Goal: Task Accomplishment & Management: Manage account settings

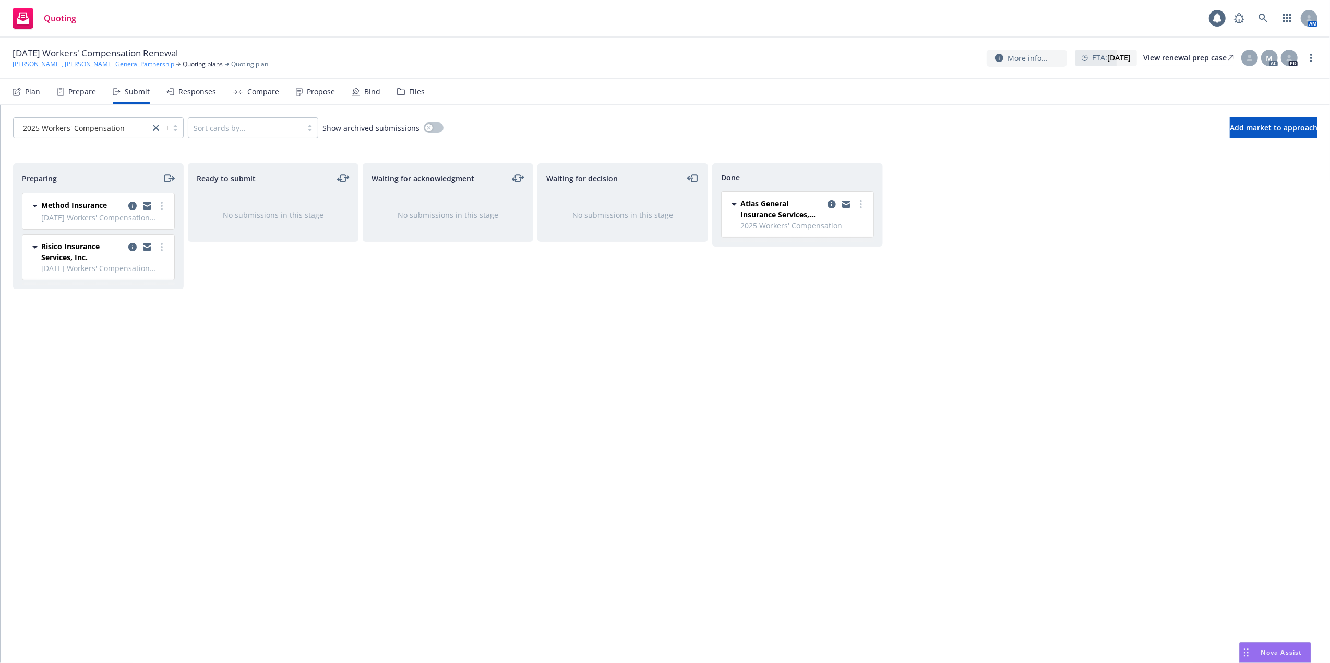
click at [70, 64] on link "[PERSON_NAME], [PERSON_NAME] General Partnership" at bounding box center [94, 63] width 162 height 9
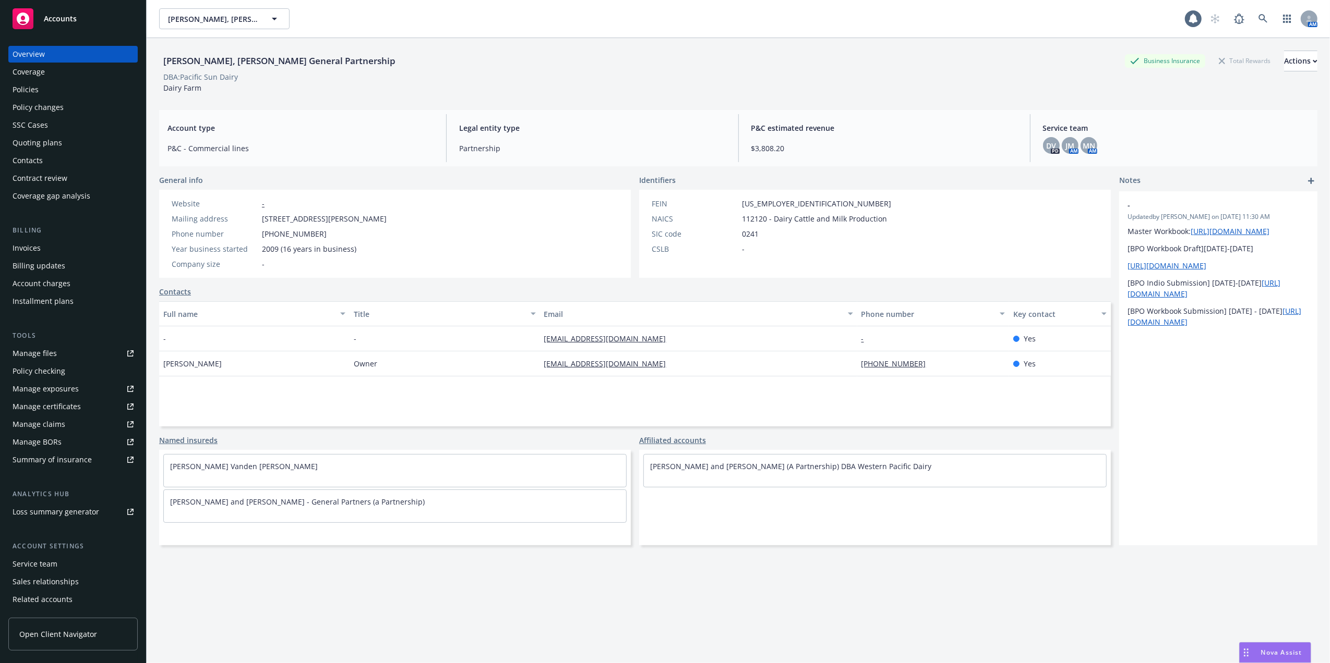
click at [35, 351] on div "Manage files" at bounding box center [35, 353] width 44 height 17
drag, startPoint x: 778, startPoint y: 201, endPoint x: 747, endPoint y: 201, distance: 30.8
click at [747, 201] on div "FEIN 20-5917747" at bounding box center [771, 203] width 248 height 11
copy span "5917747"
click at [27, 156] on div "Contacts" at bounding box center [28, 160] width 30 height 17
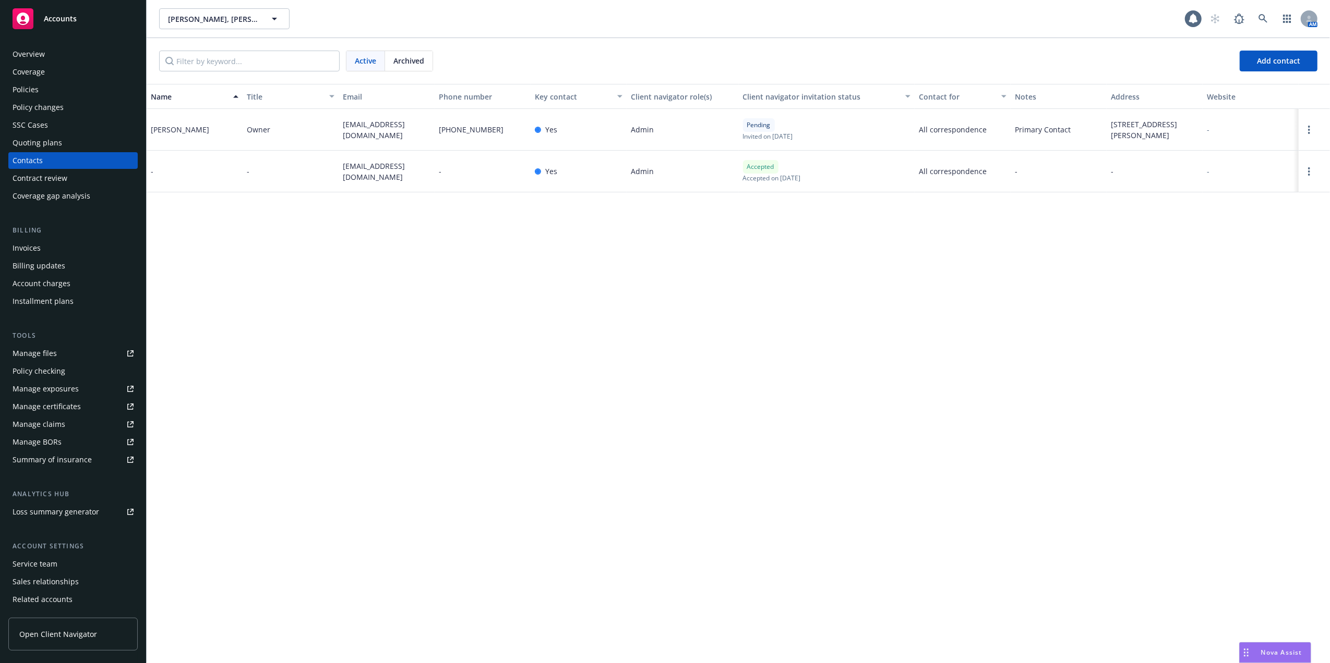
click at [37, 355] on div "Manage files" at bounding box center [35, 353] width 44 height 17
drag, startPoint x: 586, startPoint y: 468, endPoint x: 594, endPoint y: 435, distance: 34.2
click at [585, 467] on div "Name Title Email Phone number Key contact Client navigator role(s) Client navig…" at bounding box center [738, 373] width 1183 height 579
click at [1260, 15] on icon at bounding box center [1262, 18] width 9 height 9
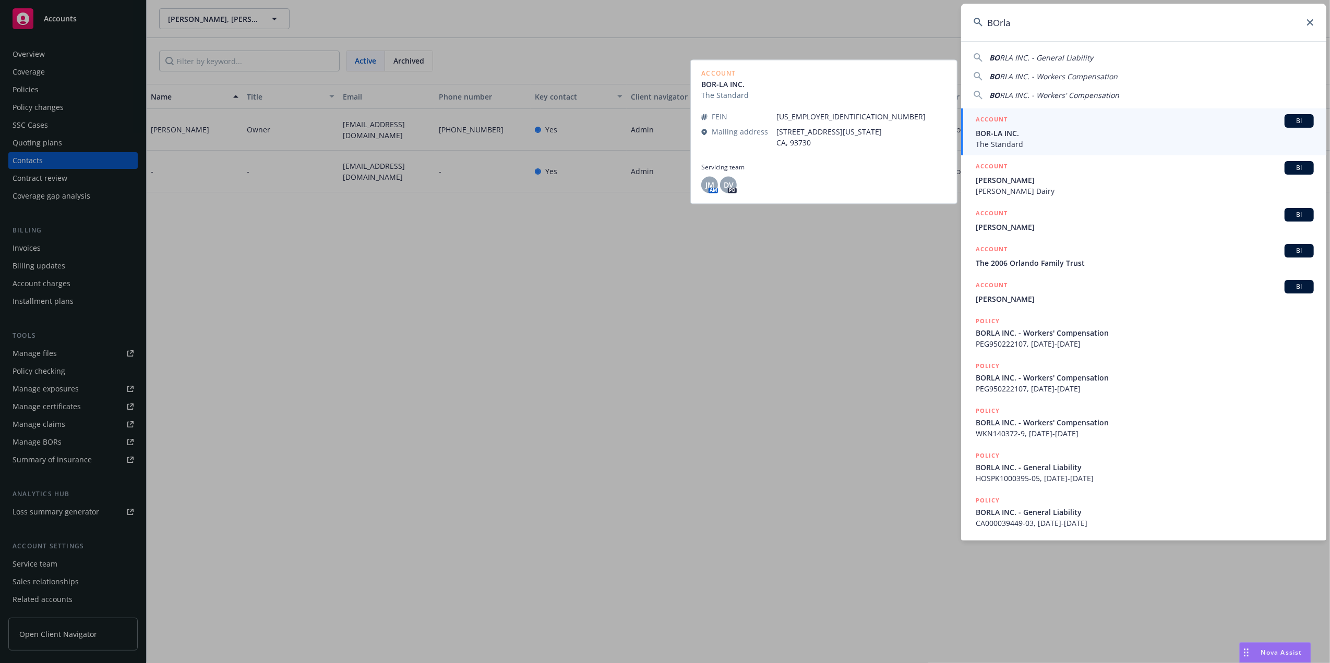
type input "BOrla"
click at [1009, 132] on span "BOR-LA INC." at bounding box center [1144, 133] width 338 height 11
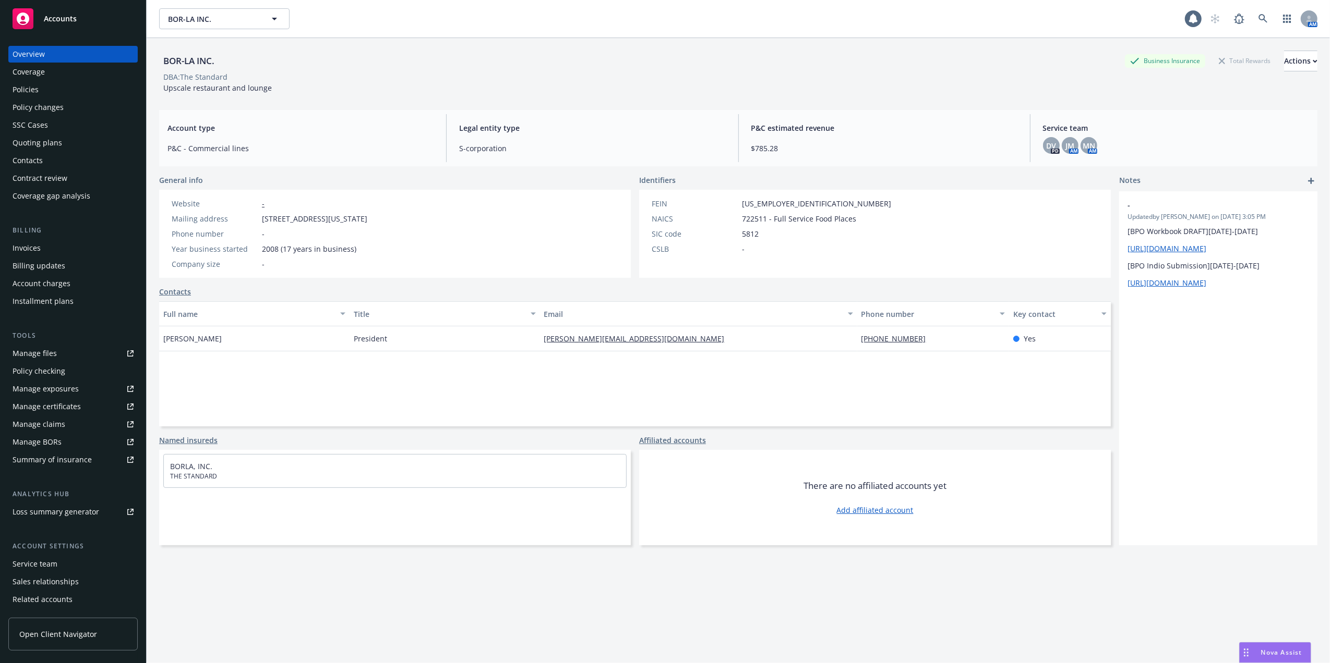
click at [22, 140] on div "Quoting plans" at bounding box center [38, 143] width 50 height 17
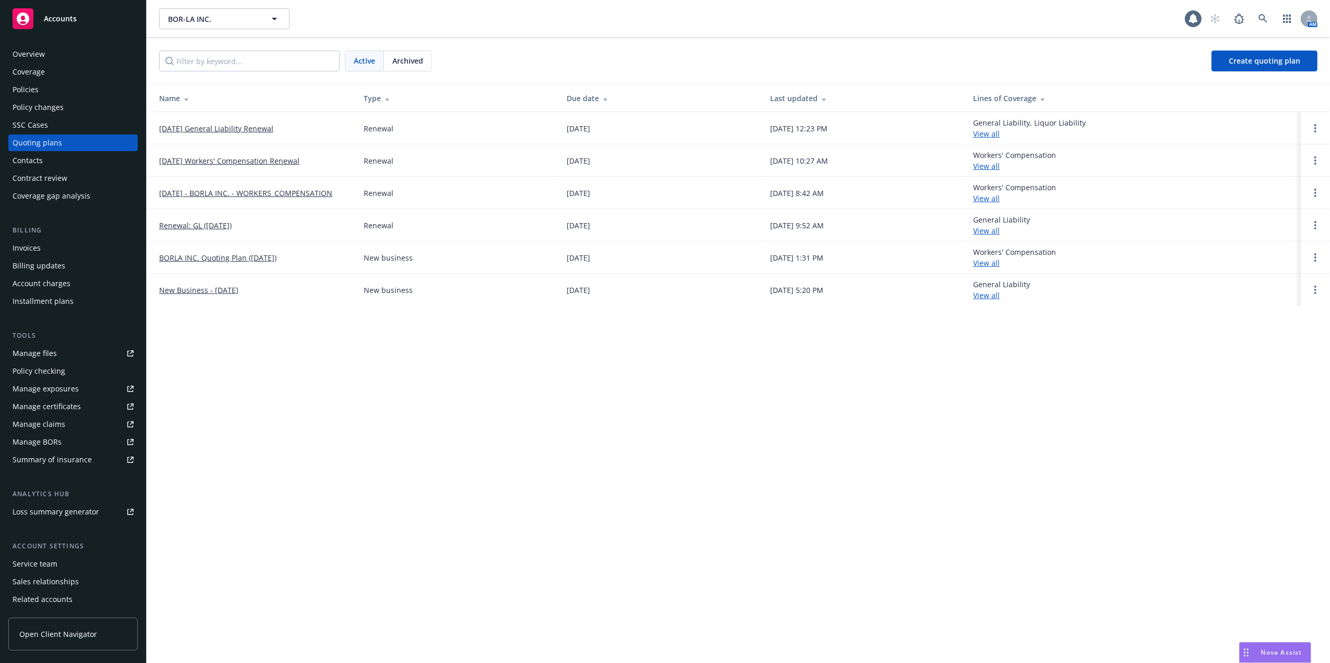
click at [223, 125] on link "09/09/25 General Liability Renewal" at bounding box center [216, 128] width 114 height 11
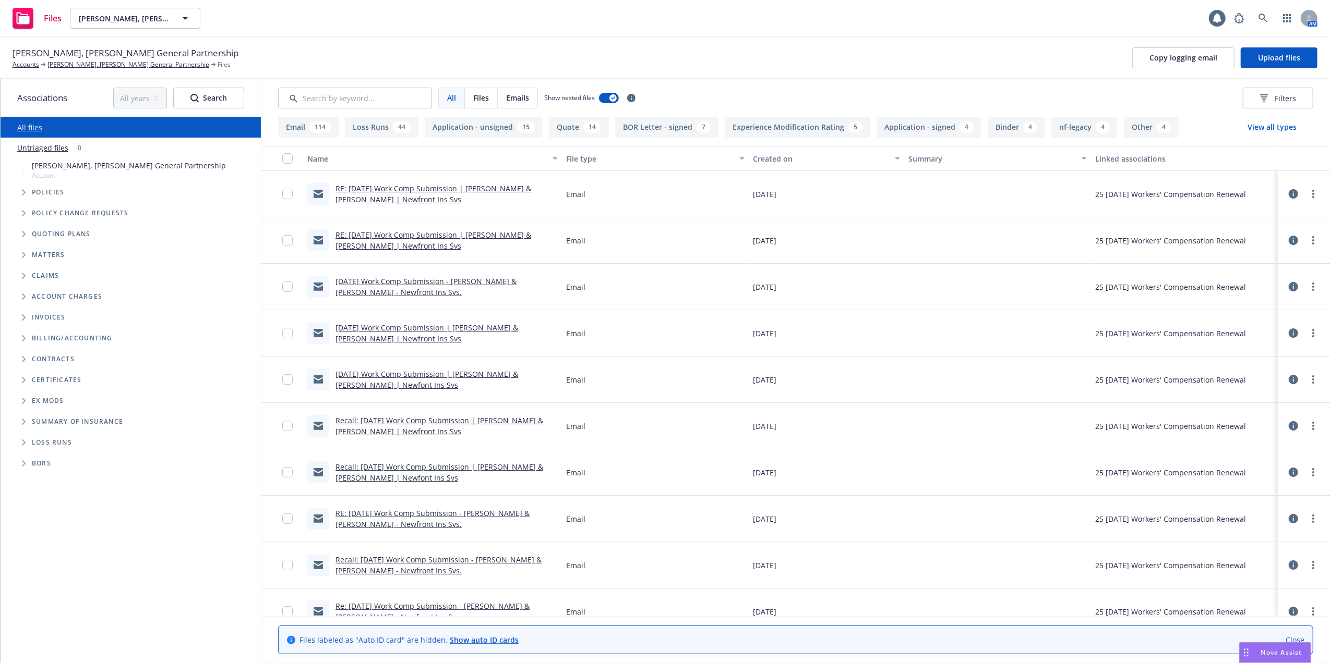
click at [902, 127] on button "Application - signed 4" at bounding box center [928, 127] width 105 height 21
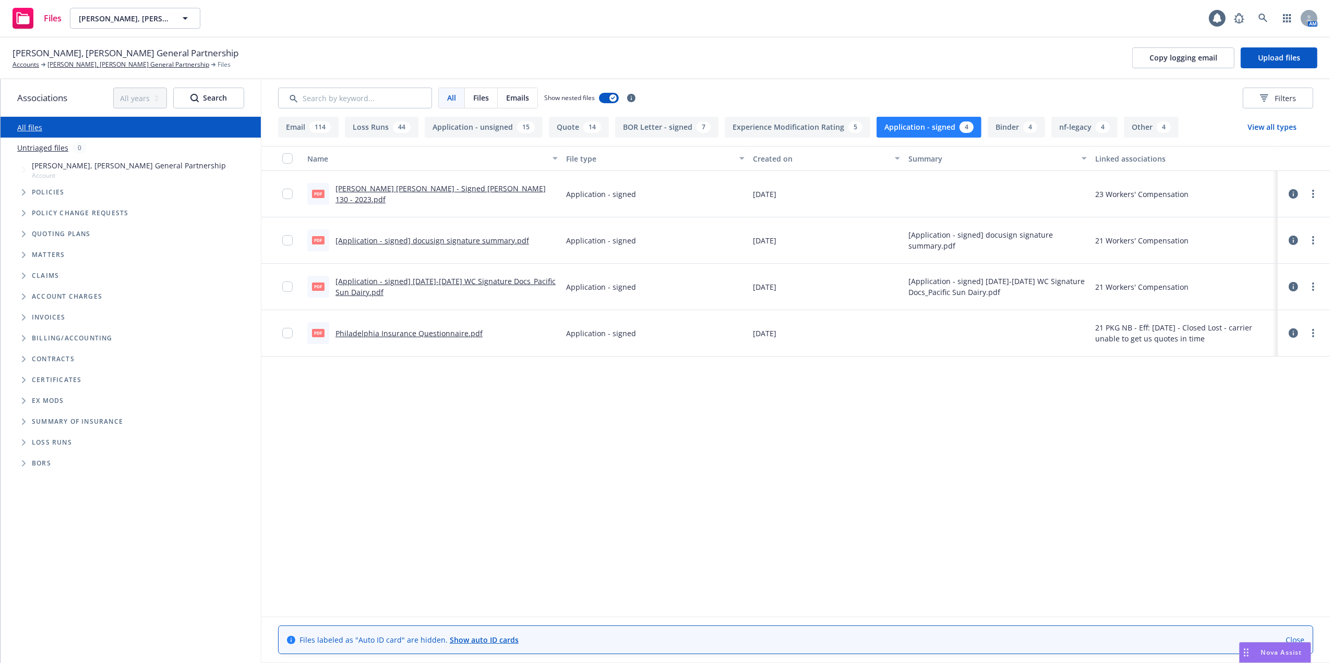
click at [420, 193] on link "Paul Beno Nancy Beno - Signed ACORD 130 - 2023.pdf" at bounding box center [440, 194] width 210 height 21
click at [53, 65] on link "[PERSON_NAME], [PERSON_NAME] General Partnership" at bounding box center [128, 64] width 162 height 9
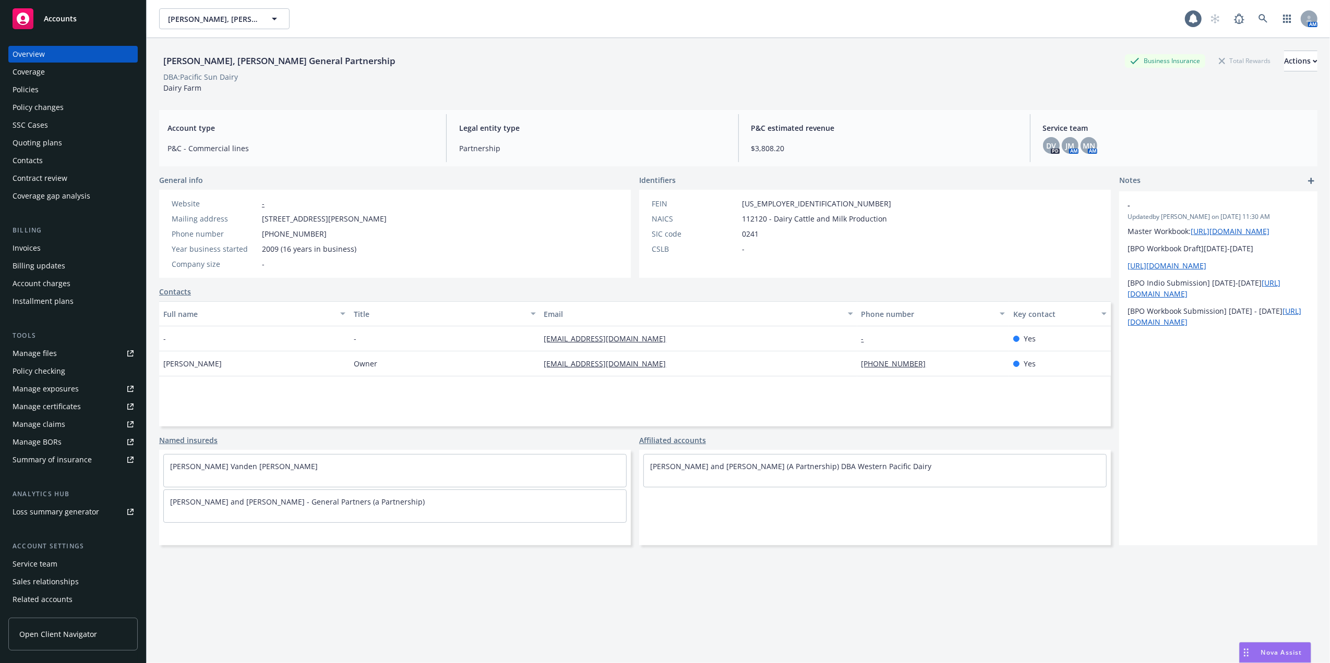
click at [30, 158] on div "Contacts" at bounding box center [28, 160] width 30 height 17
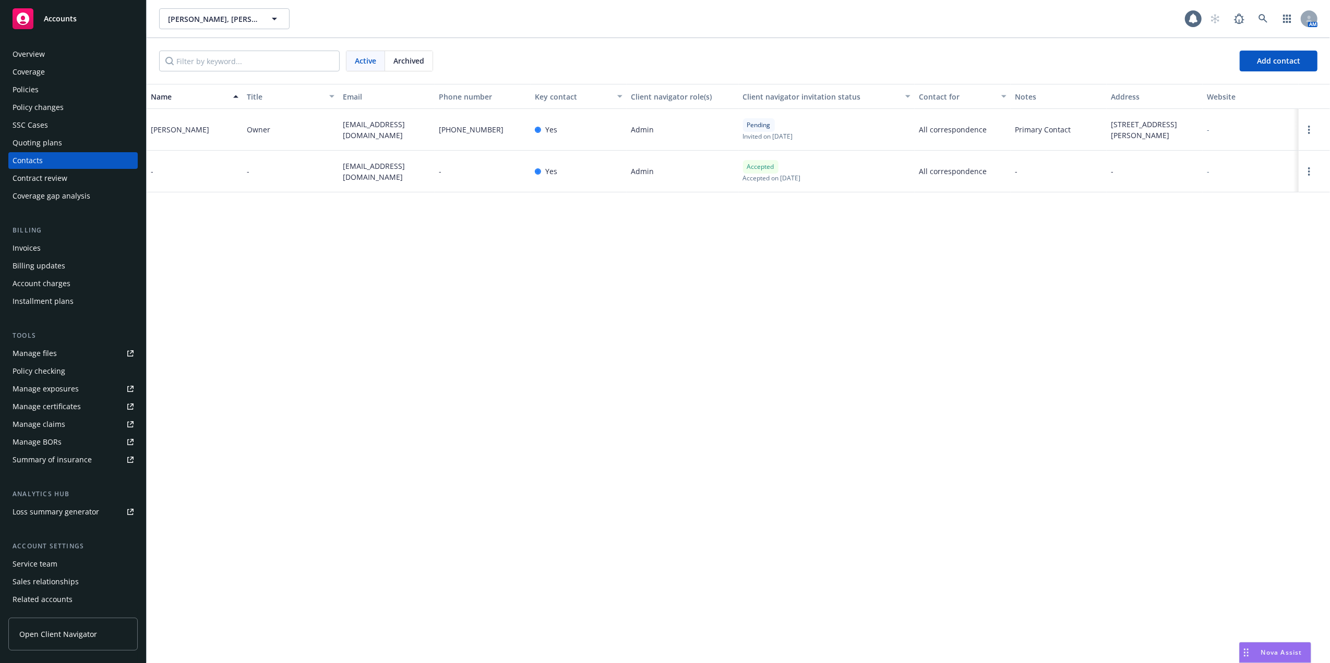
click at [47, 53] on div "Overview" at bounding box center [73, 54] width 121 height 17
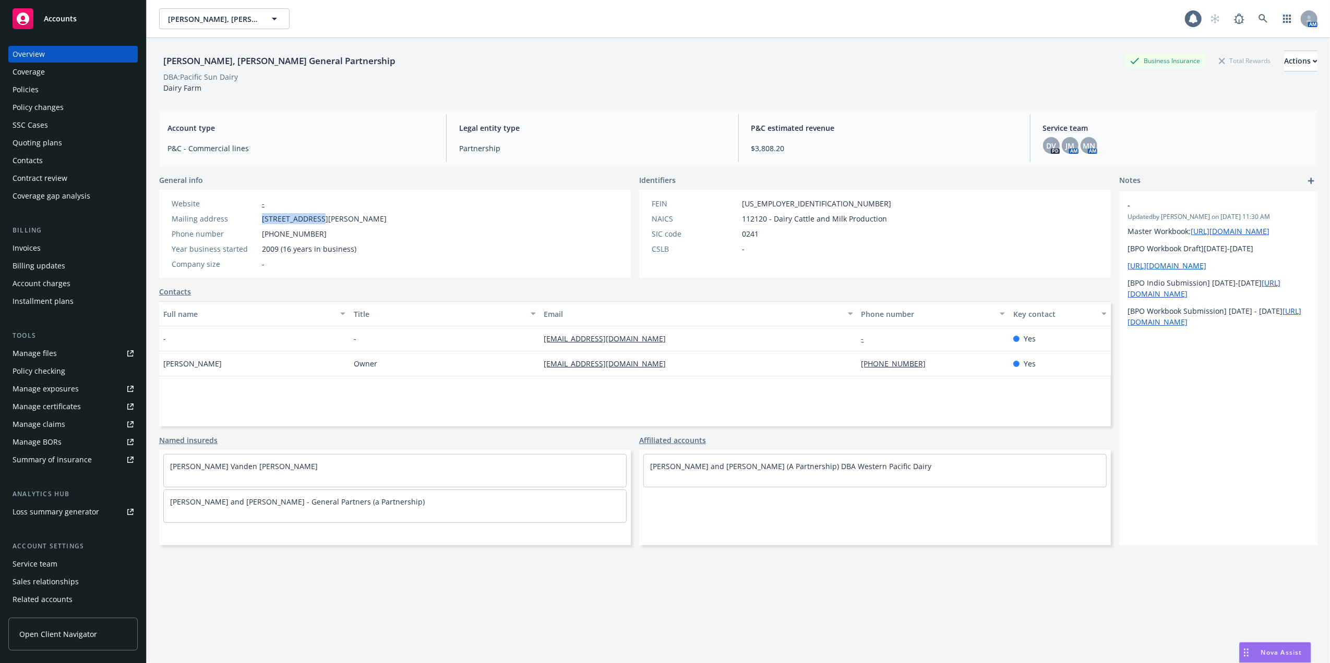
drag, startPoint x: 262, startPoint y: 217, endPoint x: 318, endPoint y: 216, distance: 56.3
click at [318, 216] on span "9086 Avenue 144, Tipton, CA, 93272" at bounding box center [324, 218] width 125 height 11
copy span "9086 Avenue 144"
drag, startPoint x: 781, startPoint y: 200, endPoint x: 748, endPoint y: 205, distance: 33.2
click at [748, 205] on div "FEIN 20-5917747" at bounding box center [771, 203] width 248 height 11
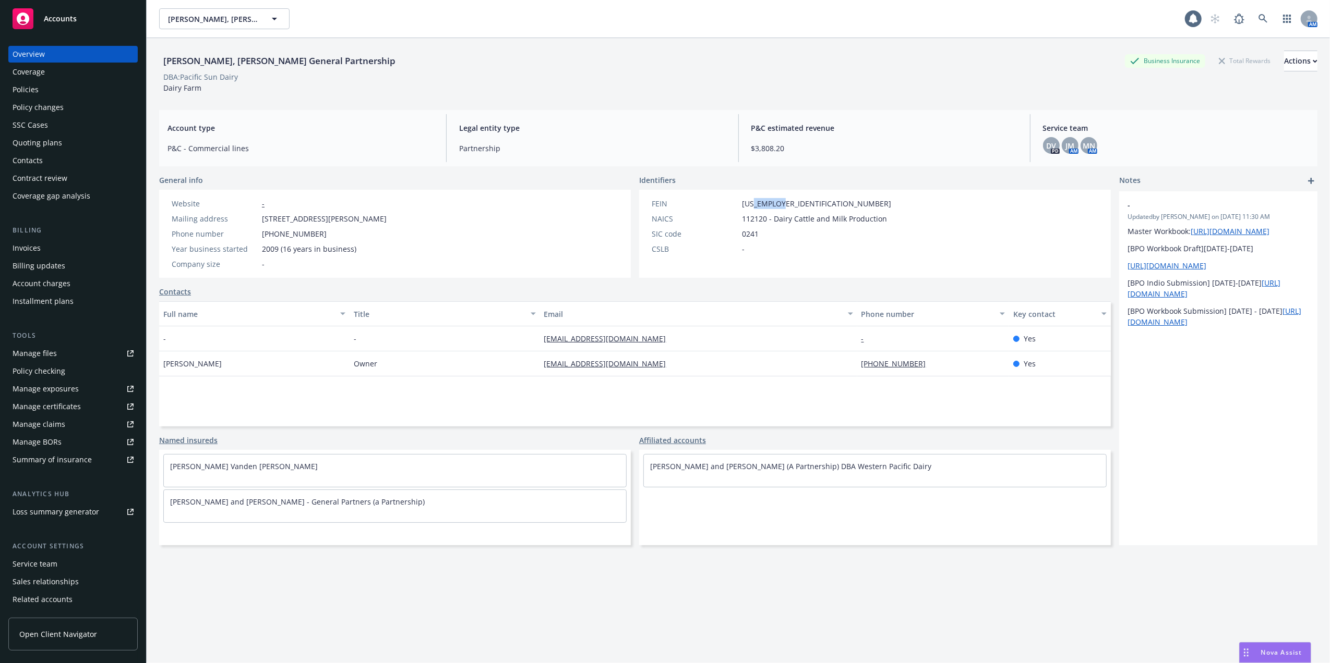
copy span "5917747"
click at [26, 157] on div "Contacts" at bounding box center [28, 160] width 30 height 17
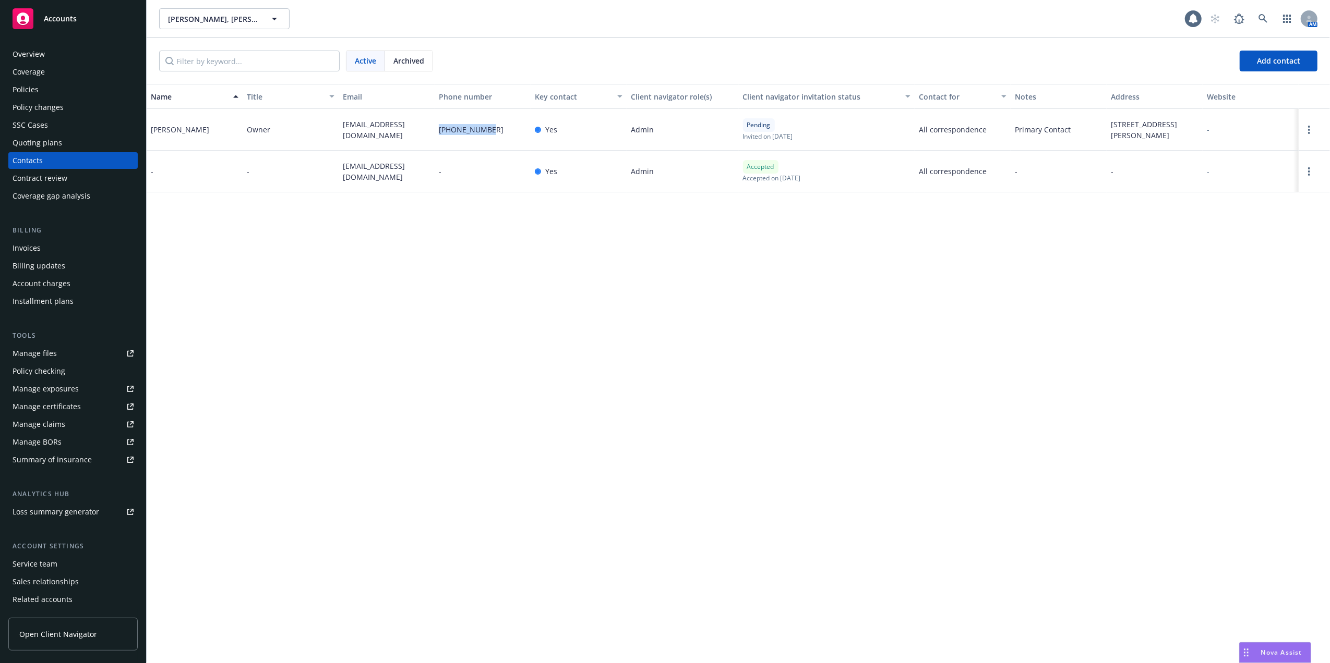
drag, startPoint x: 489, startPoint y: 129, endPoint x: 440, endPoint y: 129, distance: 48.5
click at [440, 129] on div "559-331-1171" at bounding box center [483, 130] width 96 height 42
copy span "559-331-1171"
click at [378, 431] on div "Name Title Email Phone number Key contact Client navigator role(s) Client navig…" at bounding box center [738, 373] width 1183 height 579
click at [48, 55] on div "Overview" at bounding box center [73, 54] width 121 height 17
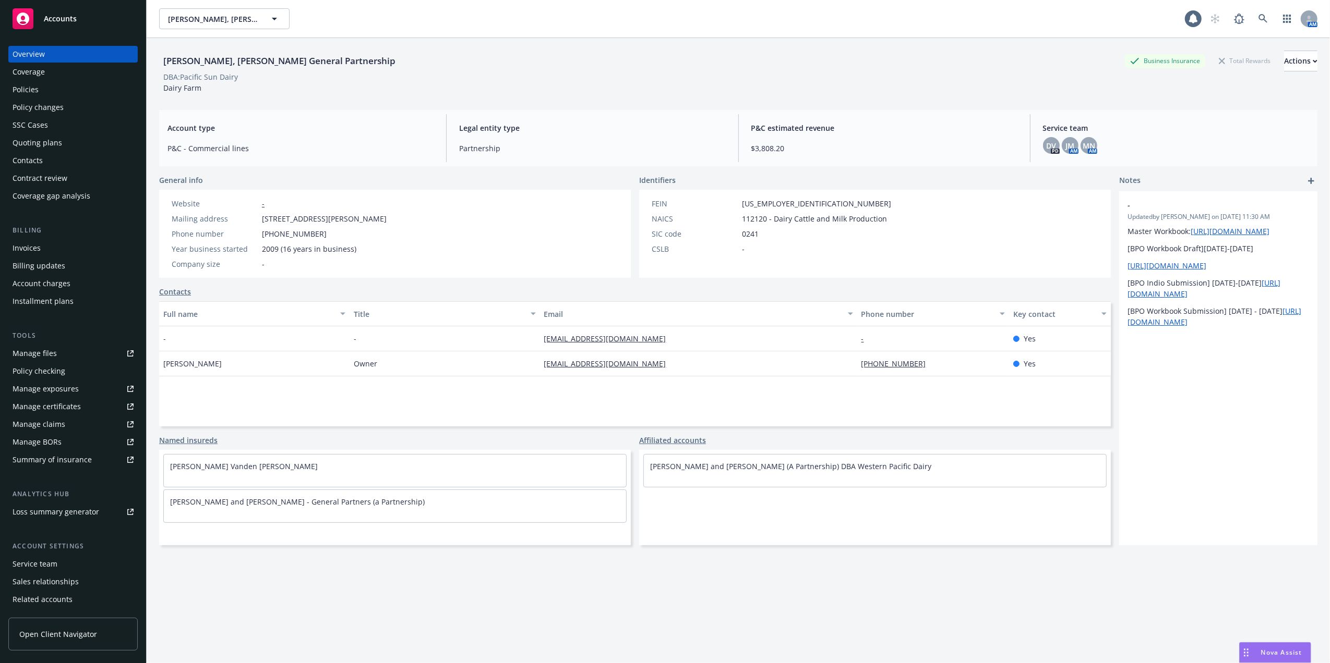
click at [24, 91] on div "Policies" at bounding box center [26, 89] width 26 height 17
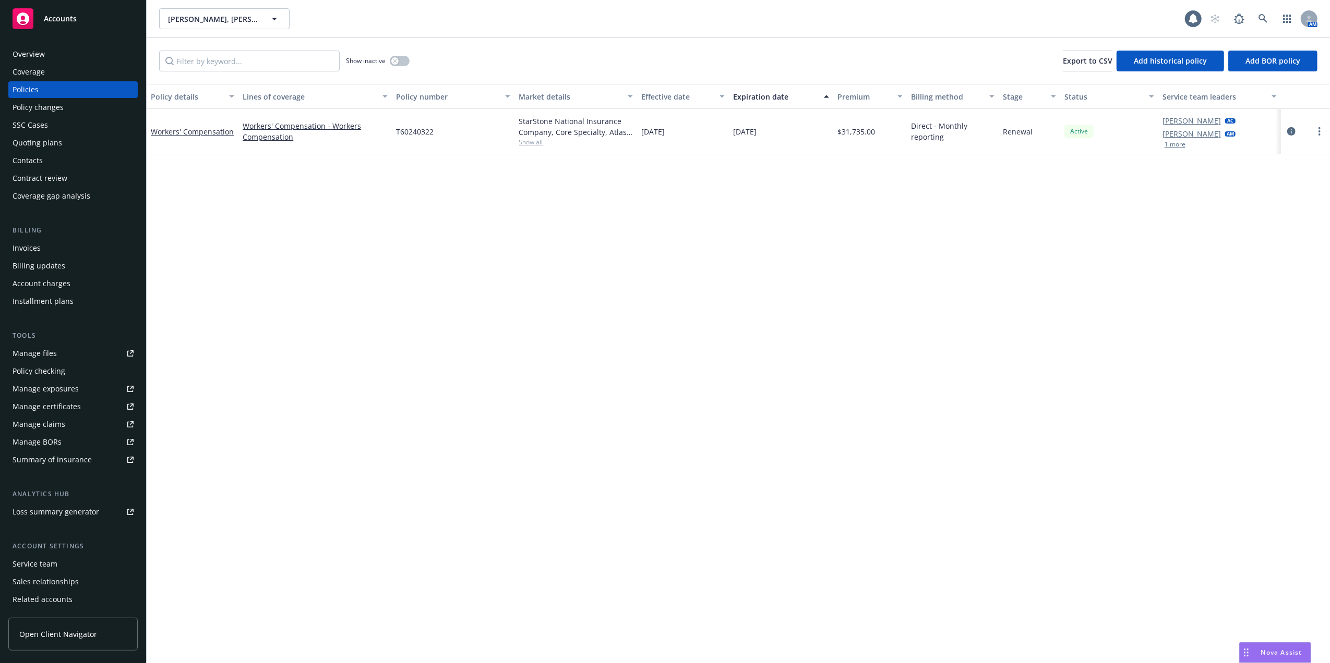
click at [206, 124] on div "Workers' Compensation" at bounding box center [193, 131] width 92 height 45
click at [203, 130] on link "Workers' Compensation" at bounding box center [192, 132] width 83 height 10
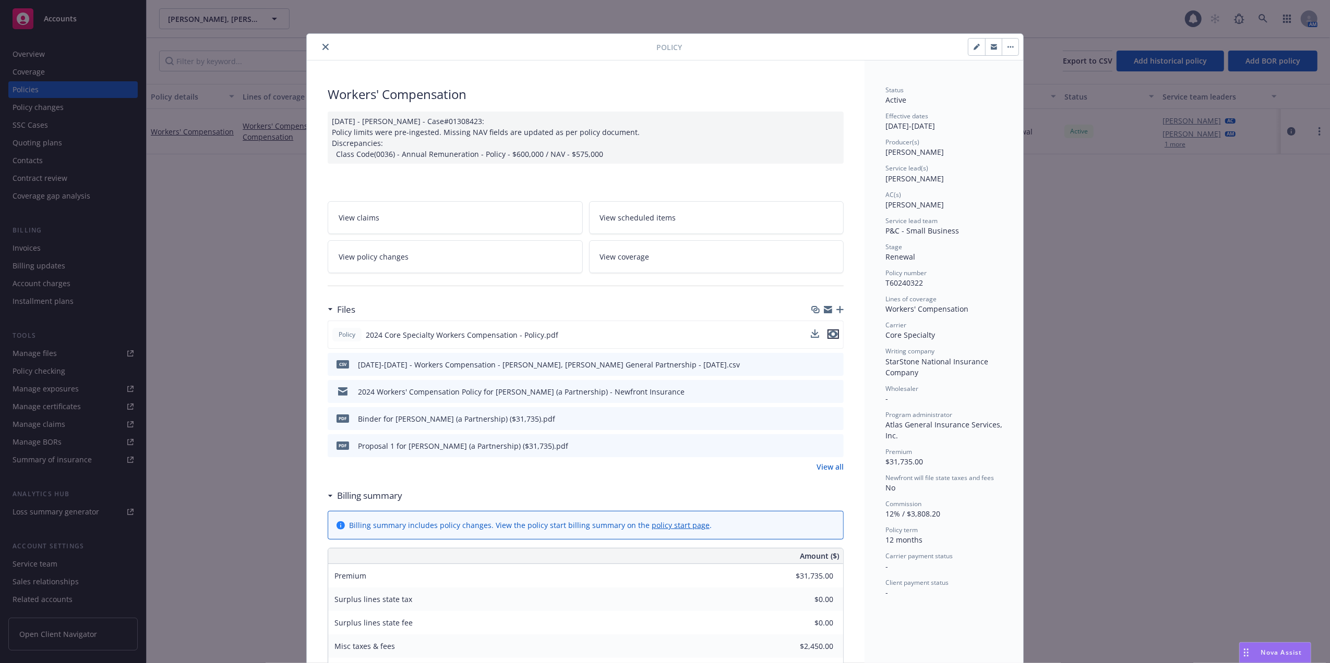
click at [828, 334] on icon "preview file" at bounding box center [832, 334] width 9 height 7
click at [322, 45] on icon "close" at bounding box center [325, 47] width 6 height 6
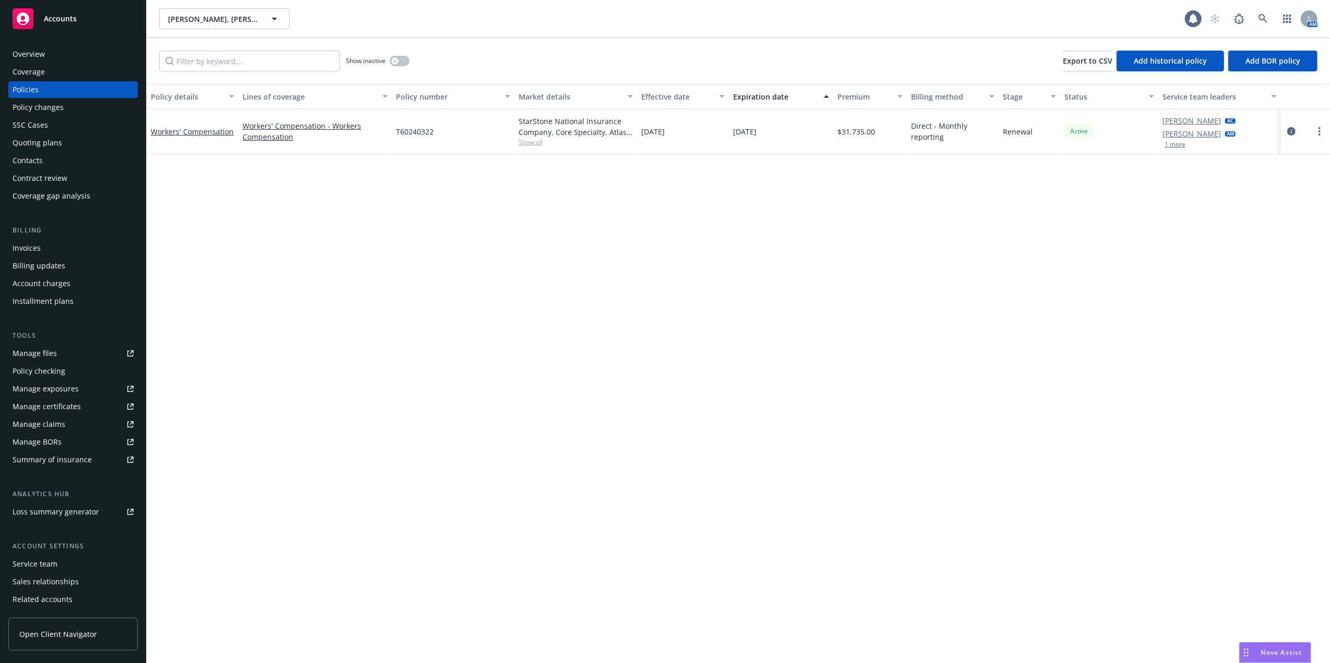
click at [17, 349] on div "Manage files" at bounding box center [35, 353] width 44 height 17
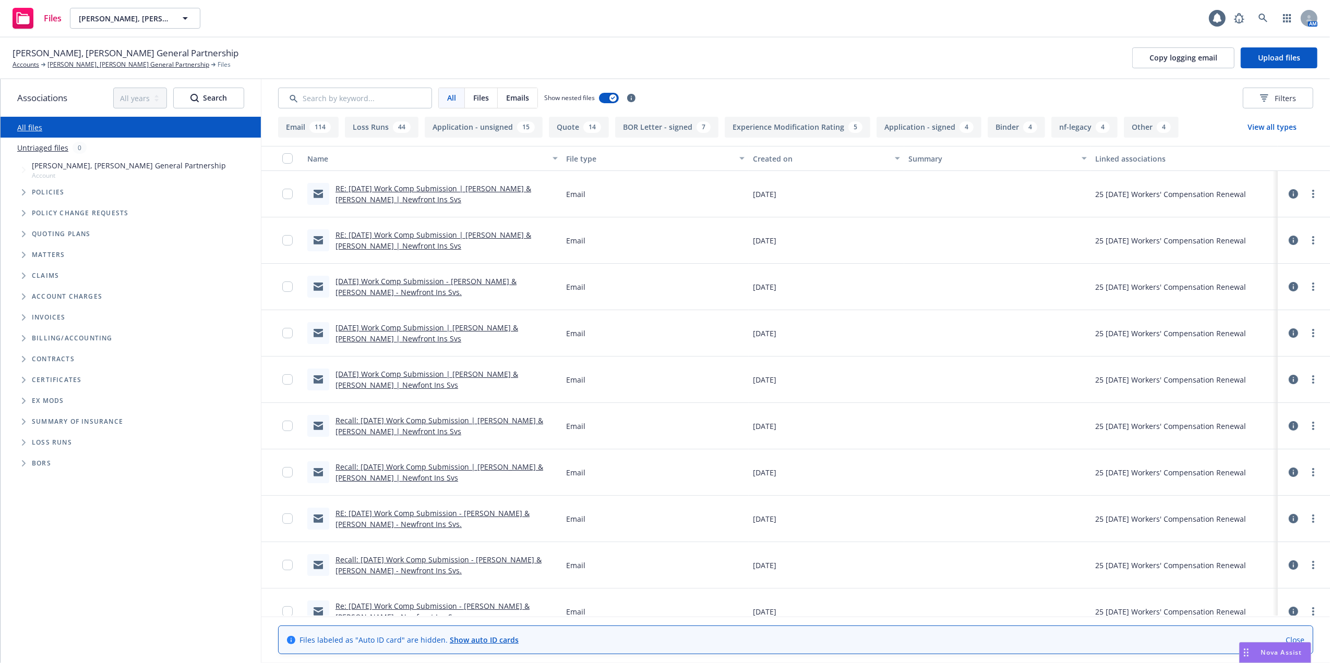
click at [380, 124] on button "Loss Runs 44" at bounding box center [382, 127] width 74 height 21
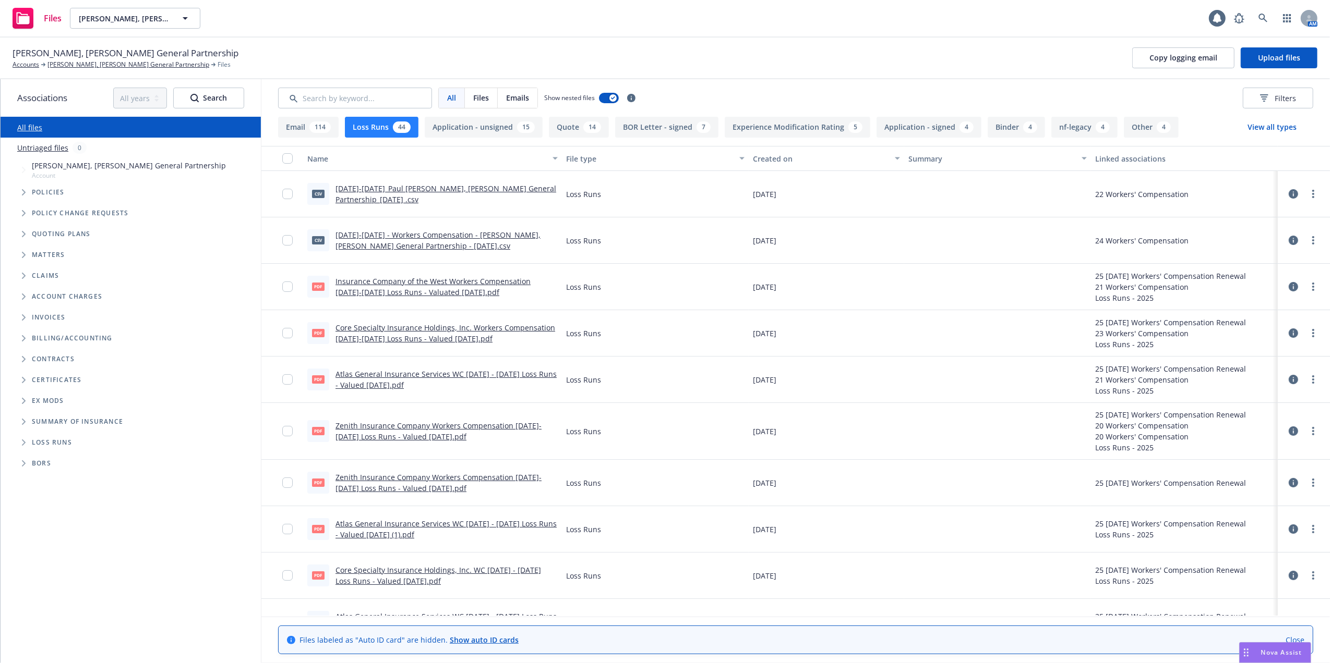
click at [368, 234] on link "[DATE]-[DATE] - Workers Compensation - [PERSON_NAME], [PERSON_NAME] General Par…" at bounding box center [437, 240] width 205 height 21
click at [285, 239] on input "checkbox" at bounding box center [287, 240] width 10 height 10
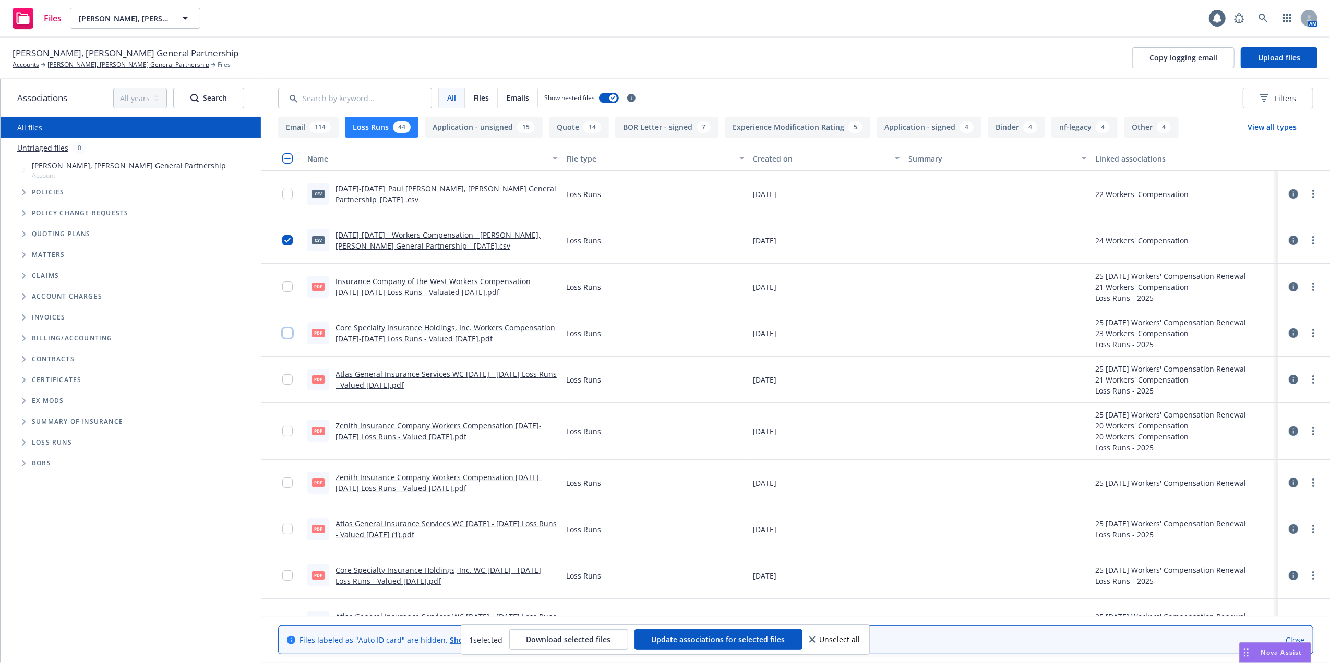
click at [286, 332] on input "checkbox" at bounding box center [287, 333] width 10 height 10
click at [286, 194] on input "checkbox" at bounding box center [287, 194] width 10 height 10
click at [286, 283] on input "checkbox" at bounding box center [287, 287] width 10 height 10
click at [286, 378] on input "checkbox" at bounding box center [287, 380] width 10 height 10
drag, startPoint x: 551, startPoint y: 637, endPoint x: 540, endPoint y: 626, distance: 15.5
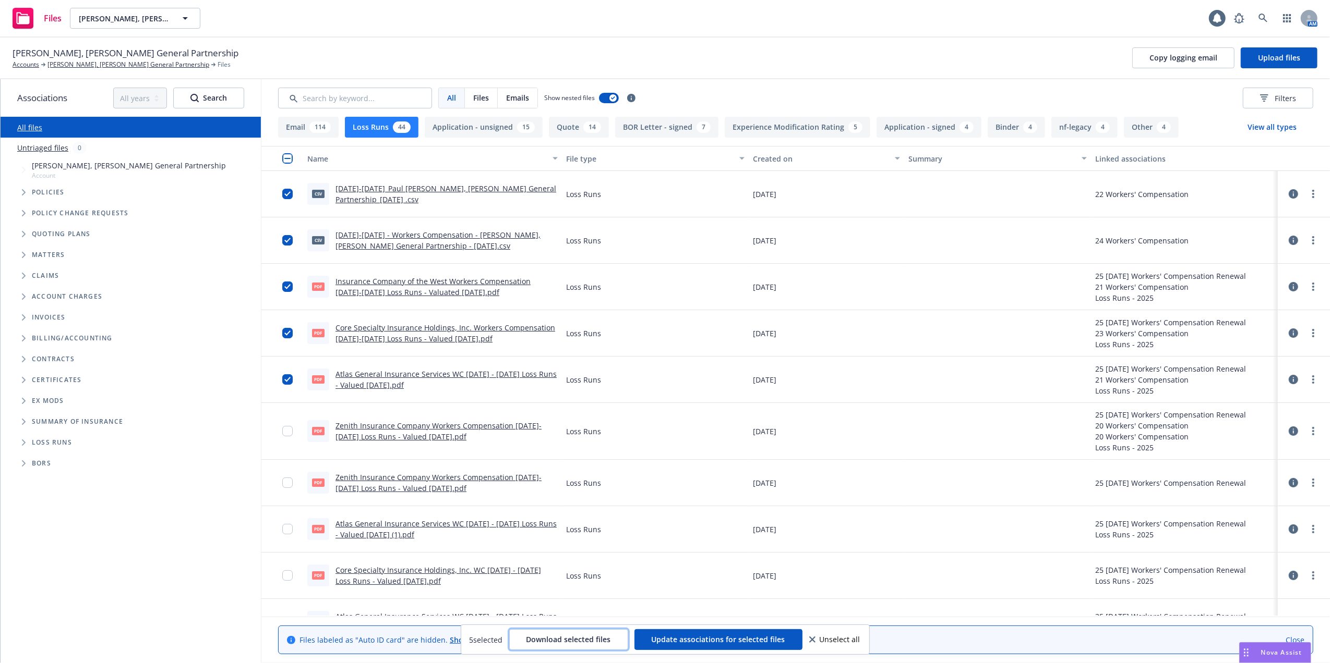
click at [550, 635] on span "Download selected files" at bounding box center [568, 640] width 85 height 10
drag, startPoint x: 456, startPoint y: 126, endPoint x: 447, endPoint y: 128, distance: 9.1
click at [453, 126] on button "Application - unsigned 15" at bounding box center [484, 127] width 118 height 21
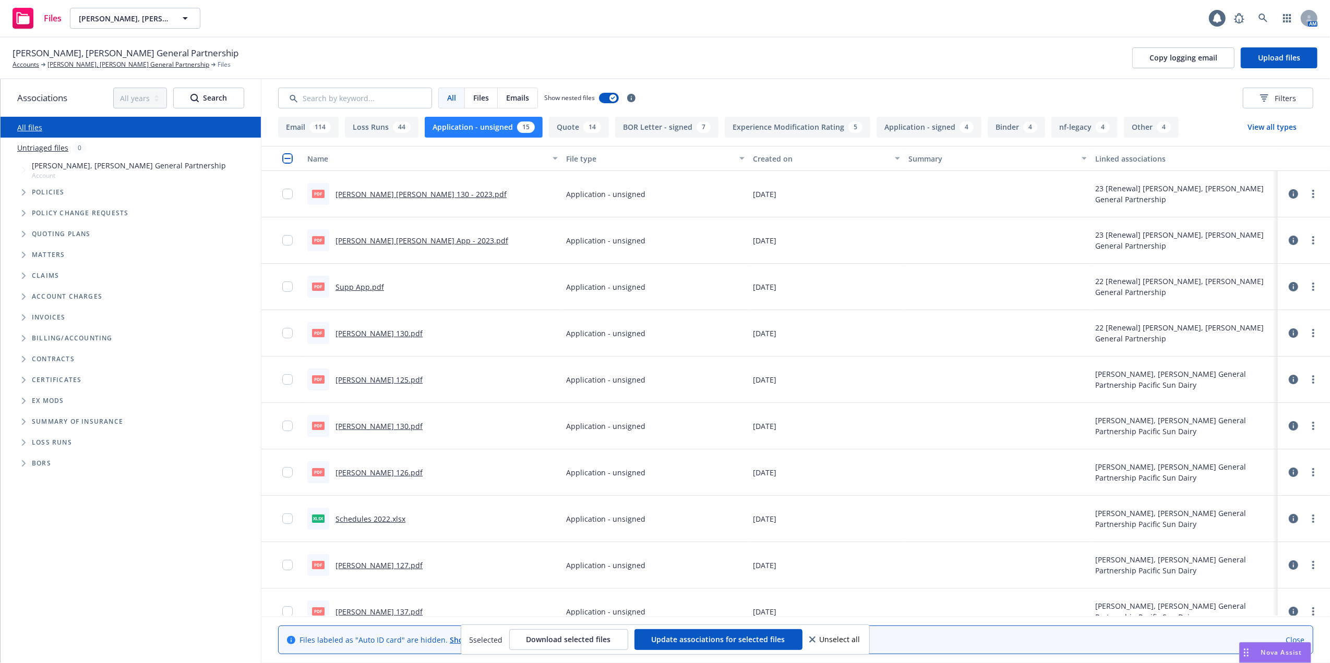
click at [374, 193] on link "[PERSON_NAME] [PERSON_NAME] 130 - 2023.pdf" at bounding box center [420, 194] width 171 height 10
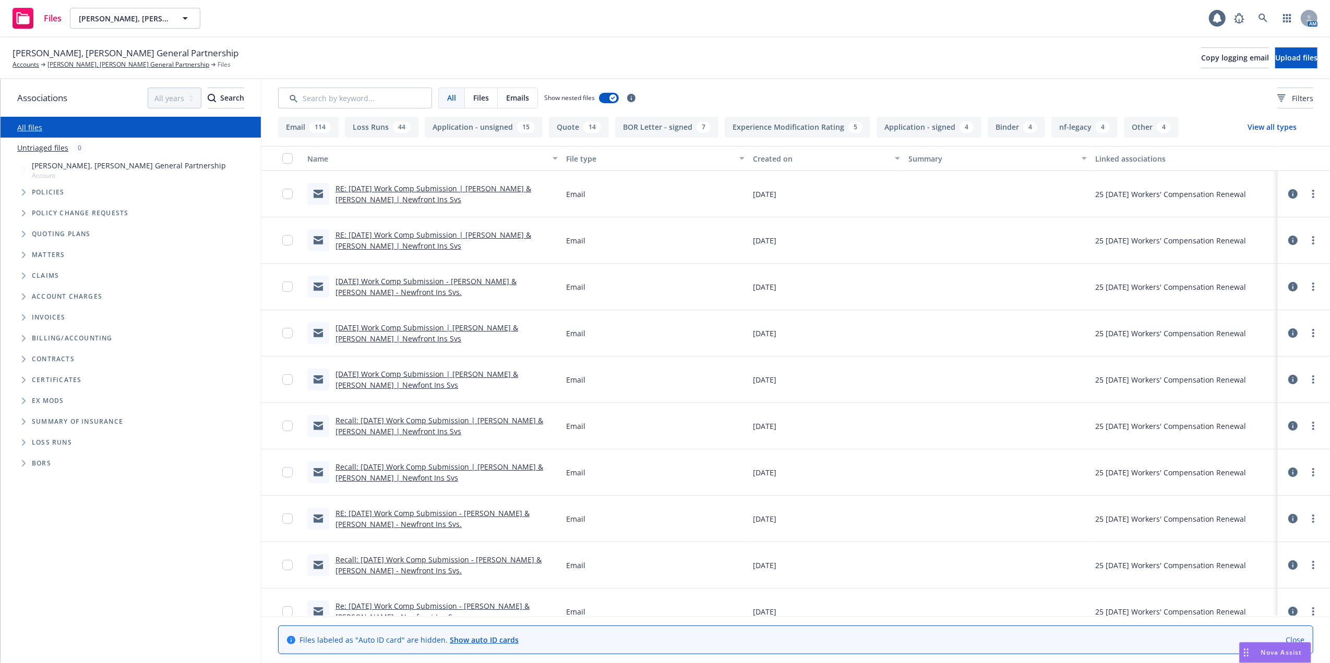
click at [357, 126] on button "Loss Runs 44" at bounding box center [382, 127] width 74 height 21
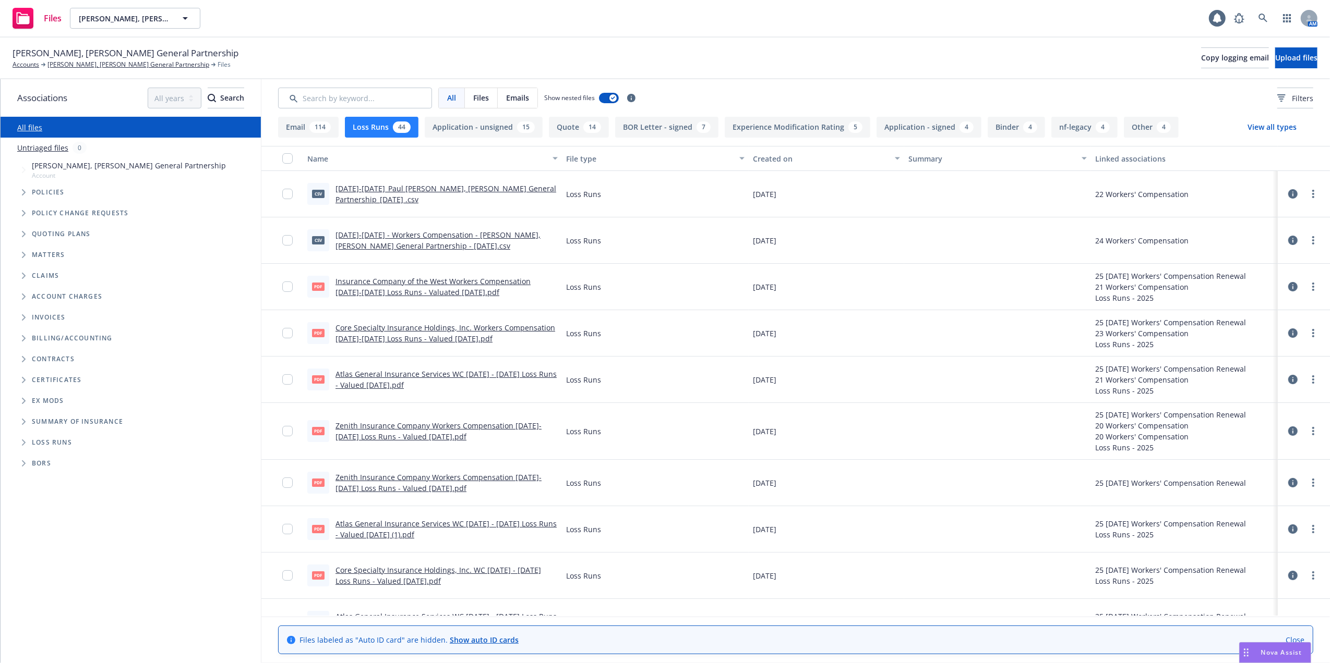
click at [364, 236] on link "2024-2025 - Workers Compensation - Paul Beno, Nancy Beno General Partnership - …" at bounding box center [437, 240] width 205 height 21
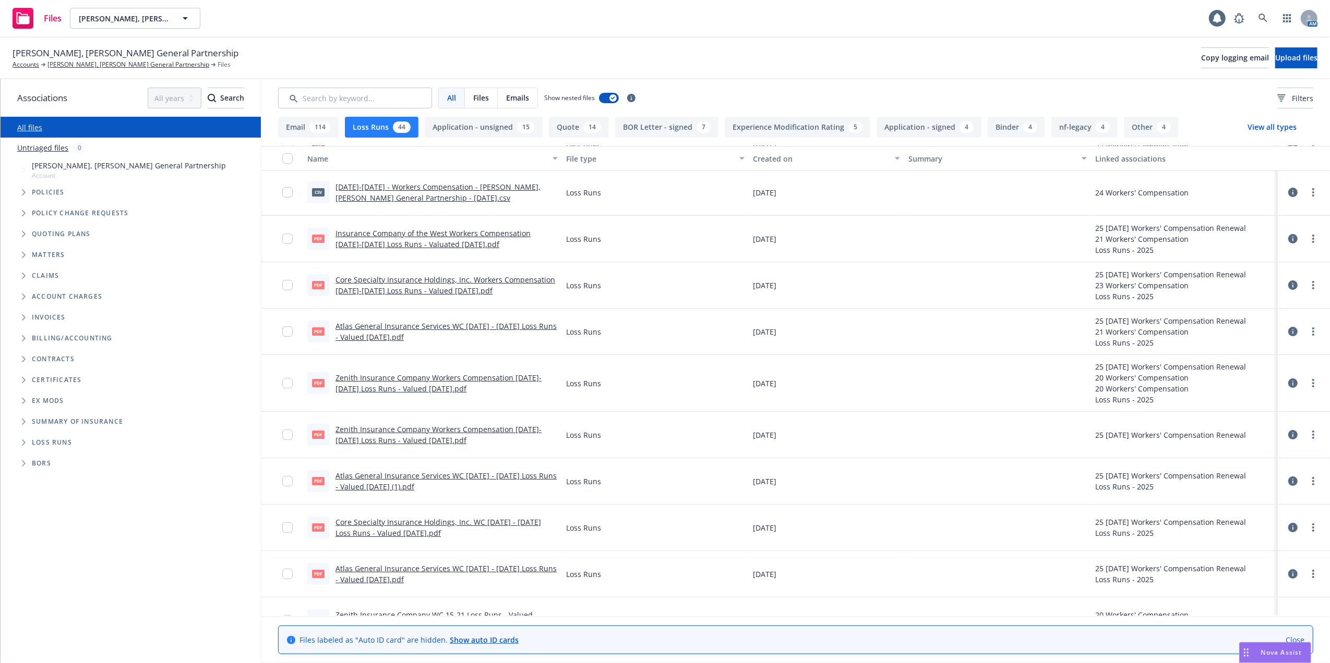
scroll to position [69, 0]
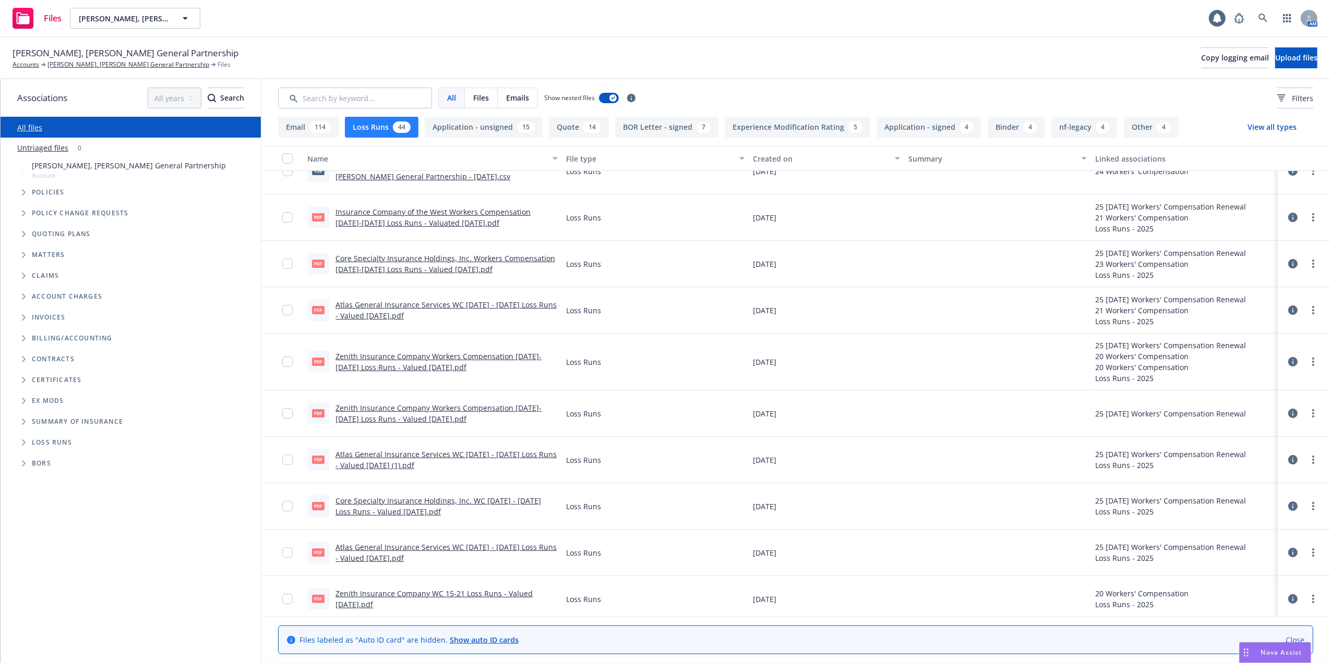
click at [356, 503] on link "Core Specialty Insurance Holdings, Inc. WC 2024 - 2025 Loss Runs - Valued 2025-…" at bounding box center [438, 506] width 206 height 21
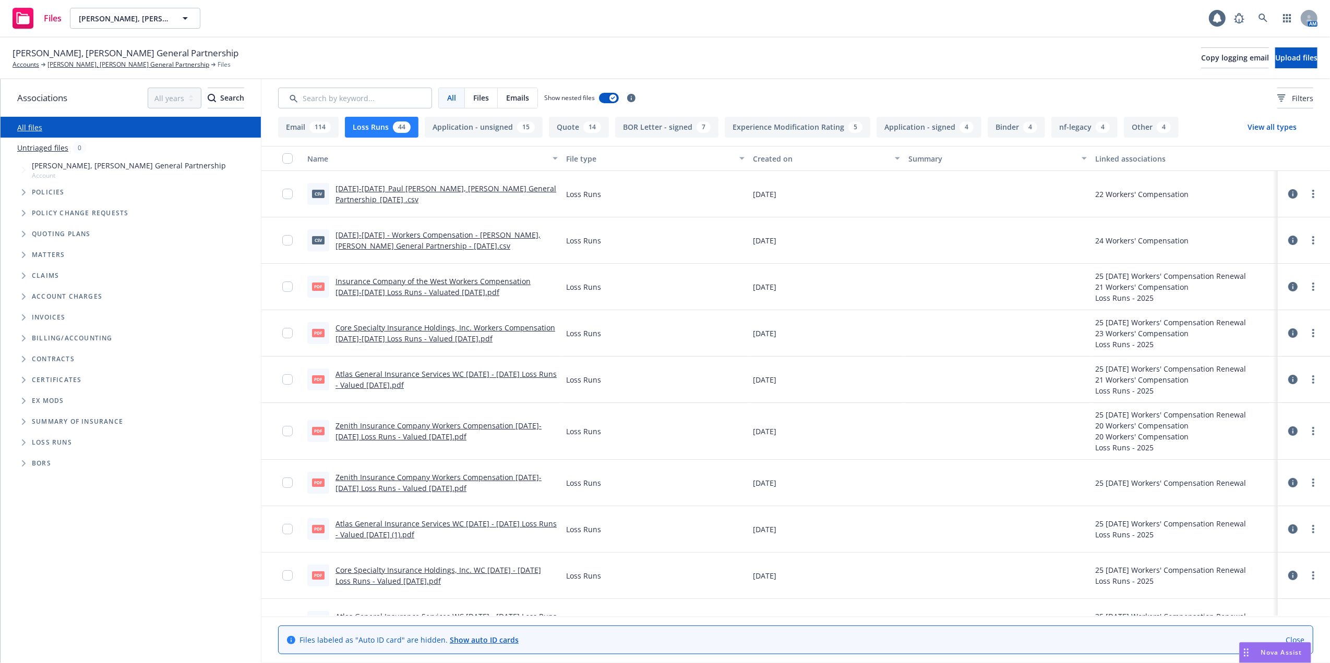
click at [365, 328] on link "Core Specialty Insurance Holdings, Inc. Workers Compensation 2023-2024 Loss Run…" at bounding box center [445, 333] width 220 height 21
click at [349, 190] on link "2022-2023_Paul Beno, Nancy Beno General Partnership_7-3-2024 .csv" at bounding box center [445, 194] width 221 height 21
click at [892, 22] on div "Files Paul Beno, Nancy Beno General Partnership Paul Beno, Nancy Beno General P…" at bounding box center [665, 19] width 1330 height 38
click at [1286, 647] on div "Nova Assist" at bounding box center [1274, 653] width 71 height 20
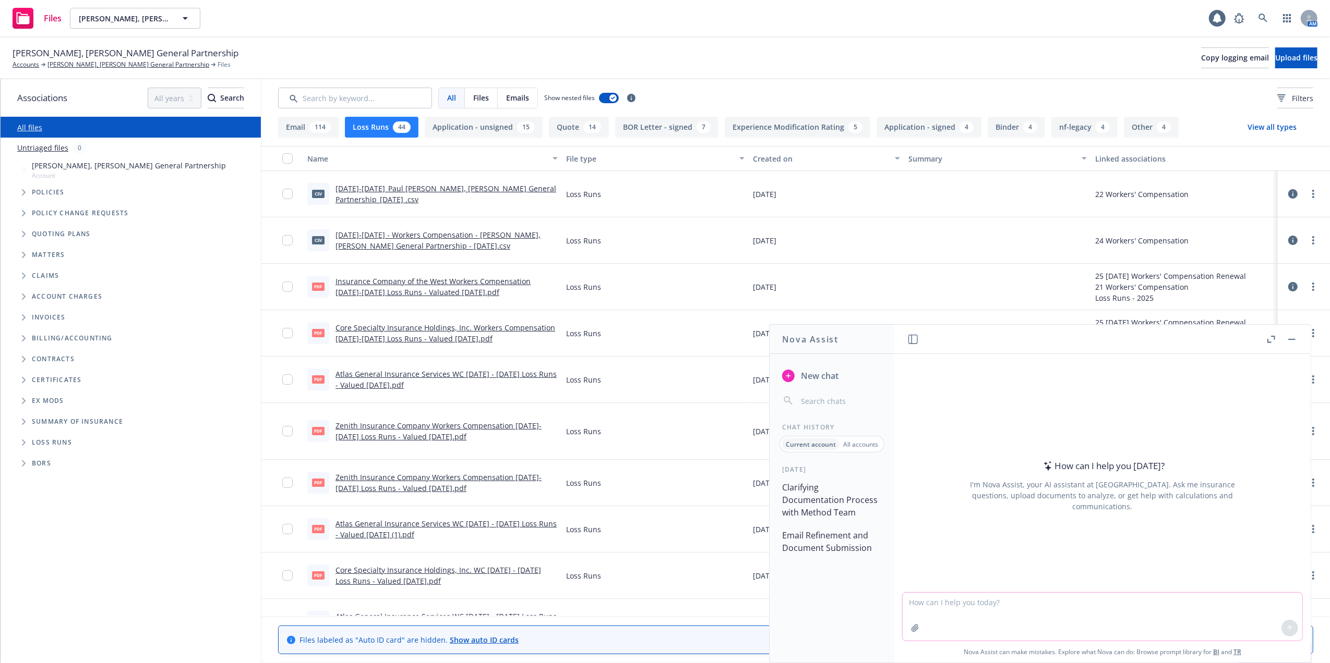
drag, startPoint x: 976, startPoint y: 608, endPoint x: 982, endPoint y: 619, distance: 11.7
click at [976, 610] on textarea at bounding box center [1102, 617] width 400 height 48
paste textarea "Hi Amanda, This is my first rating with Zenith so please let me know if there i…"
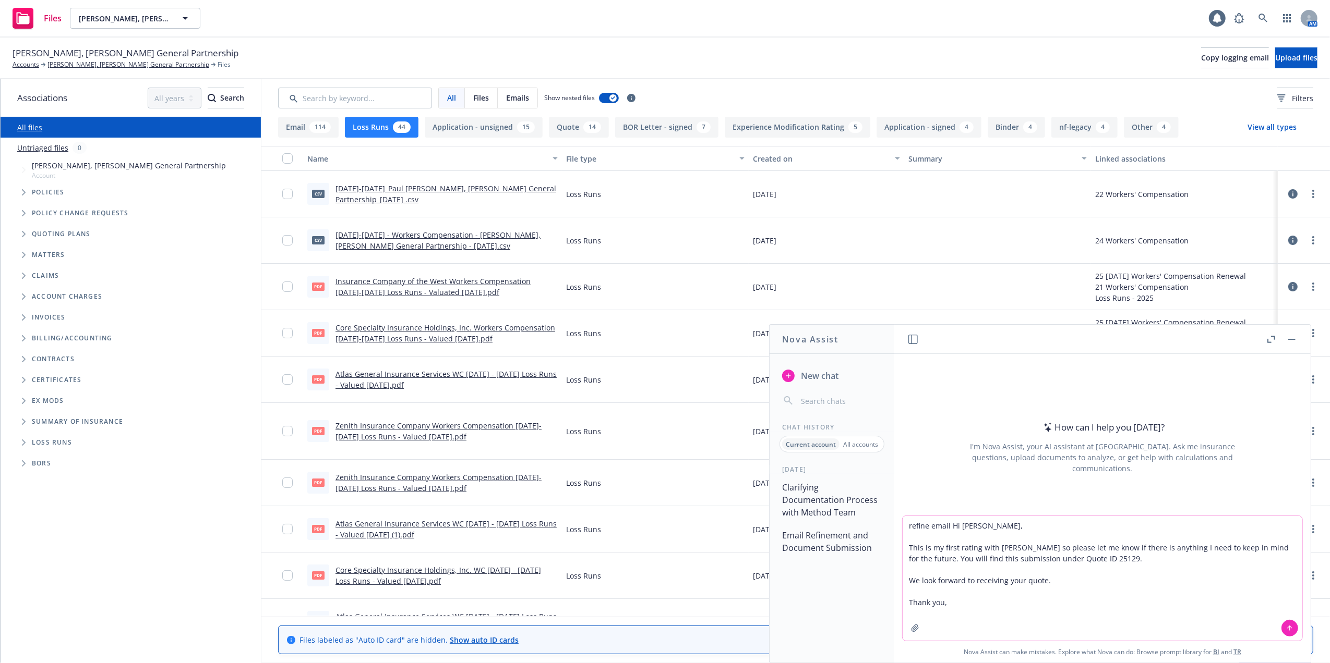
type textarea "refine email Hi Amanda, This is my first rating with Zenith so please let me kn…"
click at [1281, 623] on button at bounding box center [1289, 628] width 17 height 17
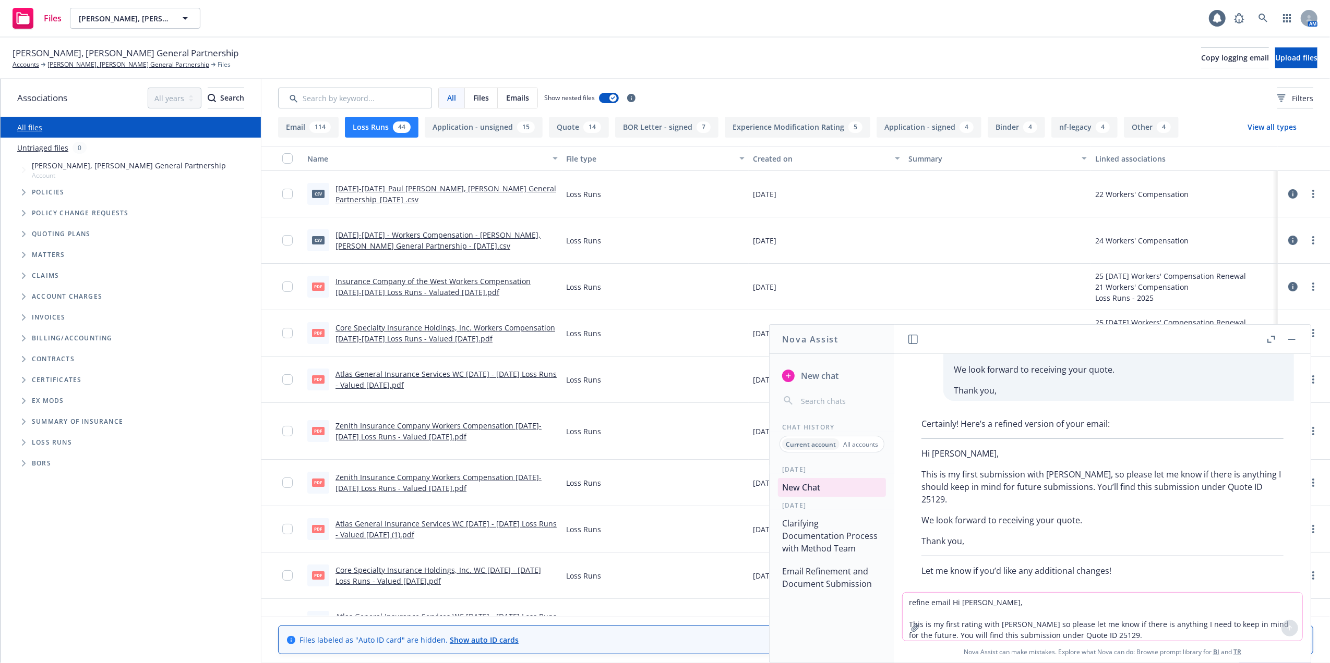
scroll to position [72, 0]
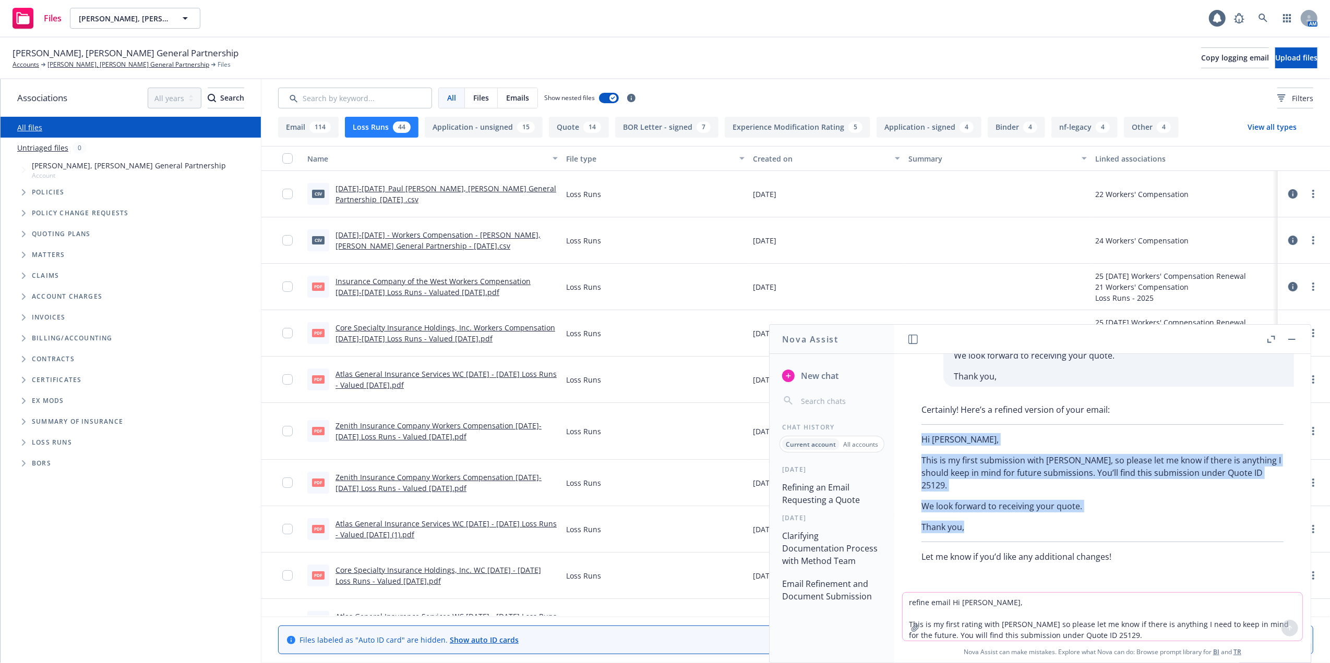
drag, startPoint x: 919, startPoint y: 439, endPoint x: 977, endPoint y: 528, distance: 106.3
click at [977, 528] on div "Certainly! Here’s a refined version of your email: Hi Amanda, This is my first …" at bounding box center [1102, 484] width 383 height 168
copy div "Hi Amanda, This is my first submission with Zenith, so please let me know if th…"
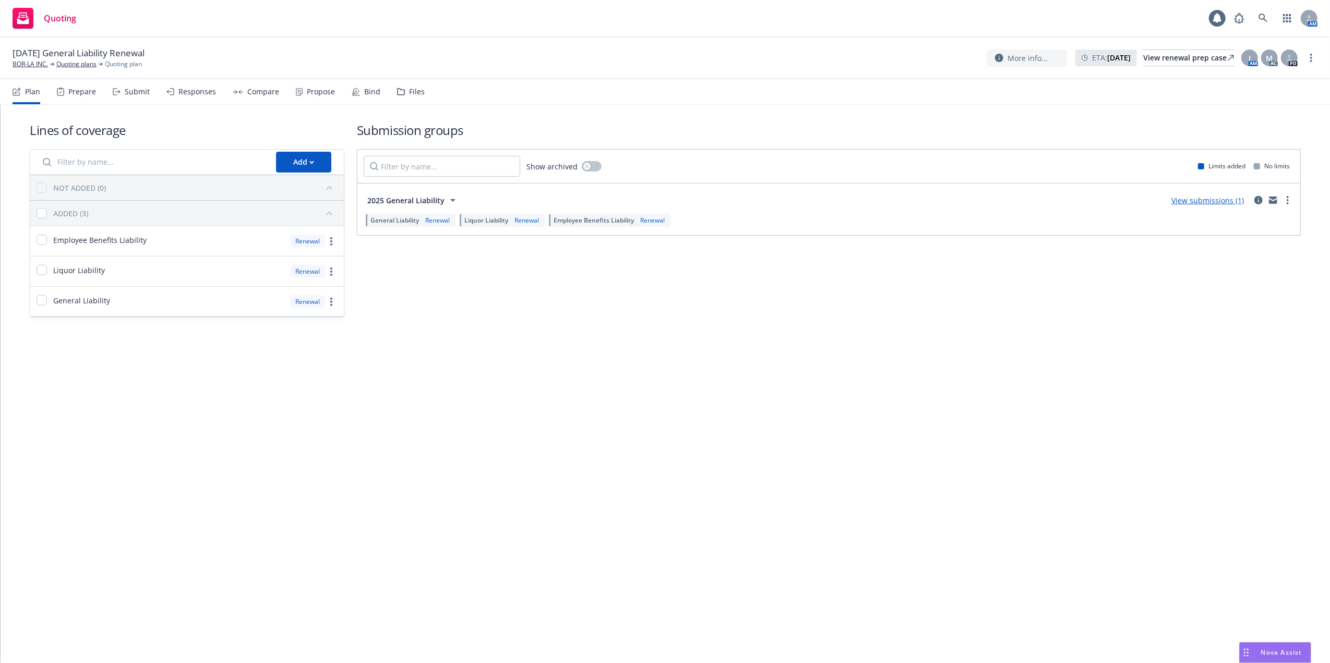
click at [1196, 199] on link "View submissions (1)" at bounding box center [1207, 201] width 73 height 10
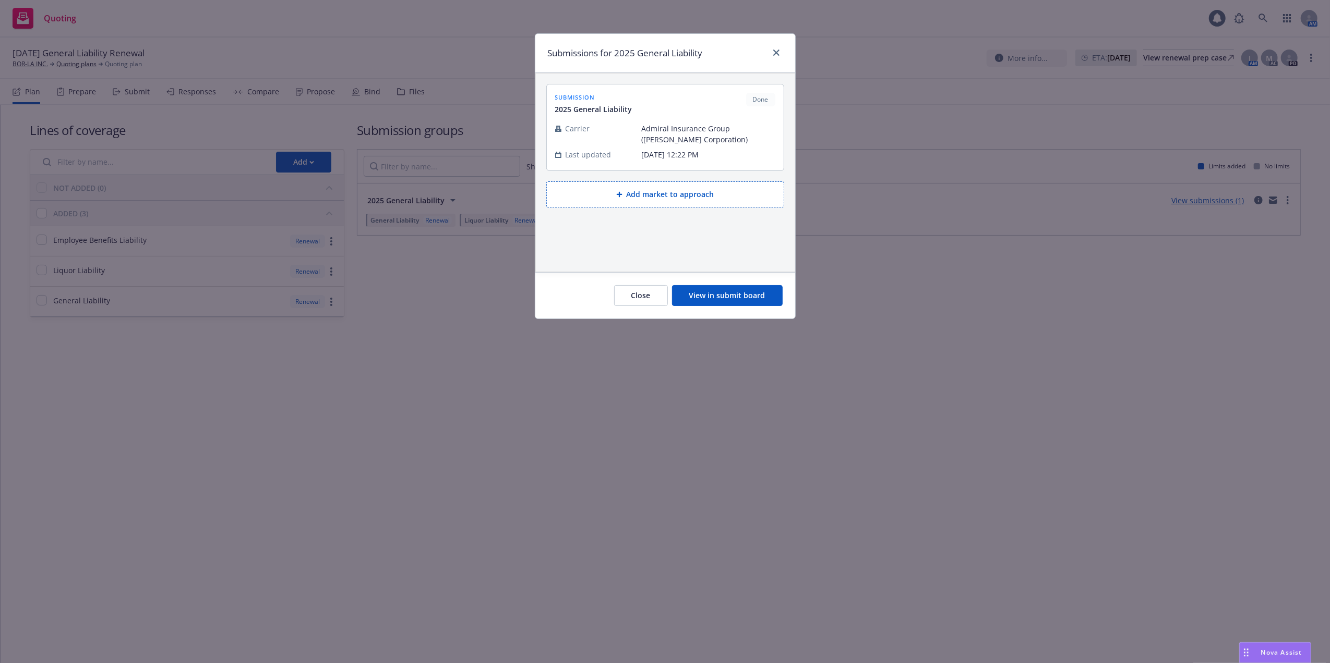
click at [711, 295] on button "View in submit board" at bounding box center [727, 295] width 111 height 21
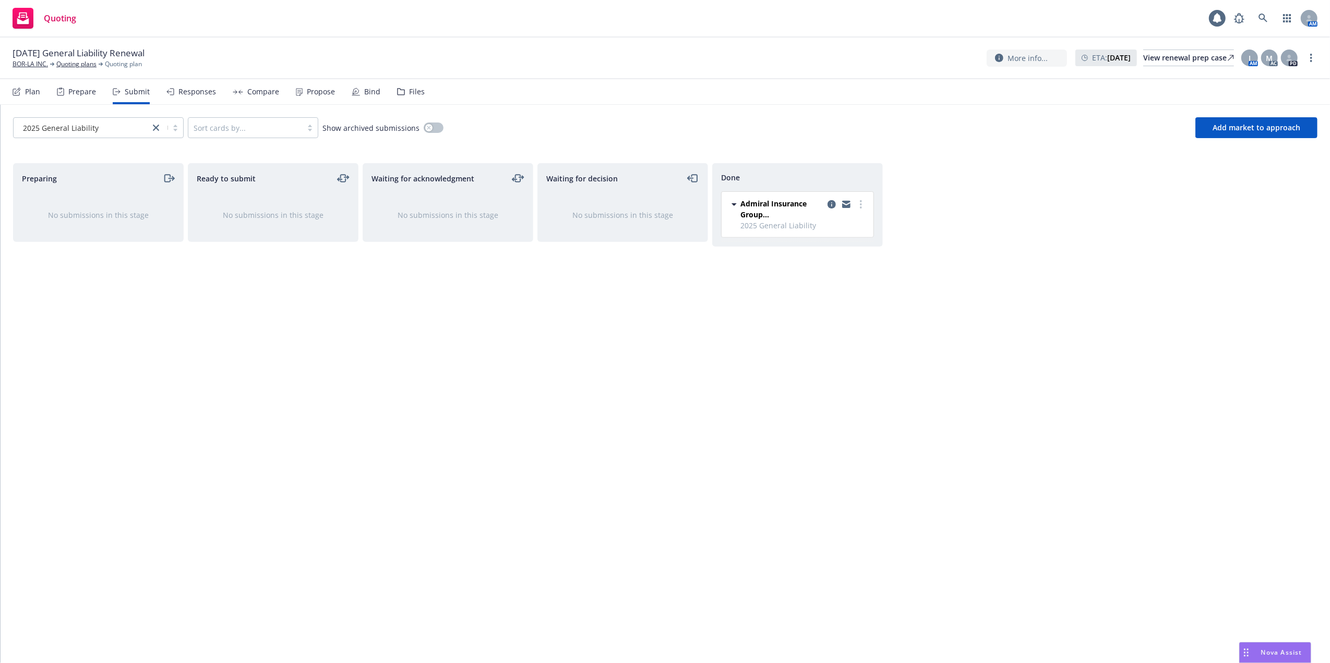
click at [319, 90] on div "Propose" at bounding box center [321, 92] width 28 height 8
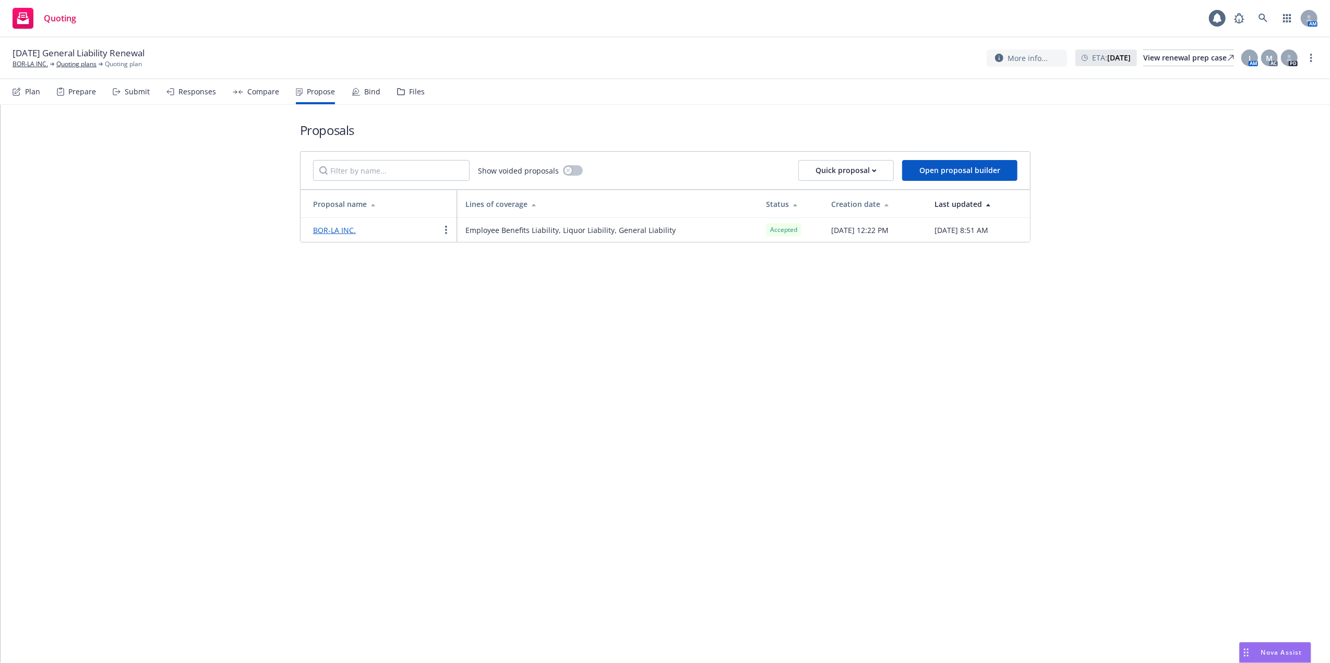
click at [367, 88] on div "Bind" at bounding box center [372, 92] width 16 height 8
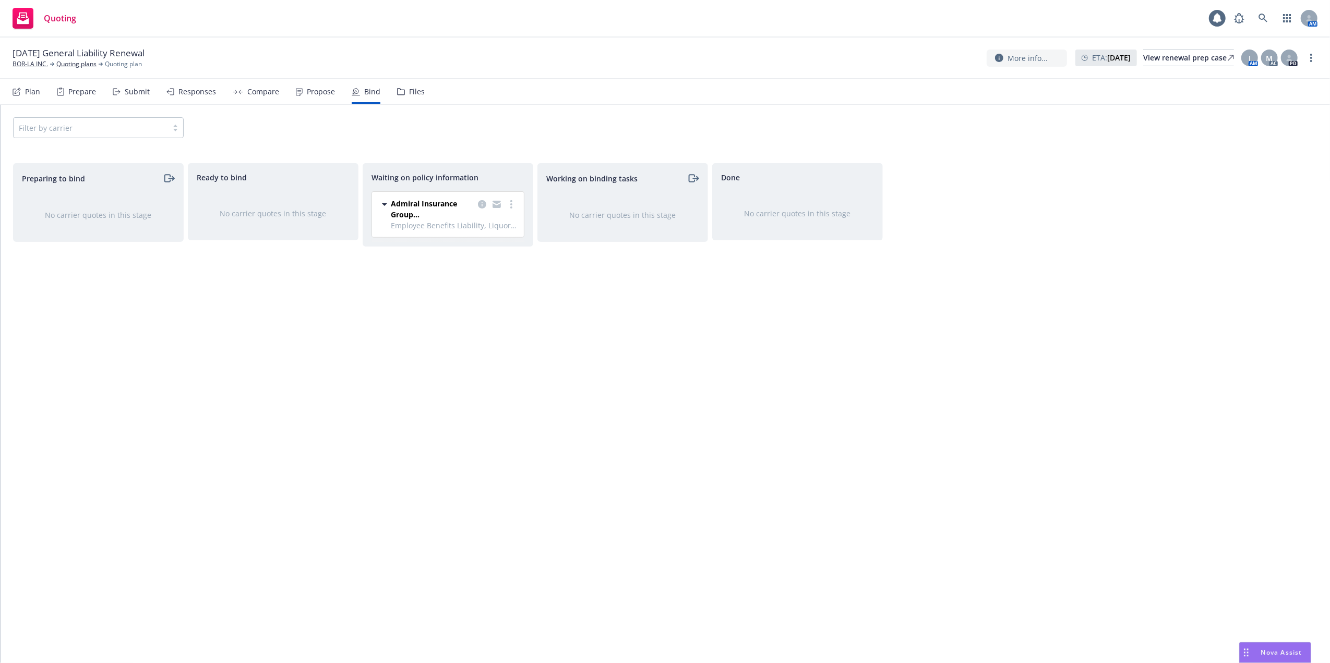
drag, startPoint x: 1023, startPoint y: 239, endPoint x: 765, endPoint y: 365, distance: 287.4
click at [997, 257] on div "Preparing to bind No carrier quotes in this stage Ready to bind No carrier quot…" at bounding box center [665, 402] width 1304 height 478
click at [414, 213] on span "Admiral Insurance Group ([PERSON_NAME] Corporation)" at bounding box center [432, 209] width 83 height 22
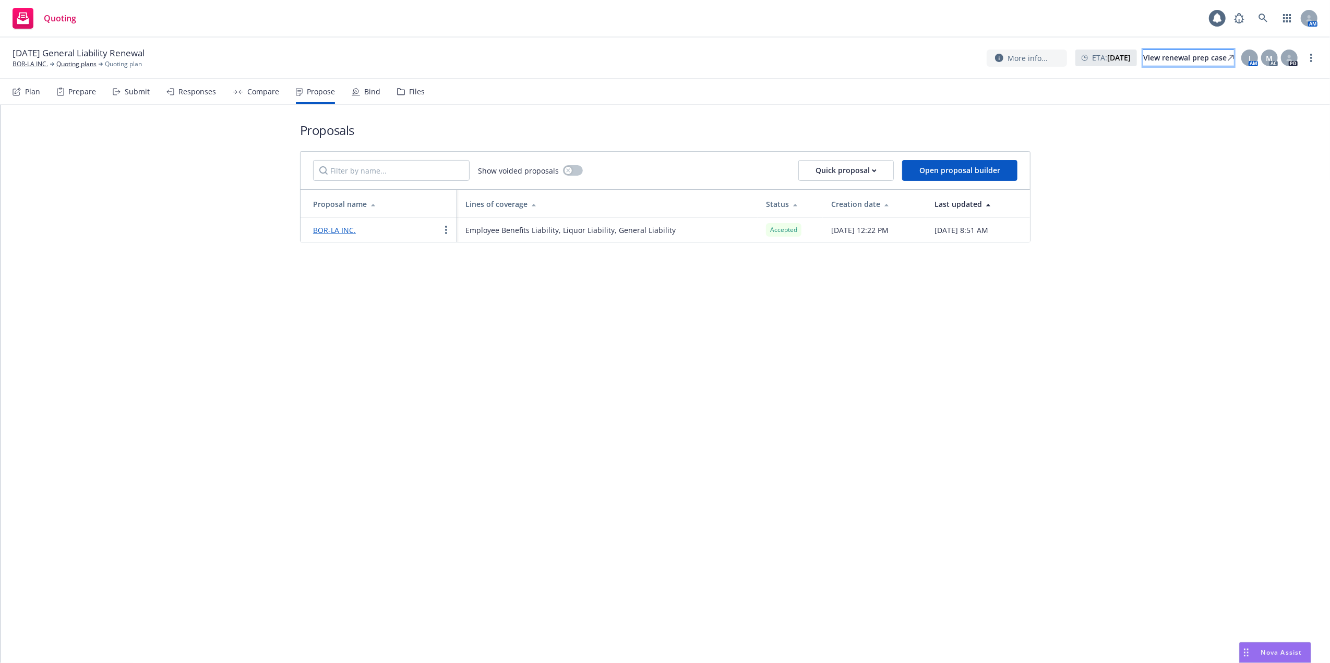
click at [1157, 55] on div "View renewal prep case" at bounding box center [1188, 58] width 91 height 16
click at [1263, 17] on icon at bounding box center [1262, 18] width 9 height 9
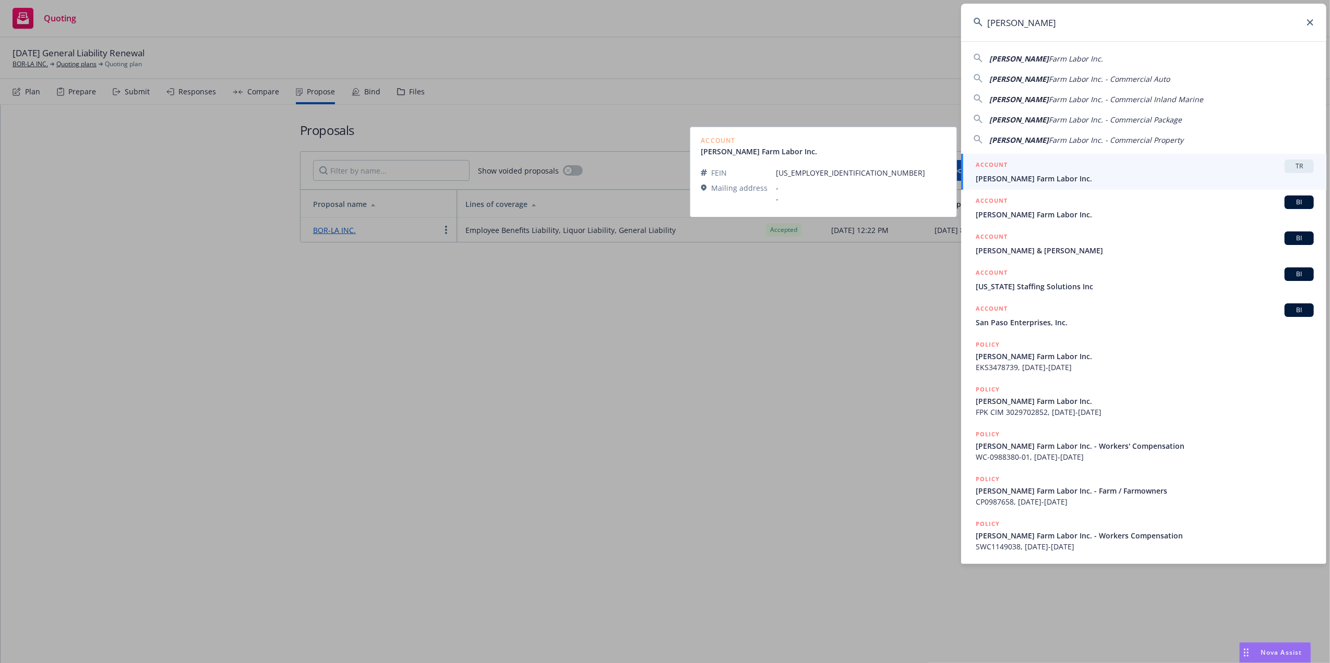
type input "[PERSON_NAME]"
click at [1012, 170] on div "ACCOUNT TR" at bounding box center [1144, 167] width 338 height 14
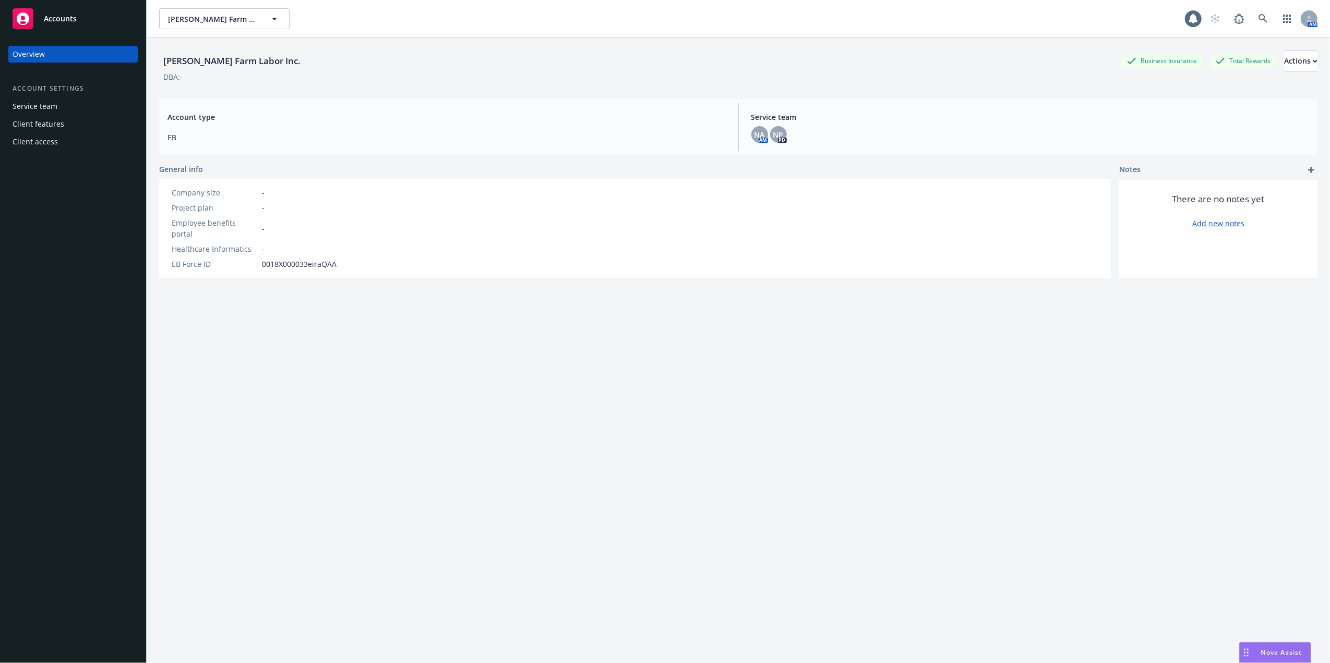
click at [49, 51] on div "Overview" at bounding box center [73, 54] width 121 height 17
click at [1258, 17] on icon at bounding box center [1262, 18] width 9 height 9
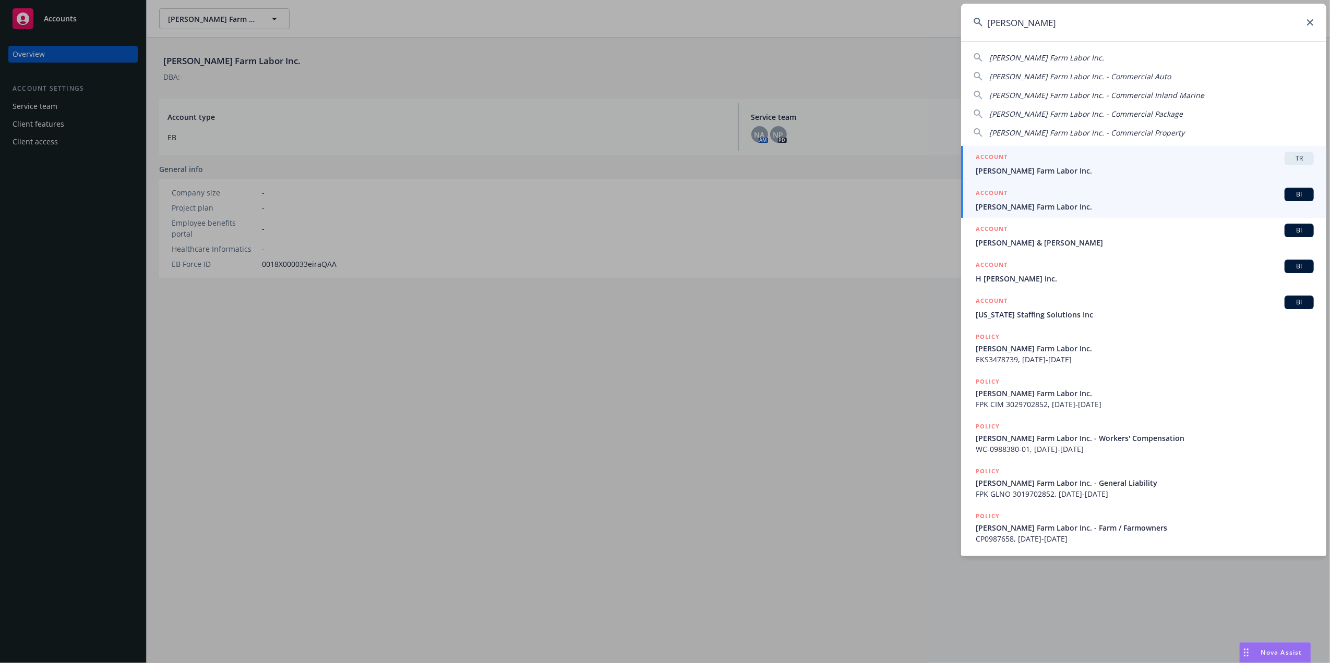
type input "heredia"
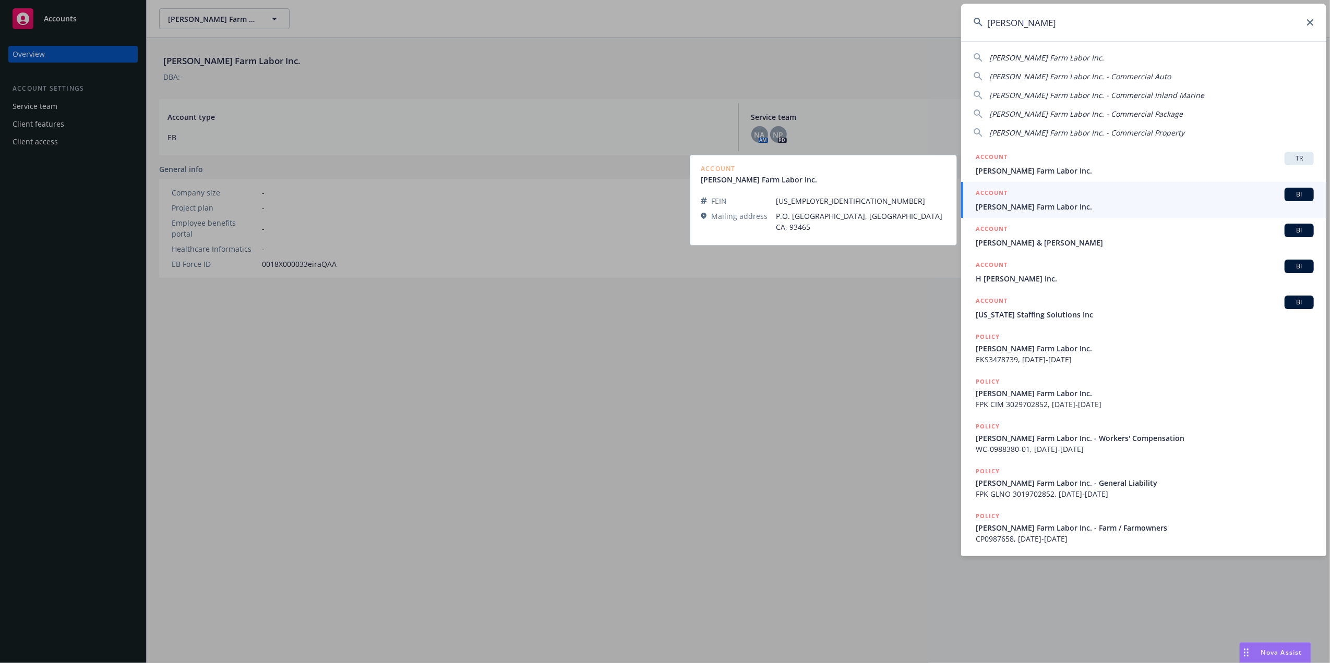
click at [983, 207] on span "[PERSON_NAME] Farm Labor Inc." at bounding box center [1144, 206] width 338 height 11
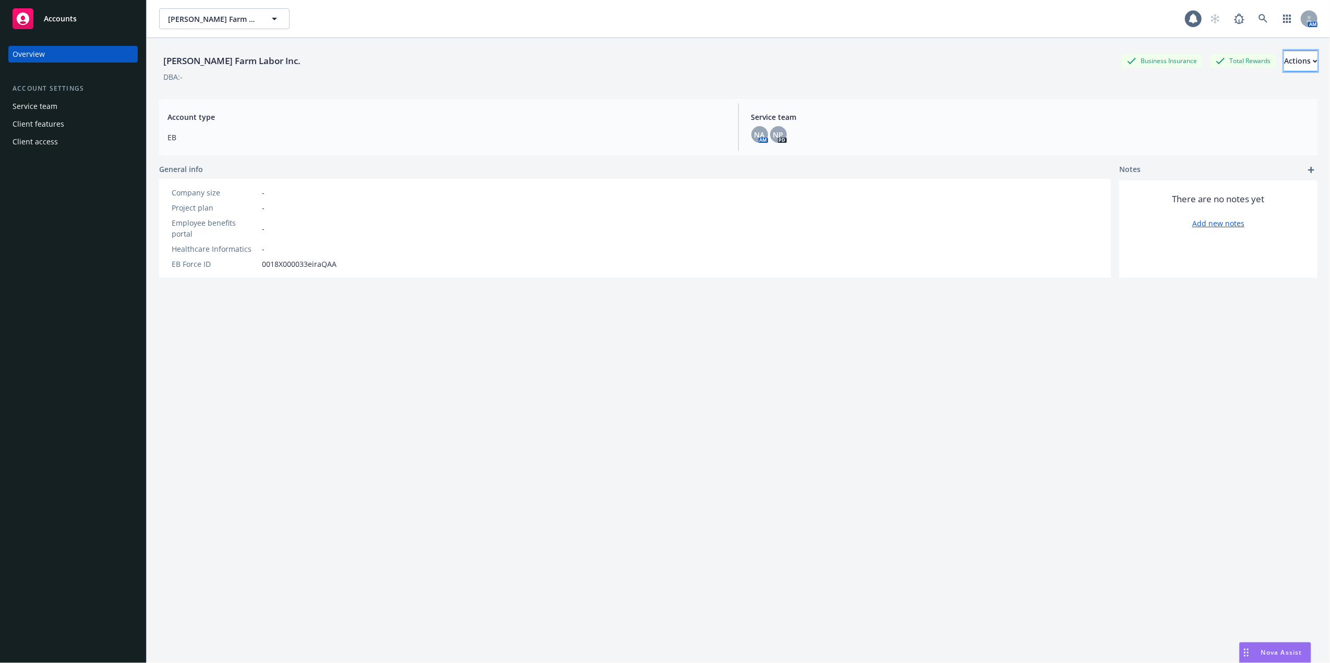
click at [1289, 59] on button "Actions" at bounding box center [1300, 61] width 33 height 21
click at [1249, 88] on link "Edit account summary" at bounding box center [1261, 86] width 112 height 21
select select "US"
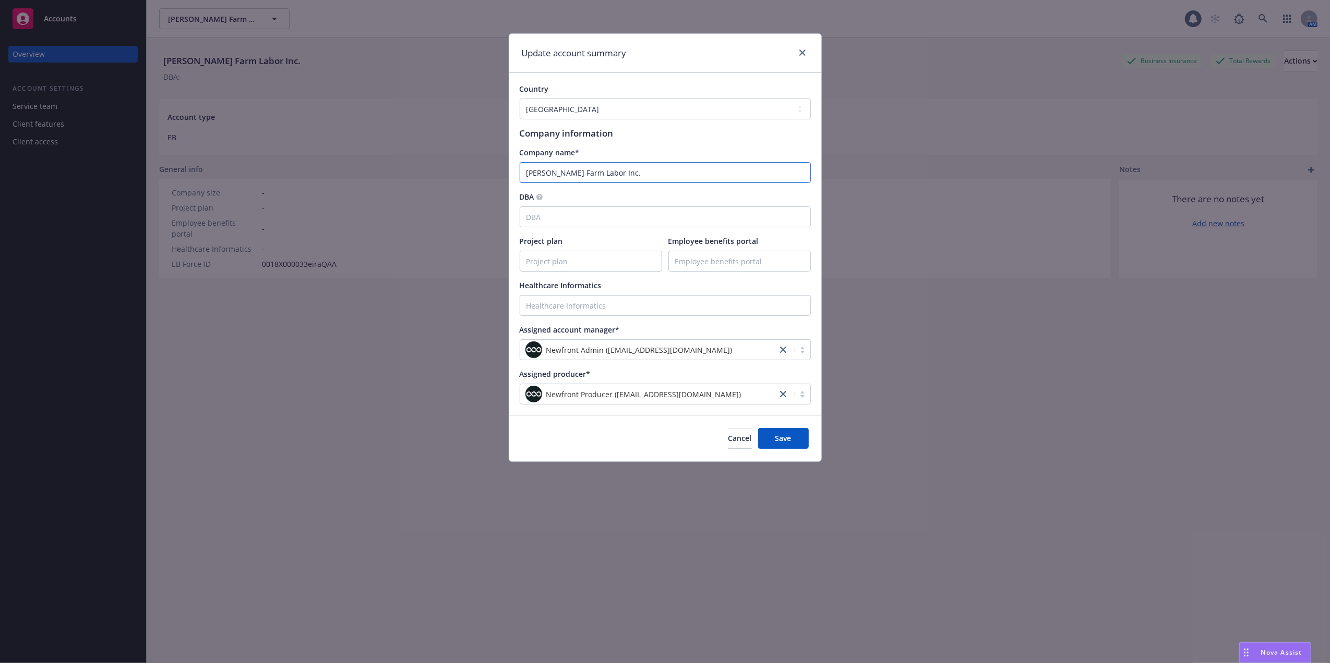
click at [616, 172] on input "[PERSON_NAME] Farm Labor Inc." at bounding box center [665, 172] width 291 height 21
type input "Heredia Farm Labor Inc. (DONT USE)"
drag, startPoint x: 795, startPoint y: 435, endPoint x: 825, endPoint y: 391, distance: 53.1
click at [795, 434] on button "Save" at bounding box center [783, 438] width 51 height 21
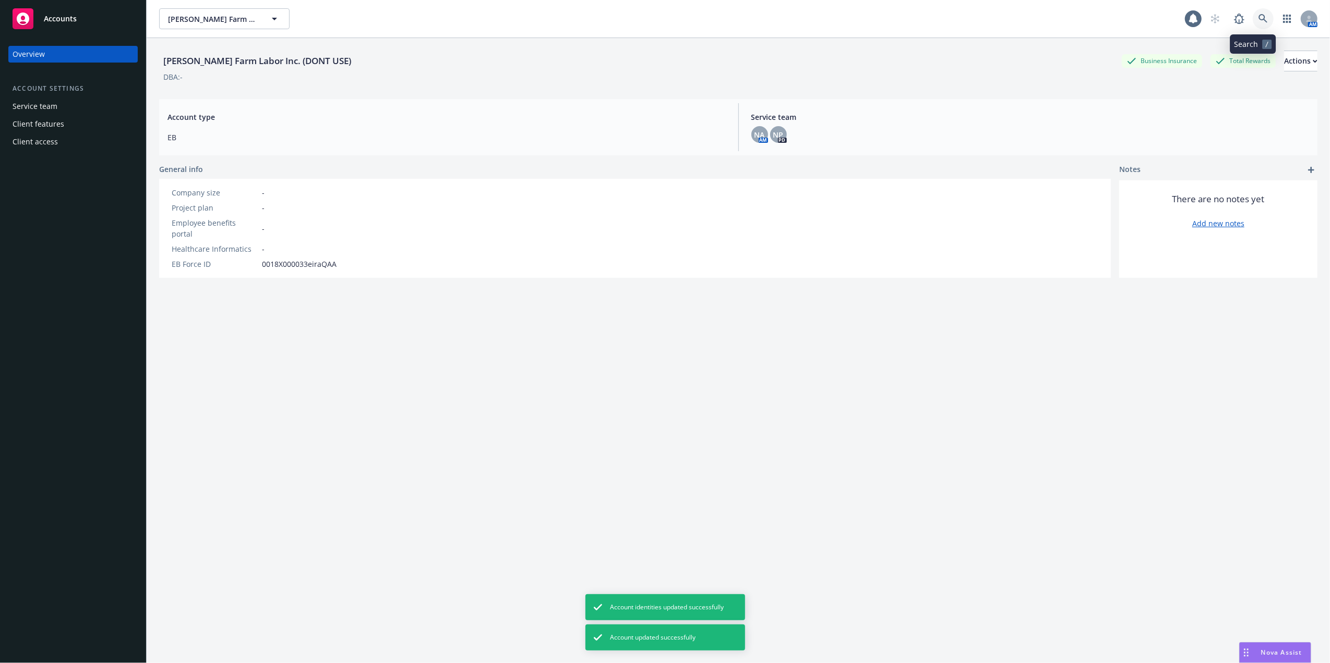
click at [1258, 19] on icon at bounding box center [1262, 18] width 9 height 9
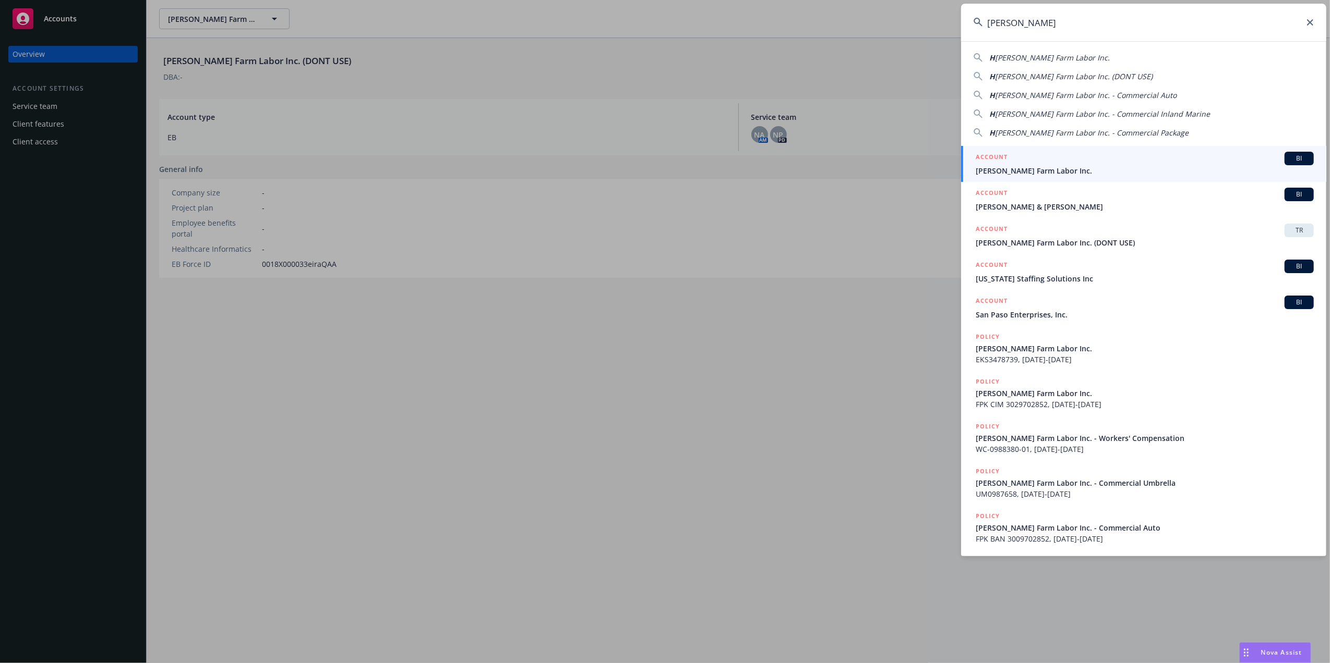
type input "HEREDIA"
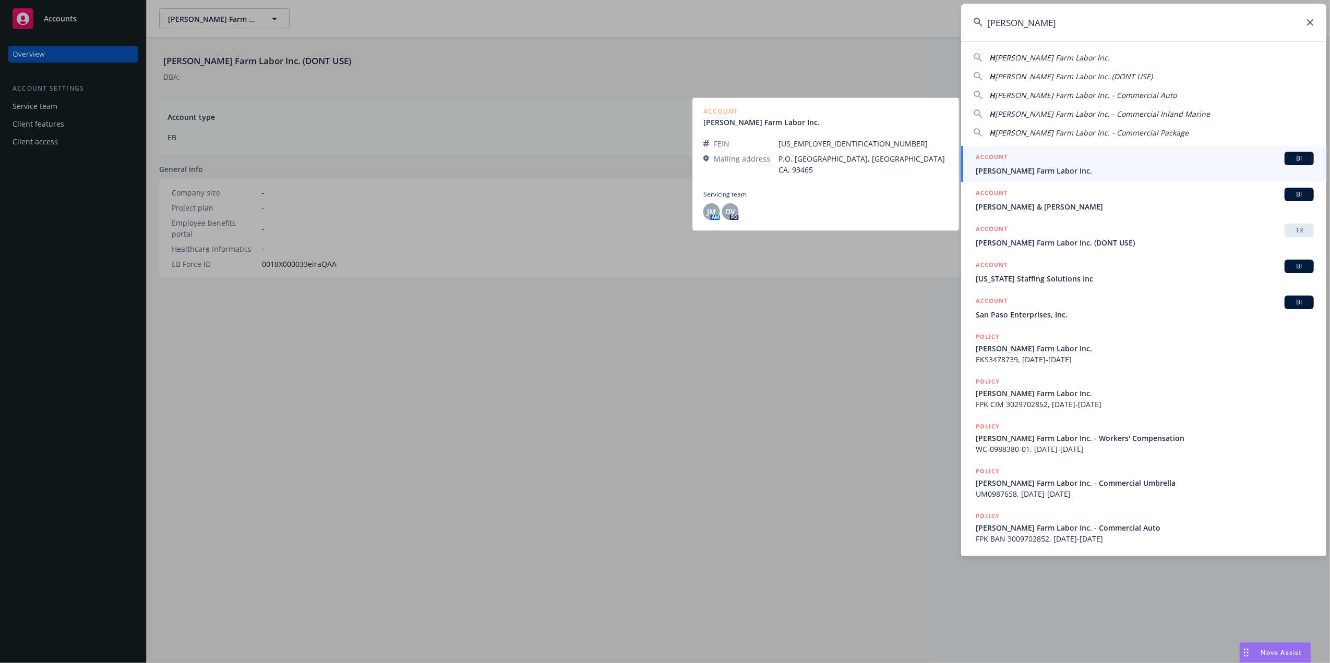
click at [1012, 173] on span "[PERSON_NAME] Farm Labor Inc." at bounding box center [1144, 170] width 338 height 11
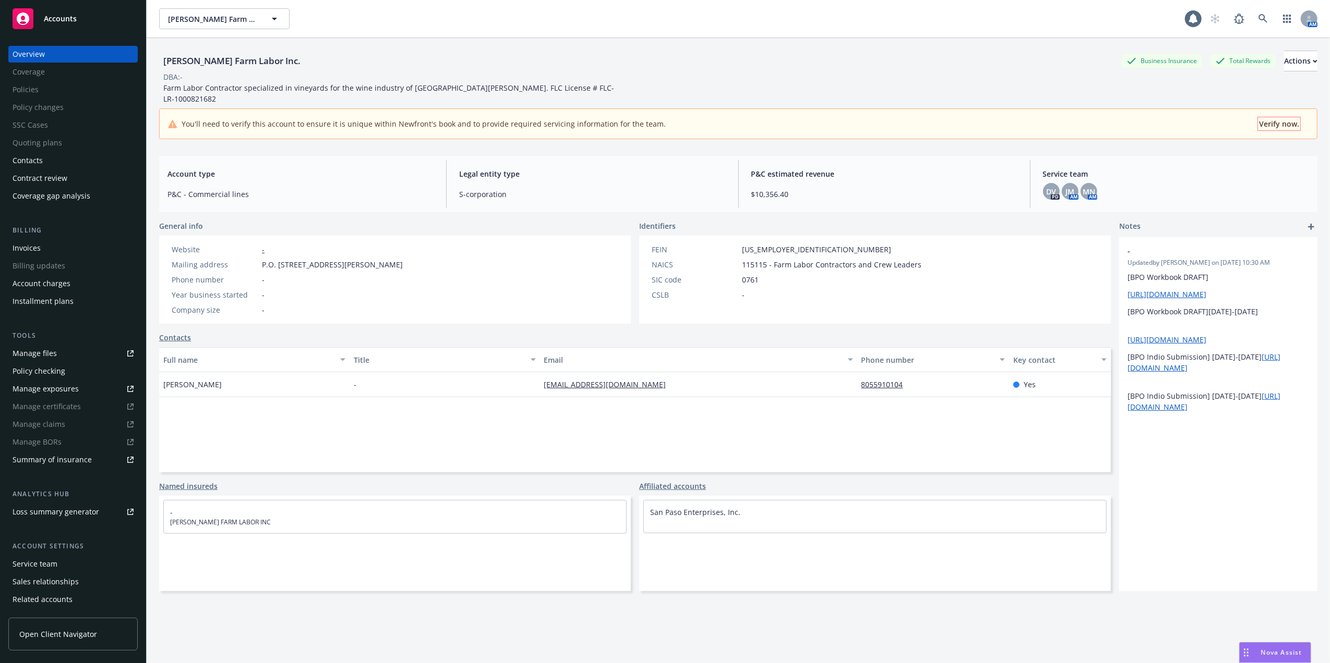
click at [1283, 119] on span "Verify now." at bounding box center [1279, 124] width 40 height 10
select select "US"
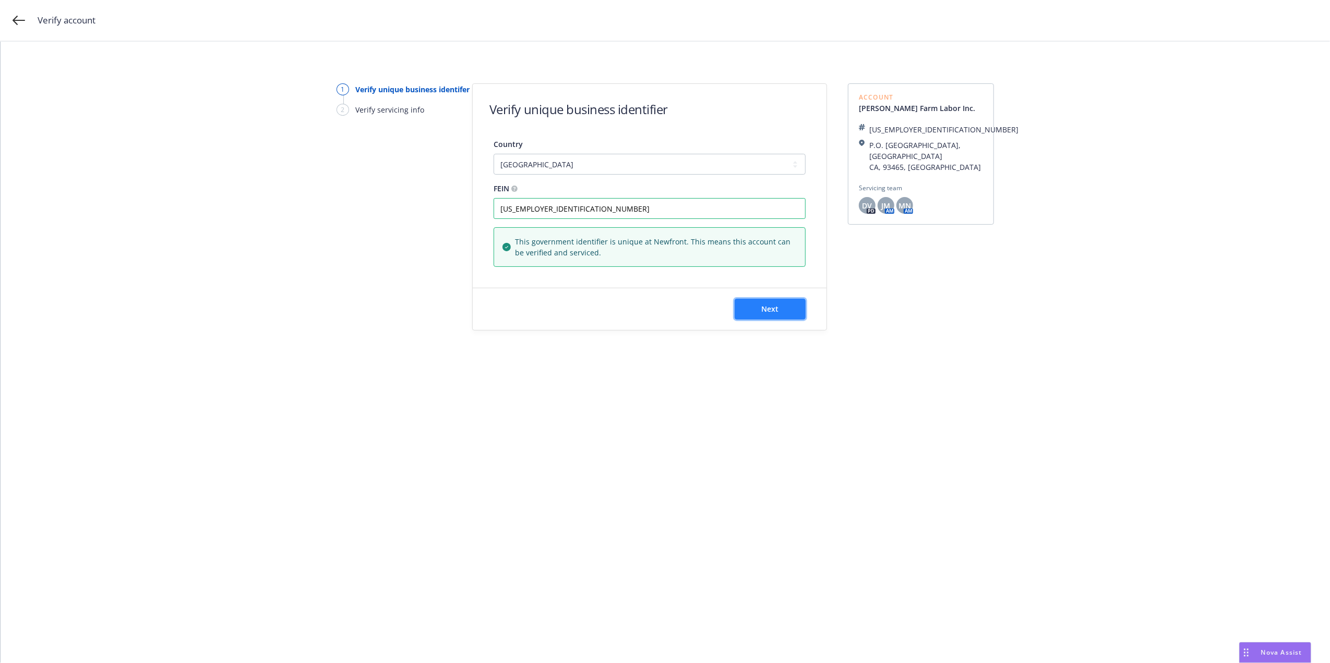
click at [773, 312] on span "Next" at bounding box center [770, 309] width 17 height 10
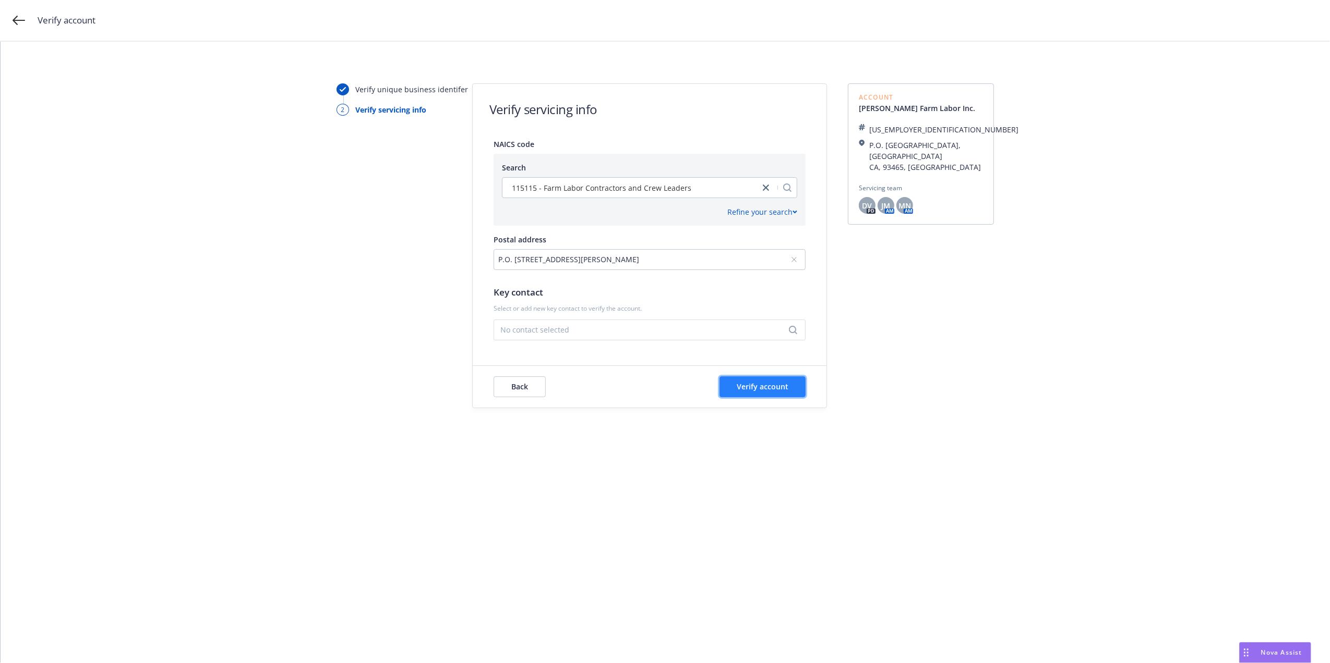
click at [751, 388] on span "Verify account" at bounding box center [763, 387] width 52 height 10
click at [523, 324] on span "No contact selected" at bounding box center [645, 329] width 290 height 11
click at [533, 266] on span "Pedro Heredia" at bounding box center [554, 265] width 104 height 7
drag, startPoint x: 776, startPoint y: 383, endPoint x: 798, endPoint y: 363, distance: 29.2
click at [776, 382] on span "Verify account" at bounding box center [763, 387] width 52 height 10
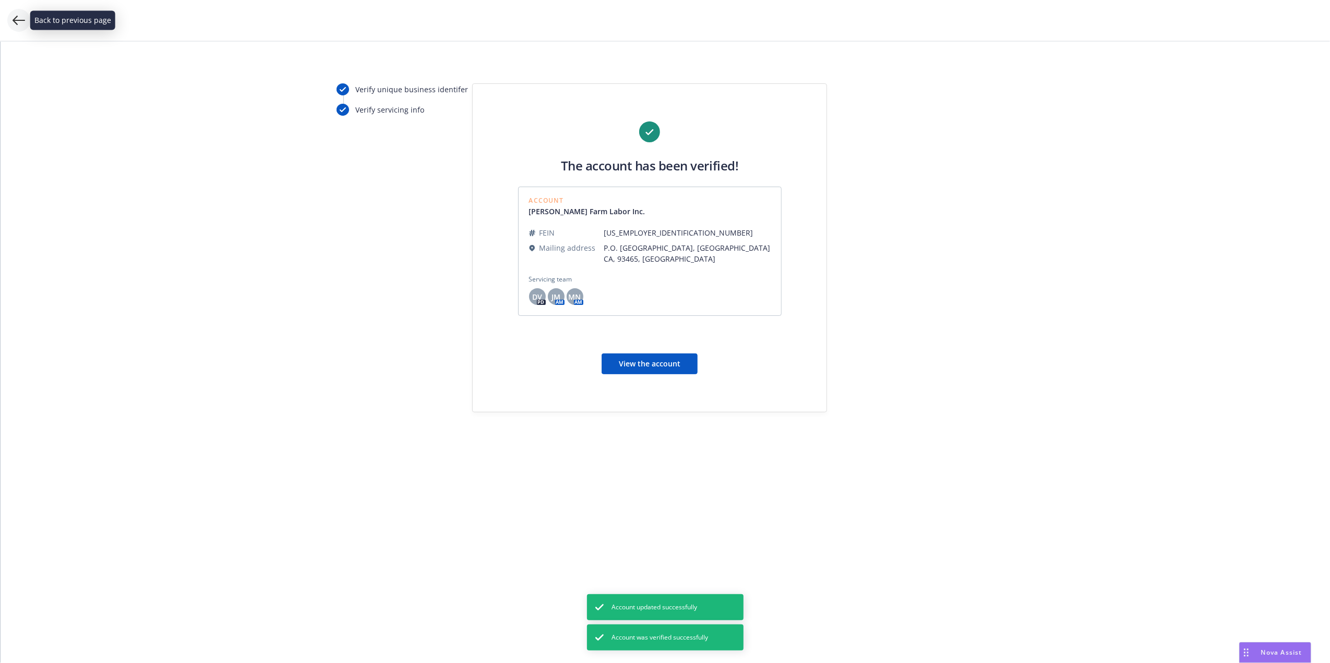
click at [15, 19] on icon at bounding box center [19, 20] width 13 height 9
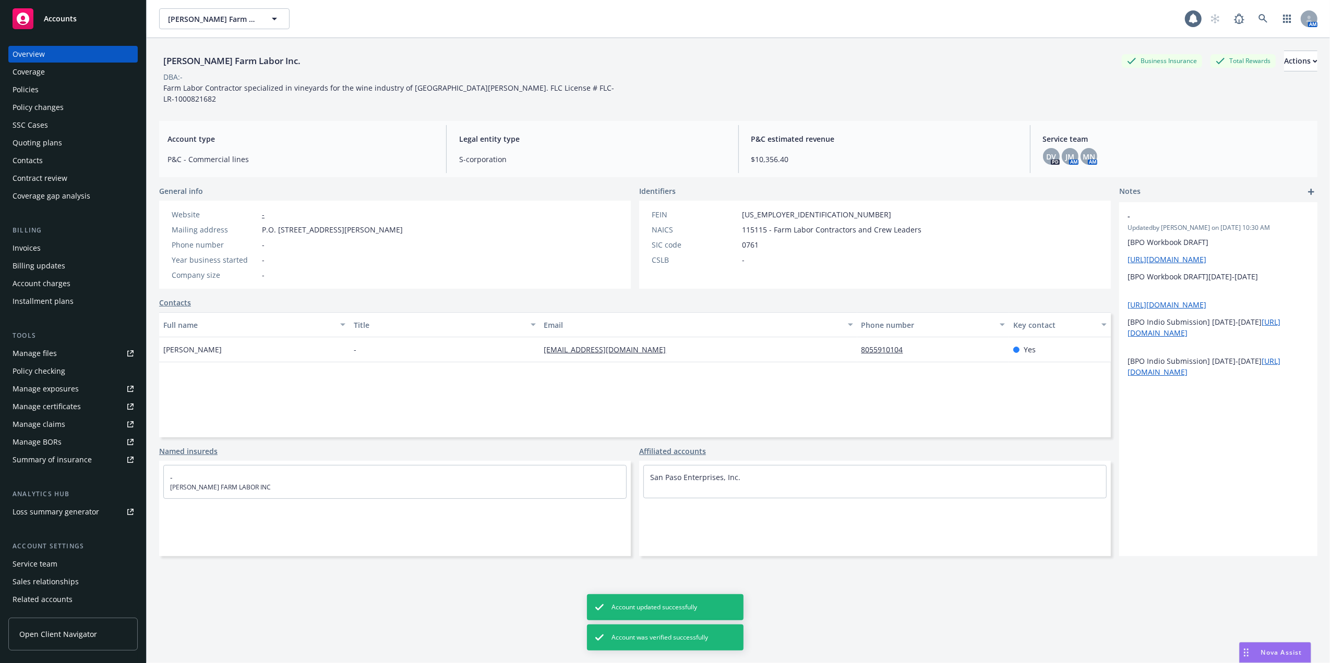
click at [36, 89] on div "Policies" at bounding box center [26, 89] width 26 height 17
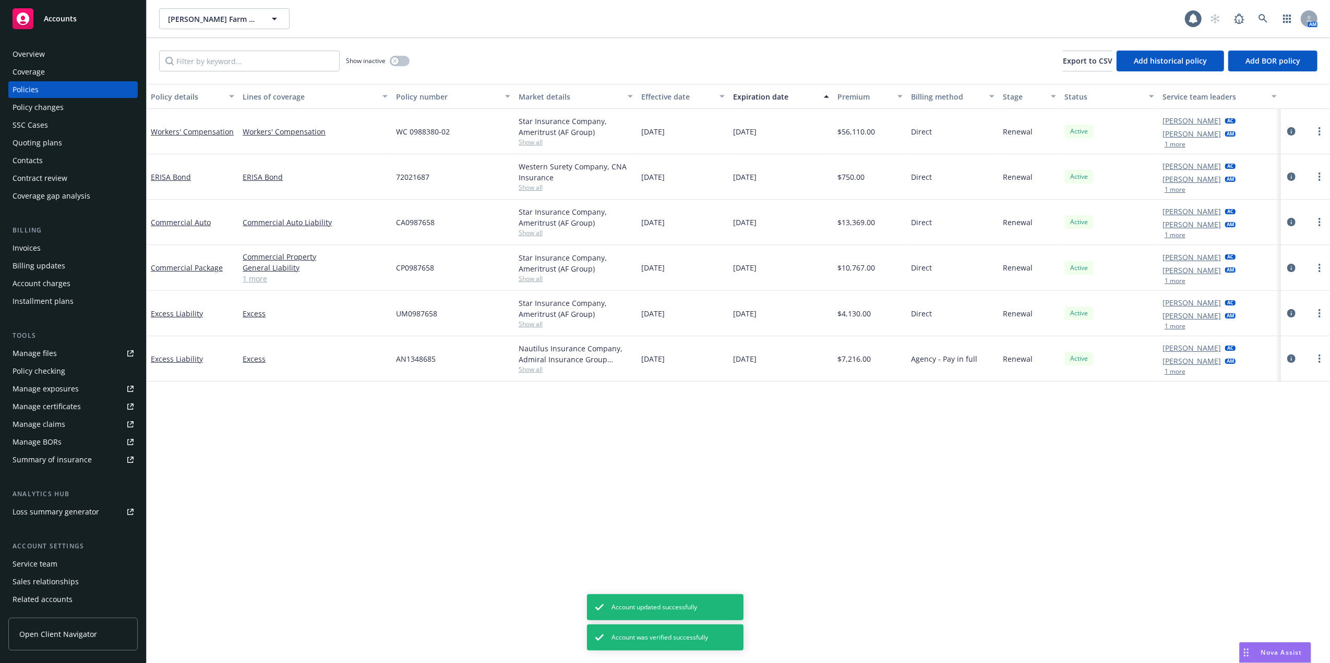
click at [839, 510] on div "Policy details Lines of coverage Policy number Market details Effective date Ex…" at bounding box center [738, 374] width 1183 height 580
drag, startPoint x: 333, startPoint y: 510, endPoint x: 291, endPoint y: 489, distance: 46.7
click at [332, 510] on div "Policy details Lines of coverage Policy number Market details Effective date Ex…" at bounding box center [738, 374] width 1183 height 580
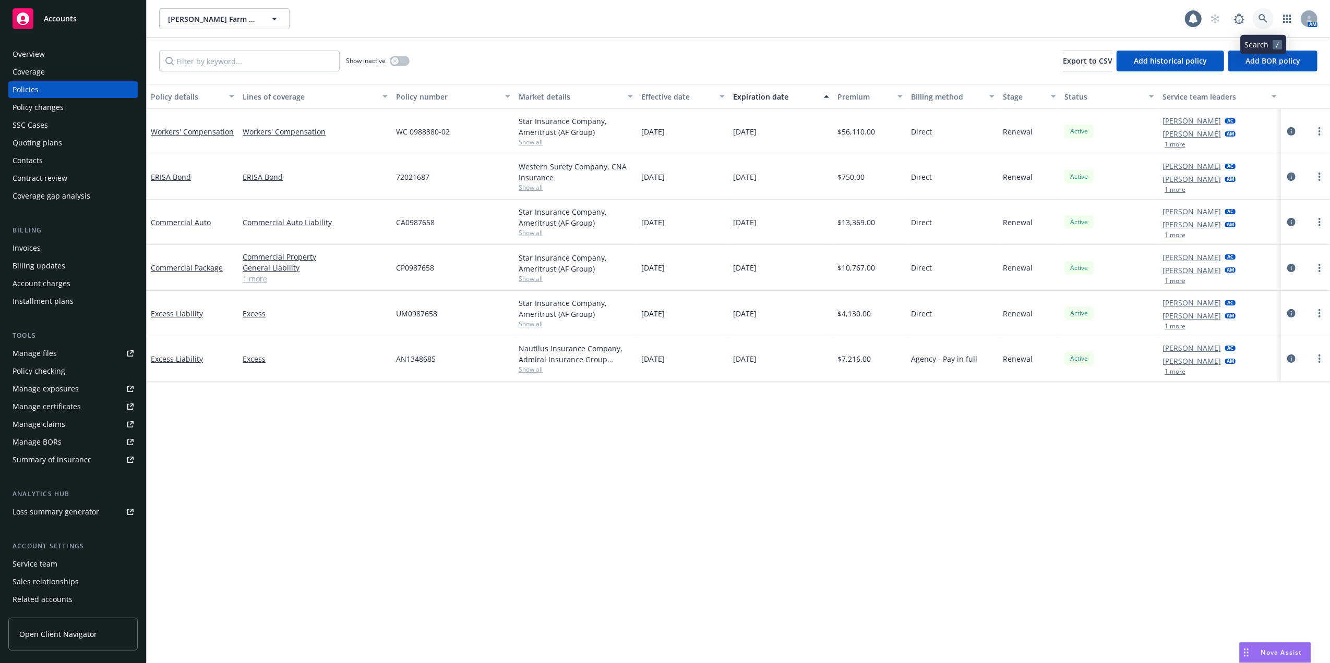
click at [1261, 15] on icon at bounding box center [1262, 18] width 9 height 9
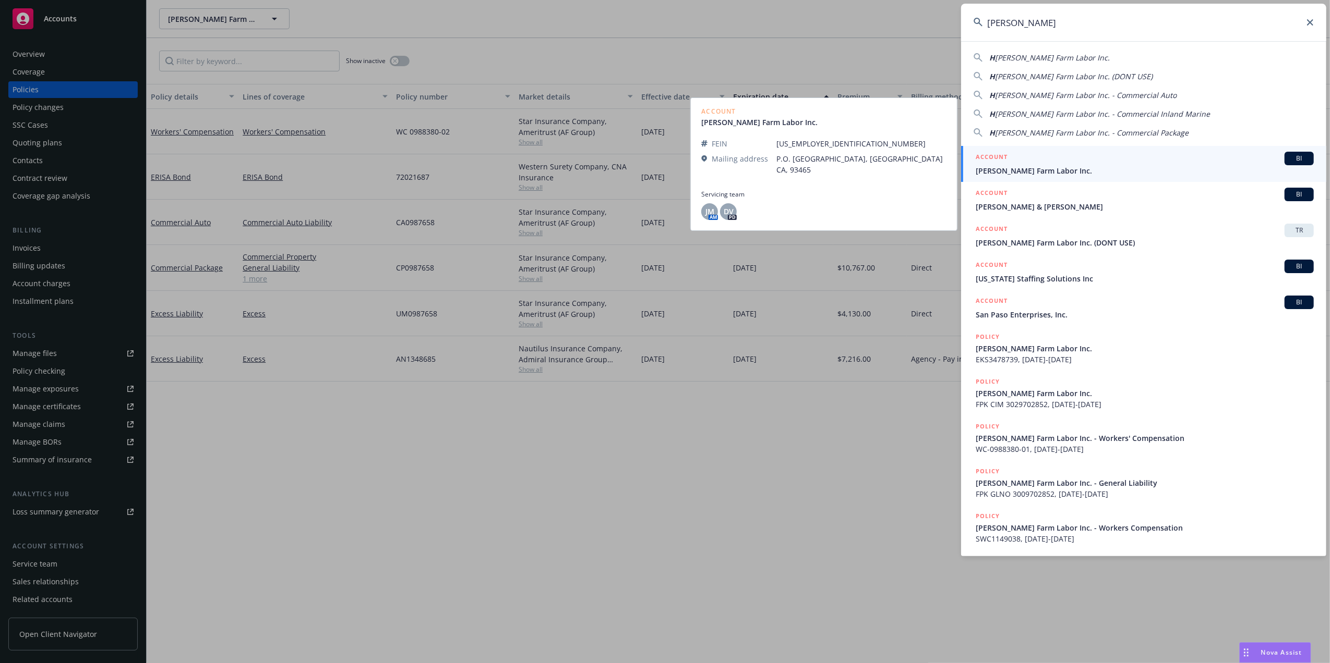
type input "HEREDIA"
click at [1005, 167] on span "[PERSON_NAME] Farm Labor Inc." at bounding box center [1144, 170] width 338 height 11
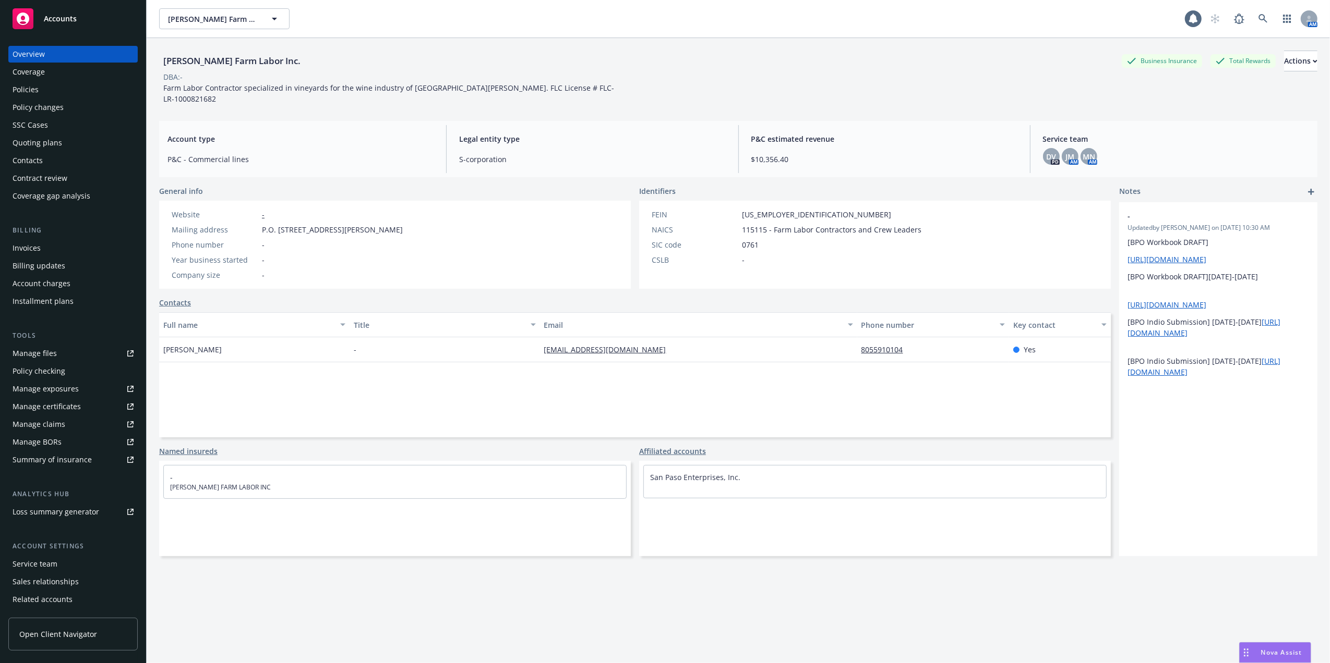
click at [17, 86] on div "Policies" at bounding box center [26, 89] width 26 height 17
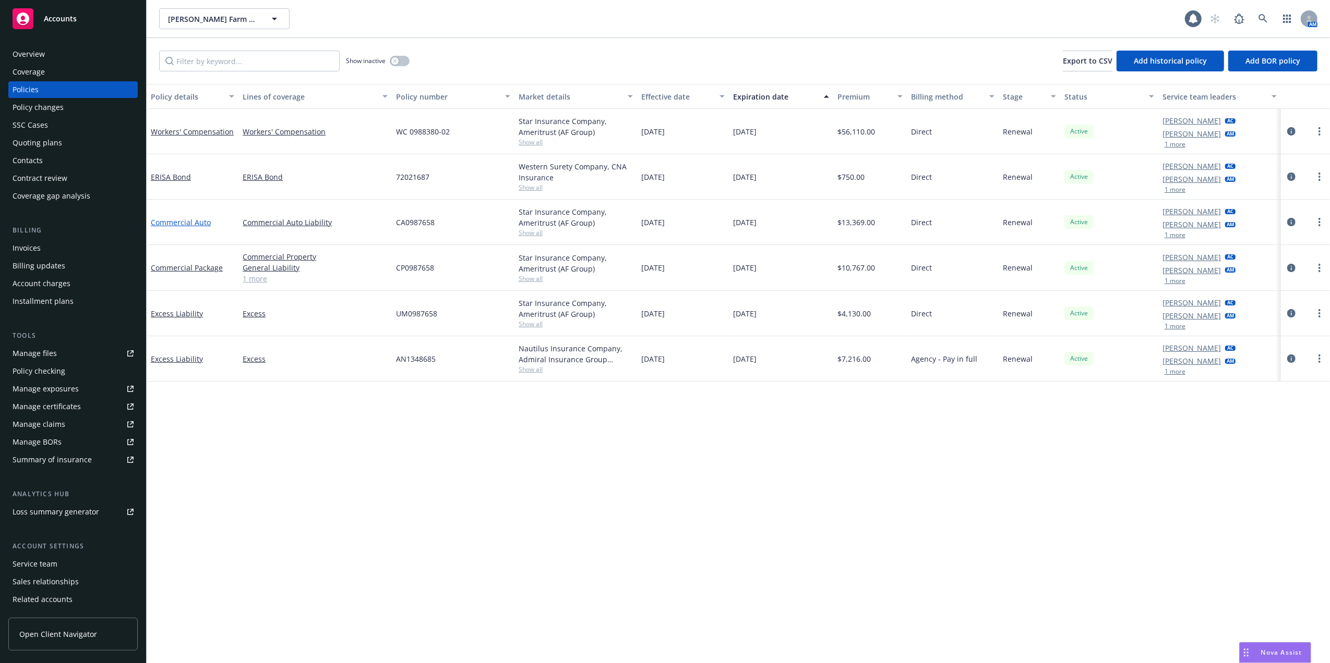
click at [172, 220] on link "Commercial Auto" at bounding box center [181, 223] width 60 height 10
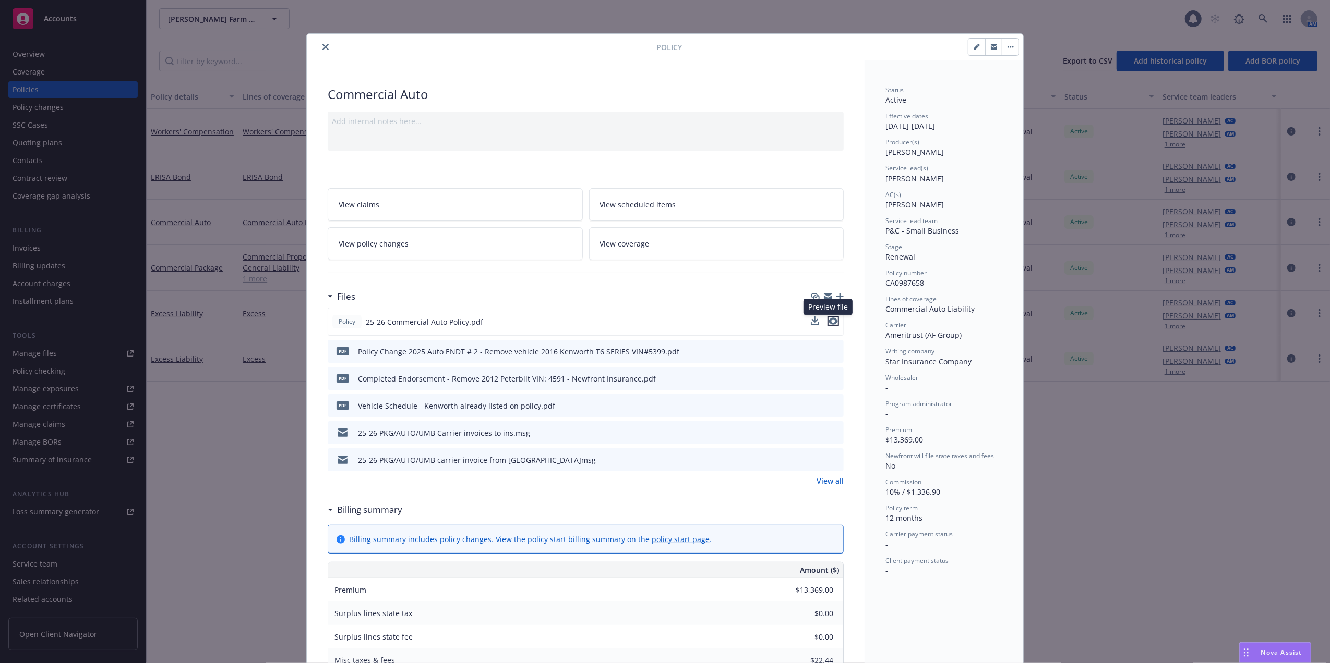
click at [829, 320] on icon "preview file" at bounding box center [832, 321] width 9 height 7
click at [829, 460] on icon "preview file" at bounding box center [833, 459] width 9 height 7
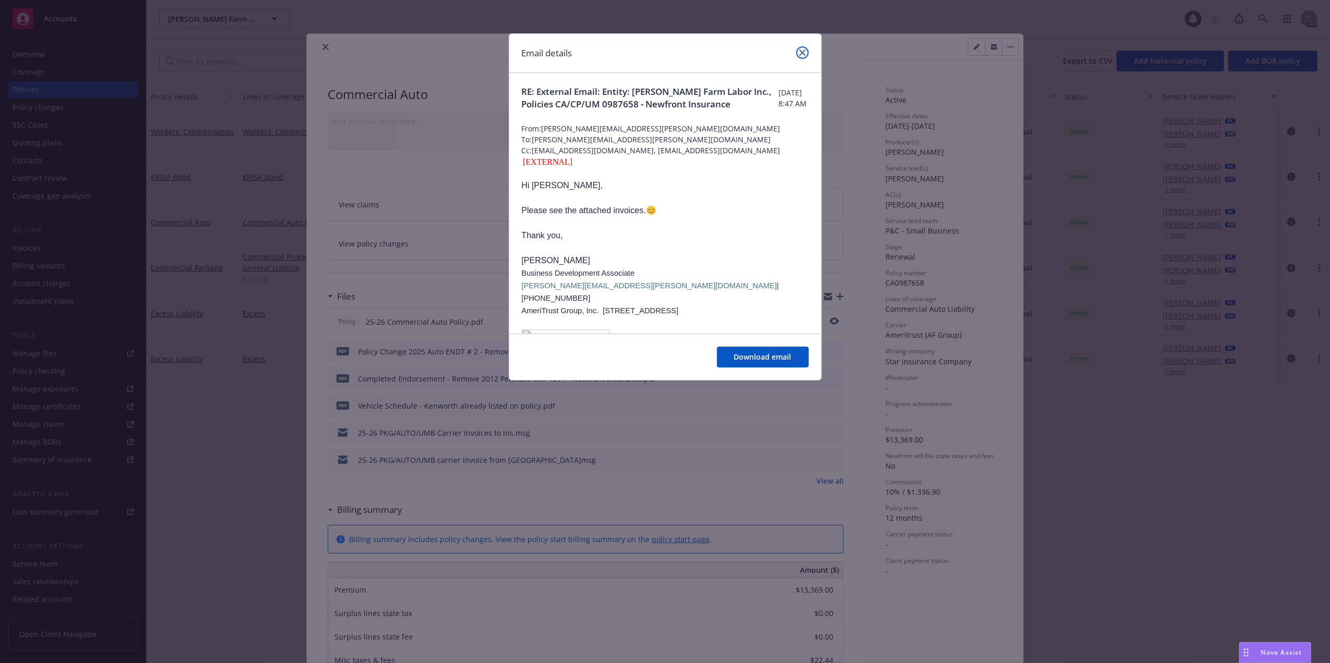
click at [798, 53] on link "close" at bounding box center [802, 52] width 13 height 13
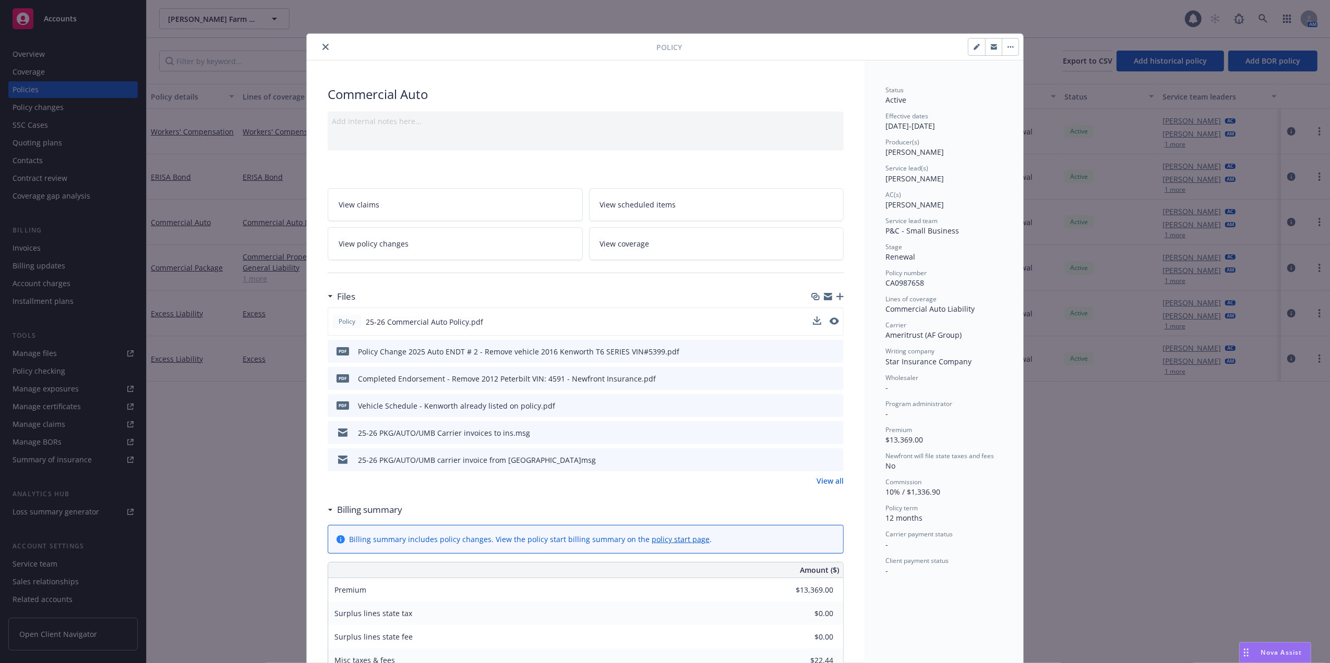
drag, startPoint x: 318, startPoint y: 43, endPoint x: 342, endPoint y: 18, distance: 34.7
click at [319, 42] on button "close" at bounding box center [325, 47] width 13 height 13
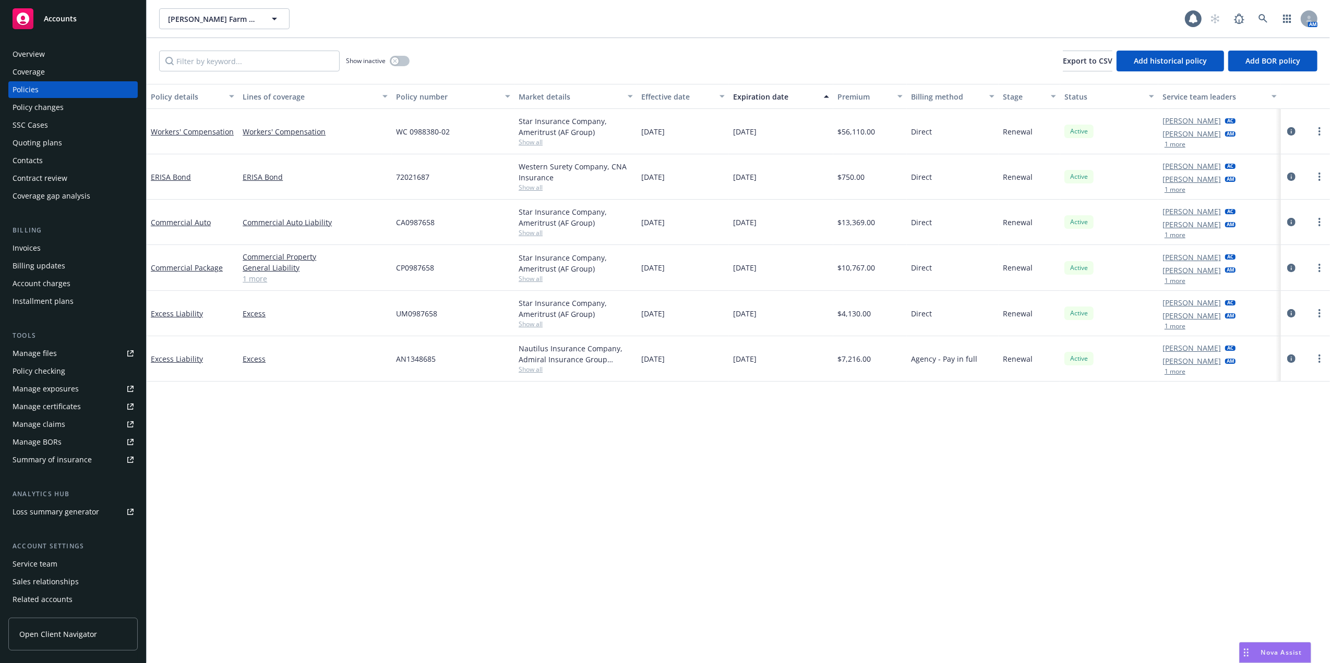
click at [528, 232] on span "Show all" at bounding box center [575, 232] width 114 height 9
click at [286, 473] on div "Policy details Lines of coverage Policy number Market details Effective date Ex…" at bounding box center [738, 374] width 1183 height 580
drag, startPoint x: 1283, startPoint y: 651, endPoint x: 1235, endPoint y: 593, distance: 75.6
click at [1283, 650] on span "Nova Assist" at bounding box center [1281, 652] width 41 height 9
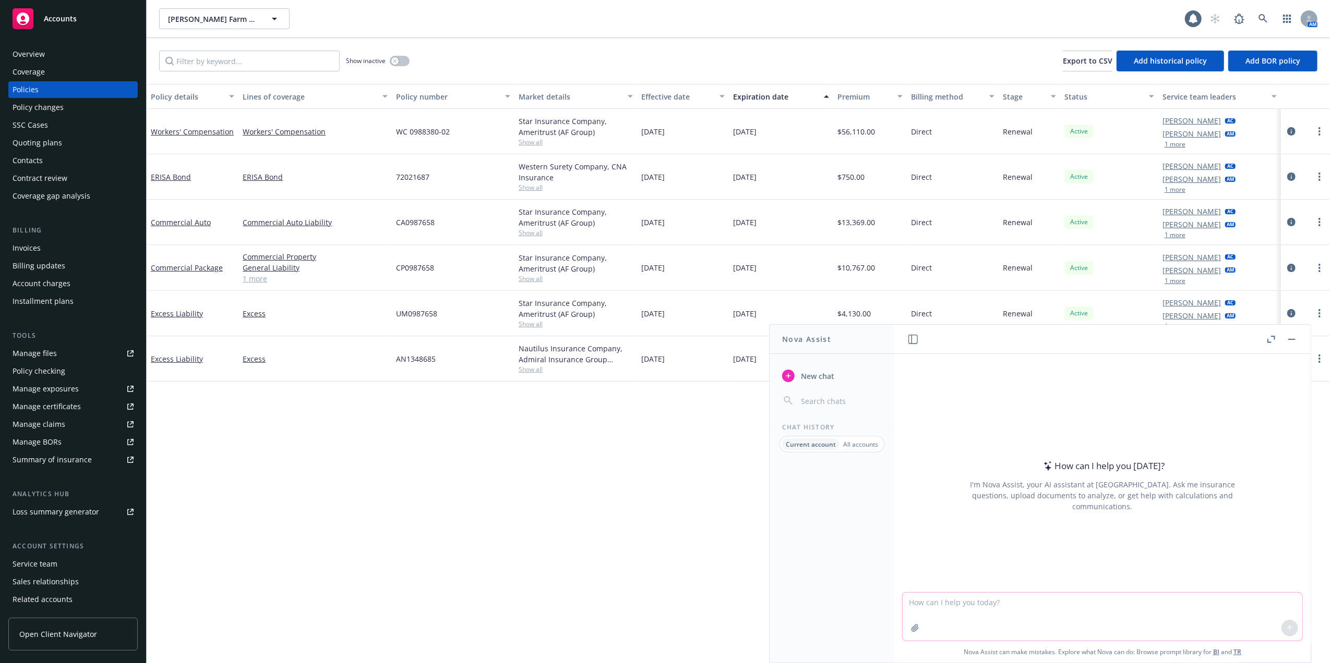
click at [1121, 605] on textarea at bounding box center [1102, 617] width 400 height 48
paste textarea "Hi Trevor, Thank you for taking my call. Below you will find the unsigned MCS-9…"
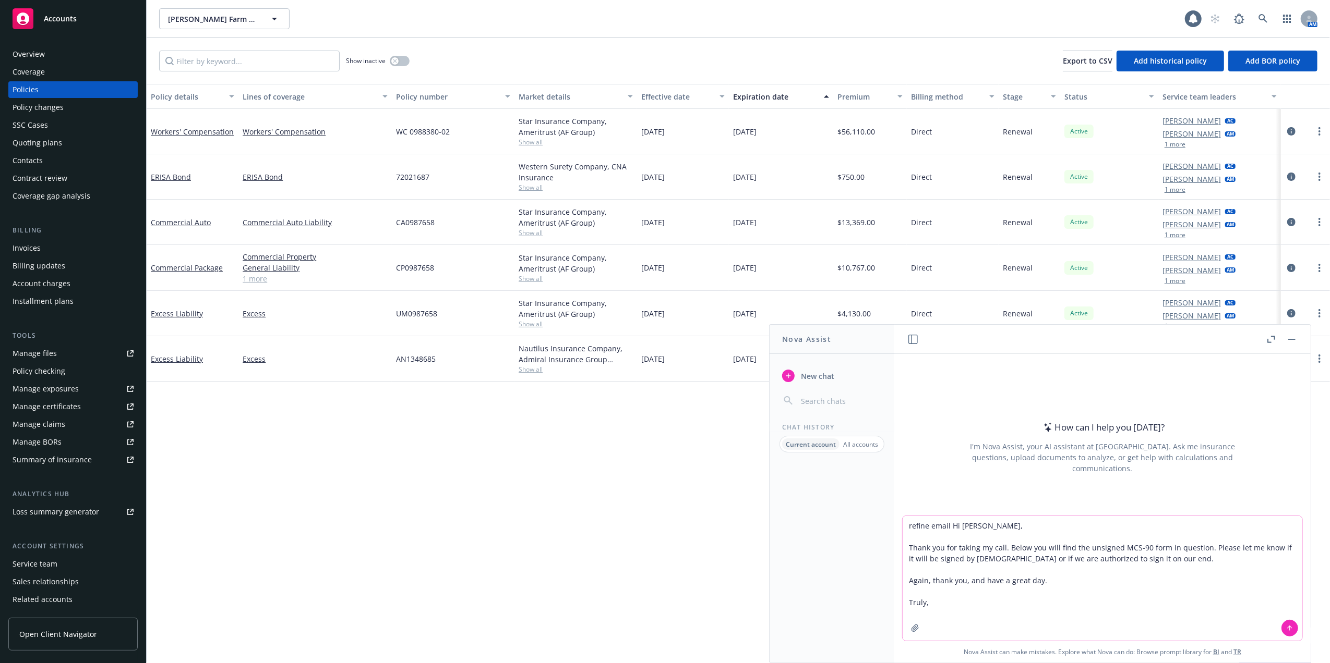
type textarea "refine email Hi Trevor, Thank you for taking my call. Below you will find the u…"
click at [1286, 628] on icon at bounding box center [1289, 628] width 7 height 7
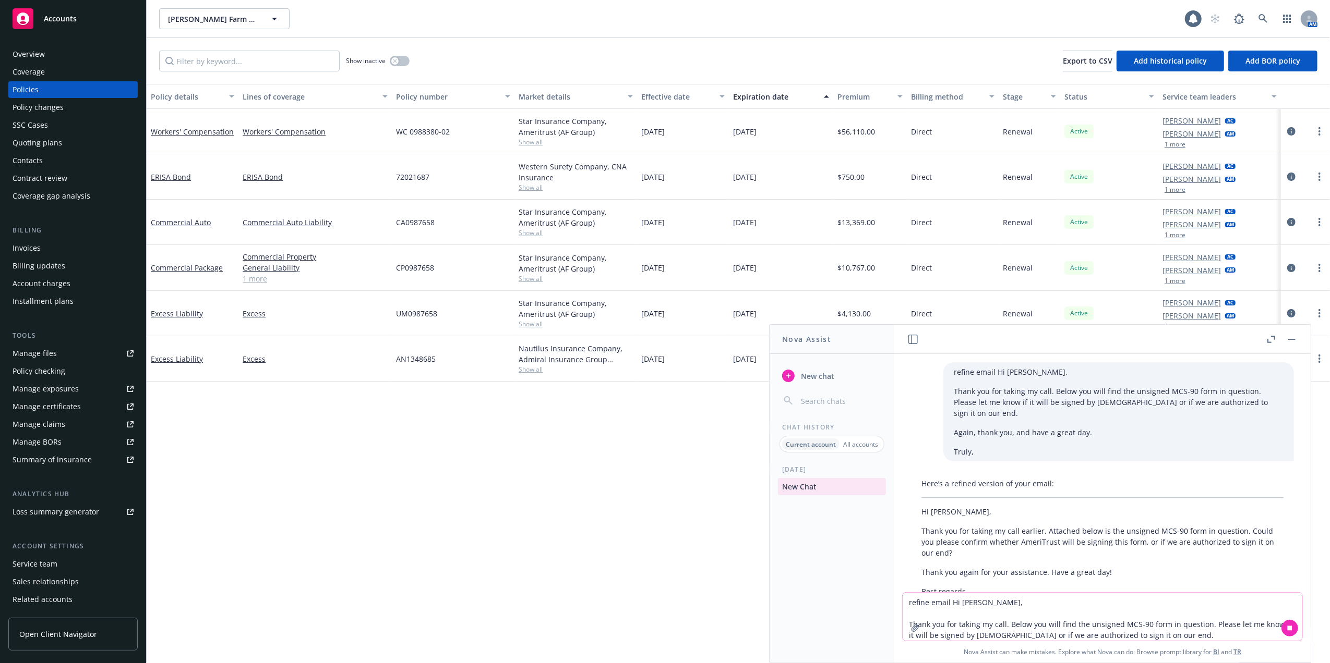
scroll to position [23, 0]
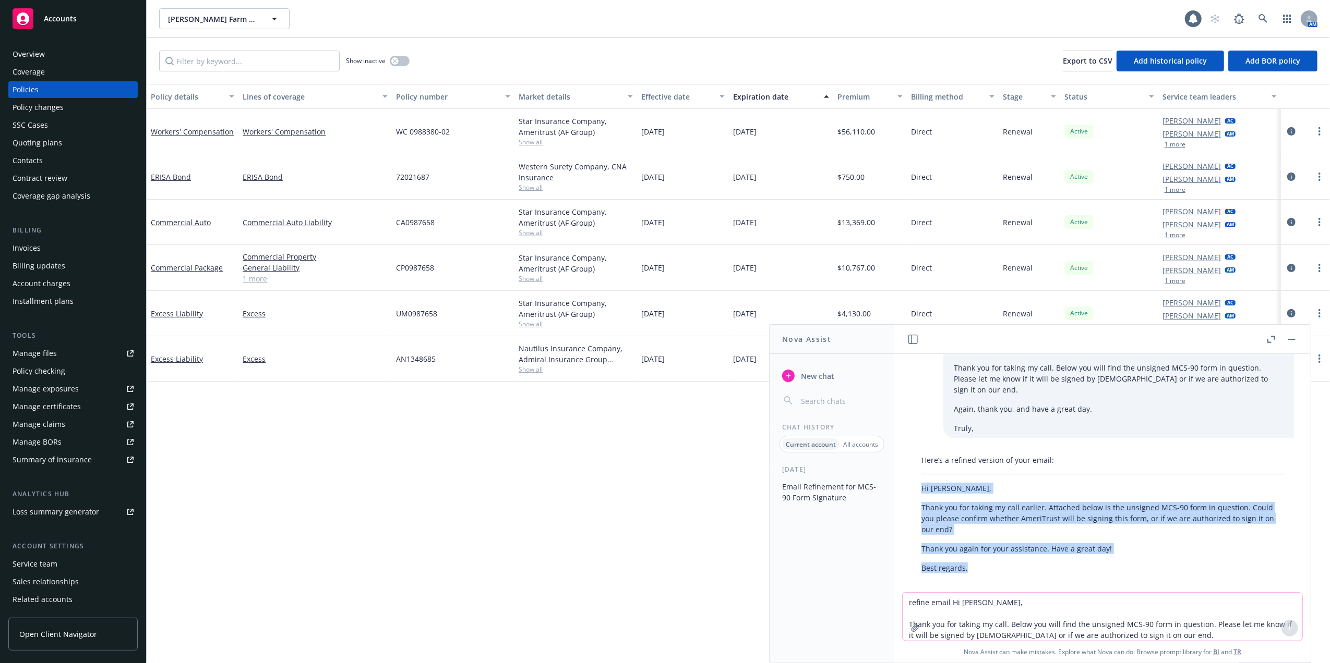
drag, startPoint x: 921, startPoint y: 475, endPoint x: 979, endPoint y: 555, distance: 99.0
click at [979, 555] on div "Here’s a refined version of your email: Hi Trevor, Thank you for taking my call…" at bounding box center [1102, 514] width 383 height 127
copy div "Hi Trevor, Thank you for taking my call earlier. Attached below is the unsigned…"
drag, startPoint x: 414, startPoint y: 517, endPoint x: 412, endPoint y: 506, distance: 11.7
click at [414, 516] on div "Policy details Lines of coverage Policy number Market details Effective date Ex…" at bounding box center [738, 374] width 1183 height 580
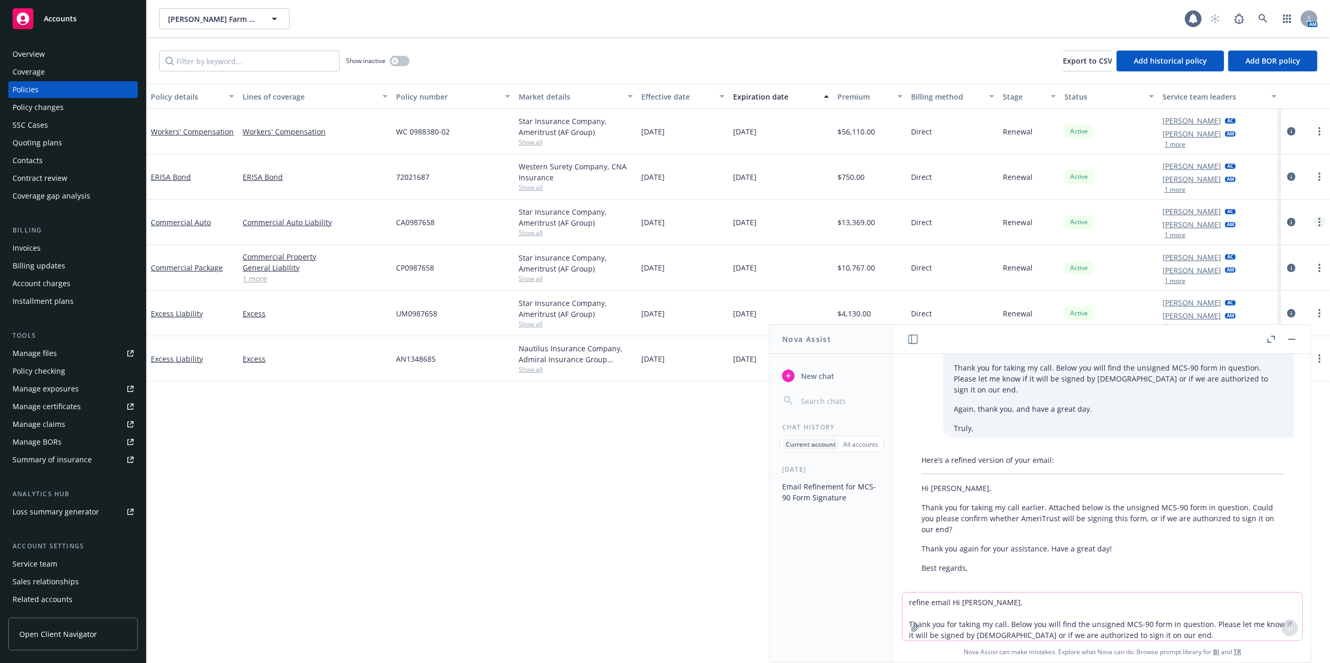
click at [1319, 222] on circle "more" at bounding box center [1319, 222] width 2 height 2
click at [1238, 368] on link "Copy logging email" at bounding box center [1263, 369] width 123 height 21
click at [1265, 15] on icon at bounding box center [1262, 18] width 9 height 9
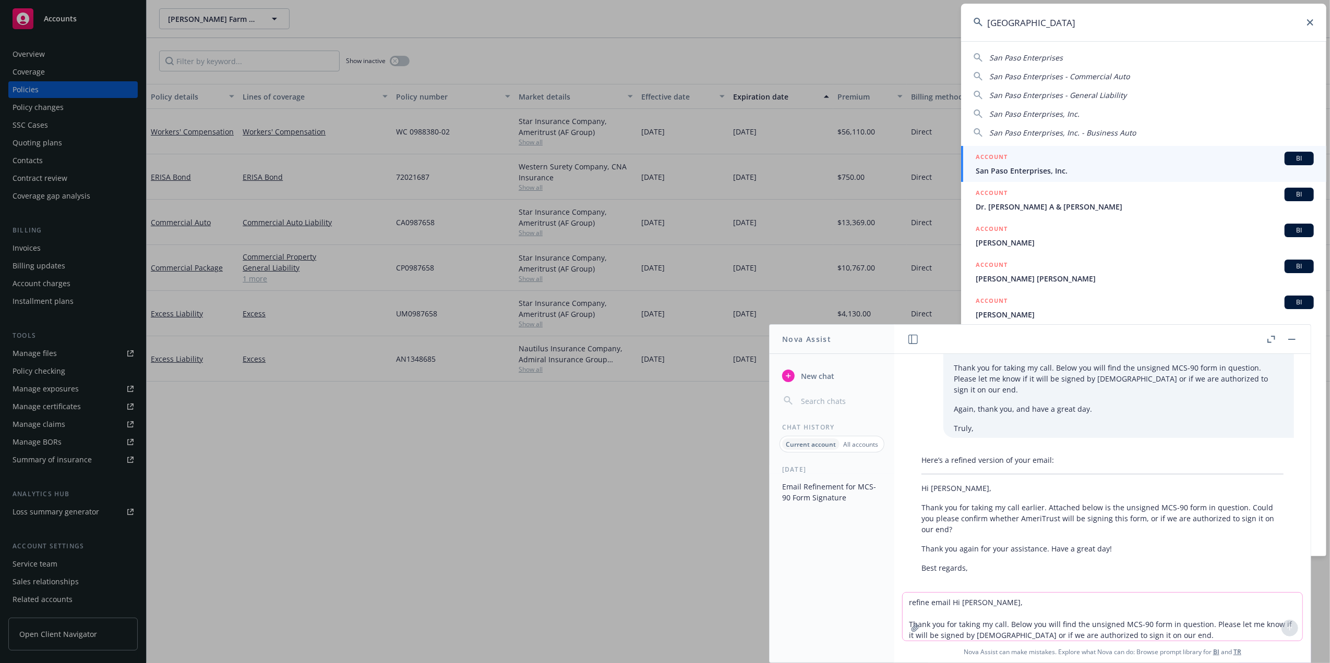
type input "san paso"
click at [1000, 168] on span "San Paso Enterprises, Inc." at bounding box center [1144, 170] width 338 height 11
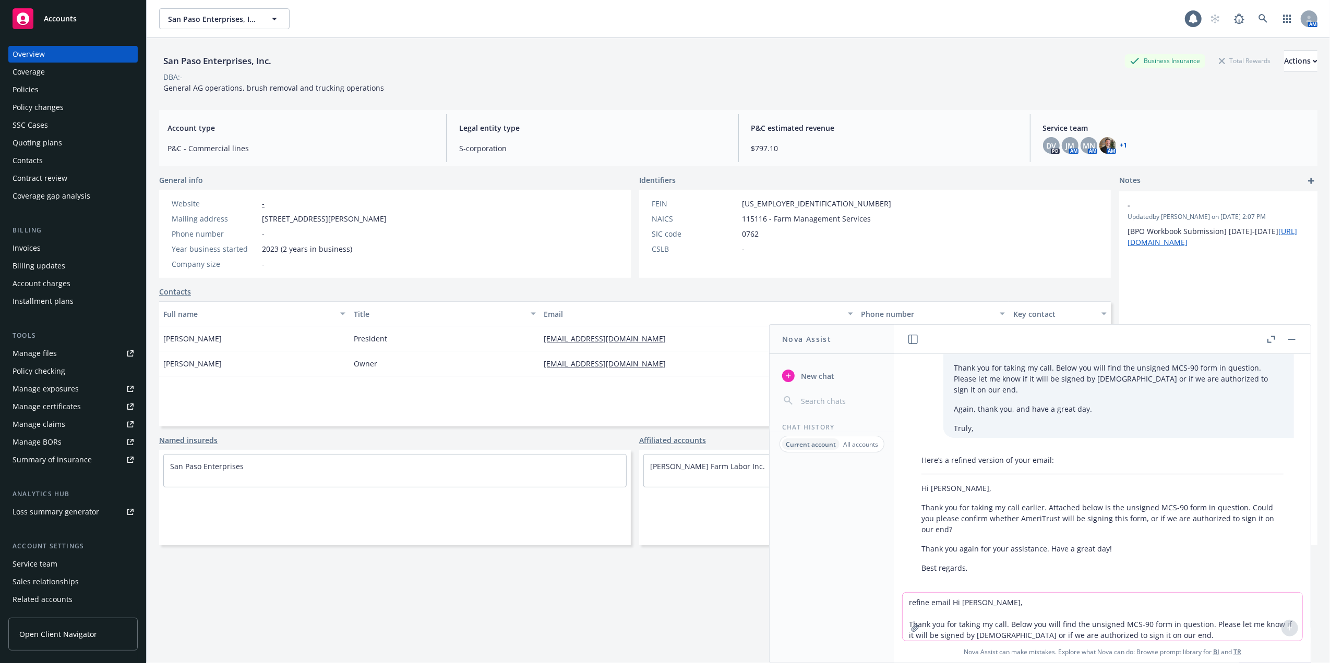
click at [35, 87] on div "Policies" at bounding box center [26, 89] width 26 height 17
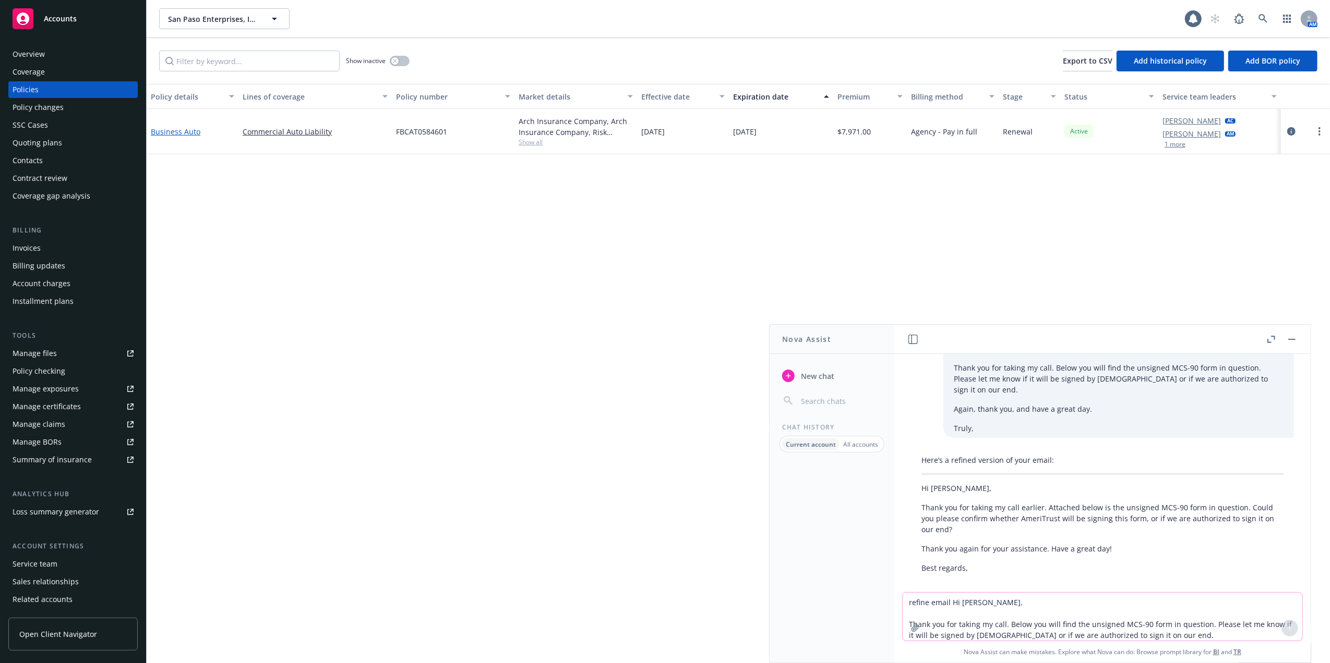
click at [188, 129] on link "Business Auto" at bounding box center [176, 132] width 50 height 10
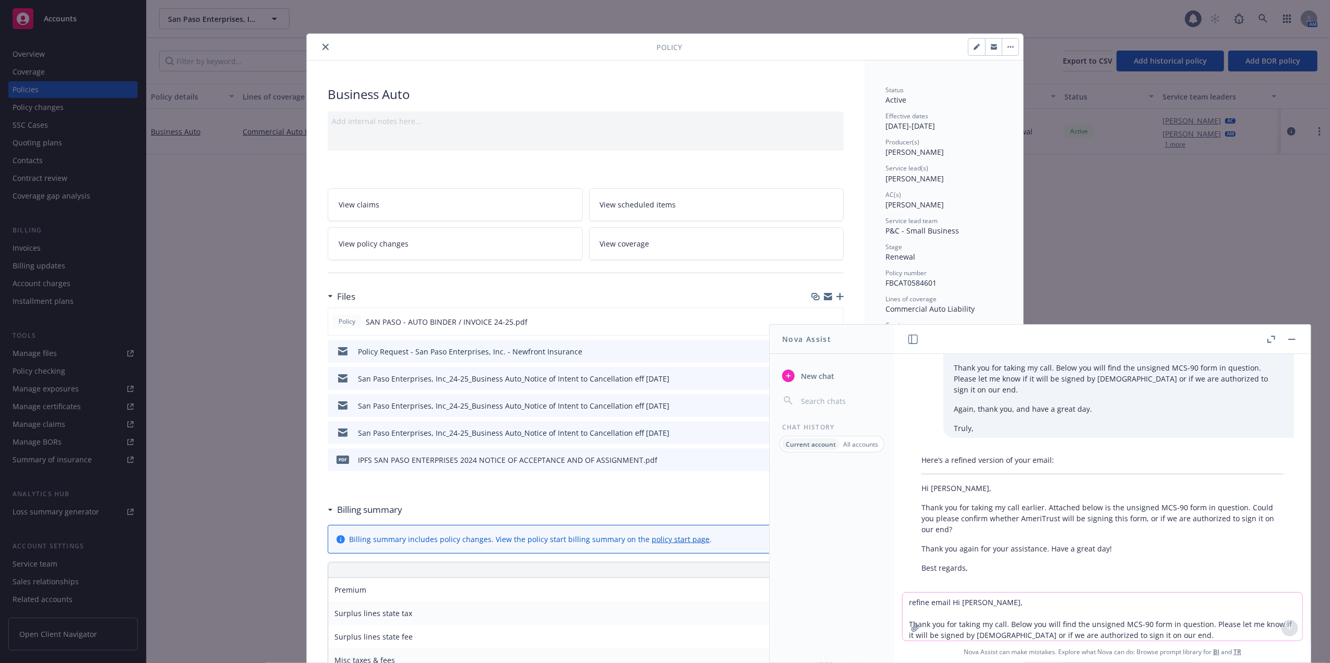
drag, startPoint x: 1290, startPoint y: 335, endPoint x: 1280, endPoint y: 305, distance: 32.0
click at [1289, 333] on button "button" at bounding box center [1291, 339] width 13 height 13
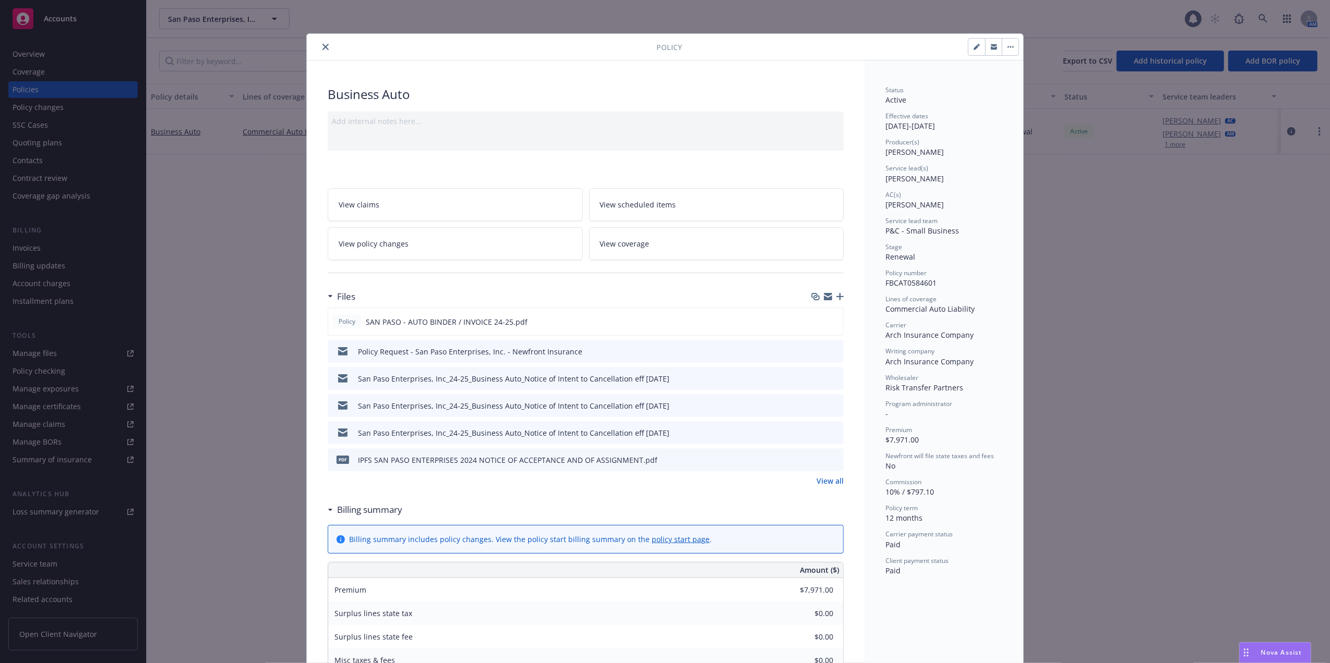
click at [319, 41] on button "close" at bounding box center [325, 47] width 13 height 13
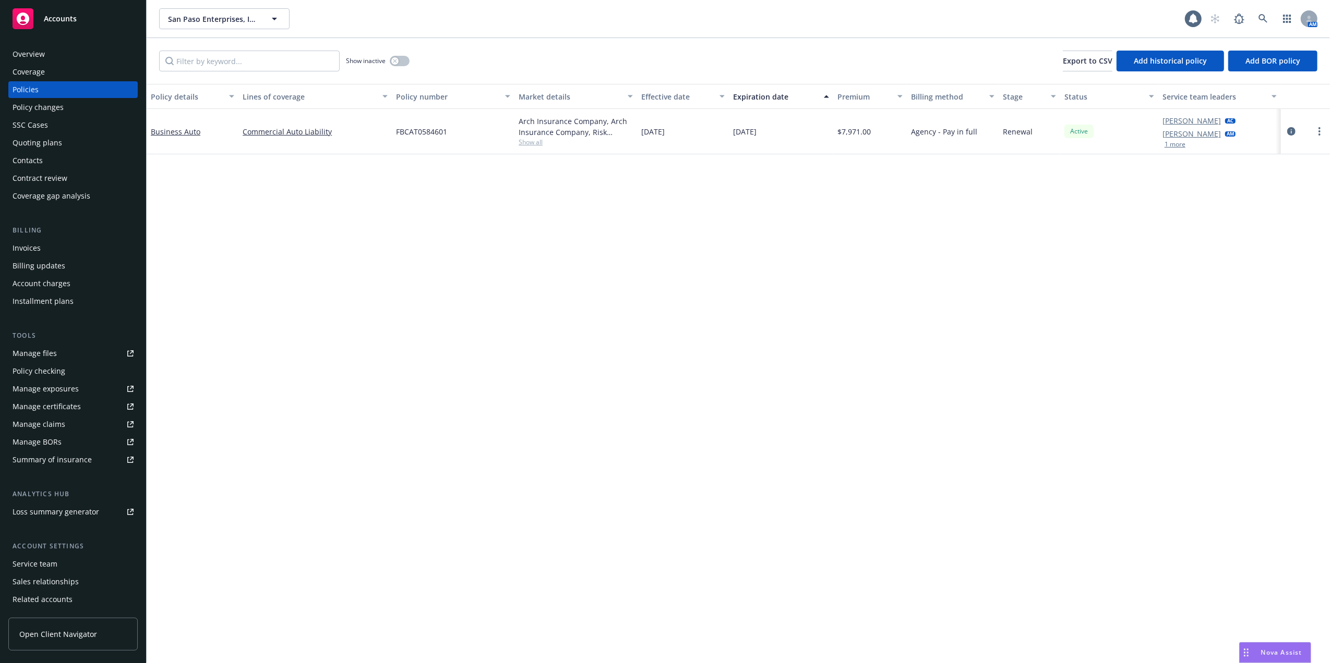
click at [41, 353] on div "Manage files" at bounding box center [35, 353] width 44 height 17
click at [1258, 19] on icon at bounding box center [1262, 18] width 9 height 9
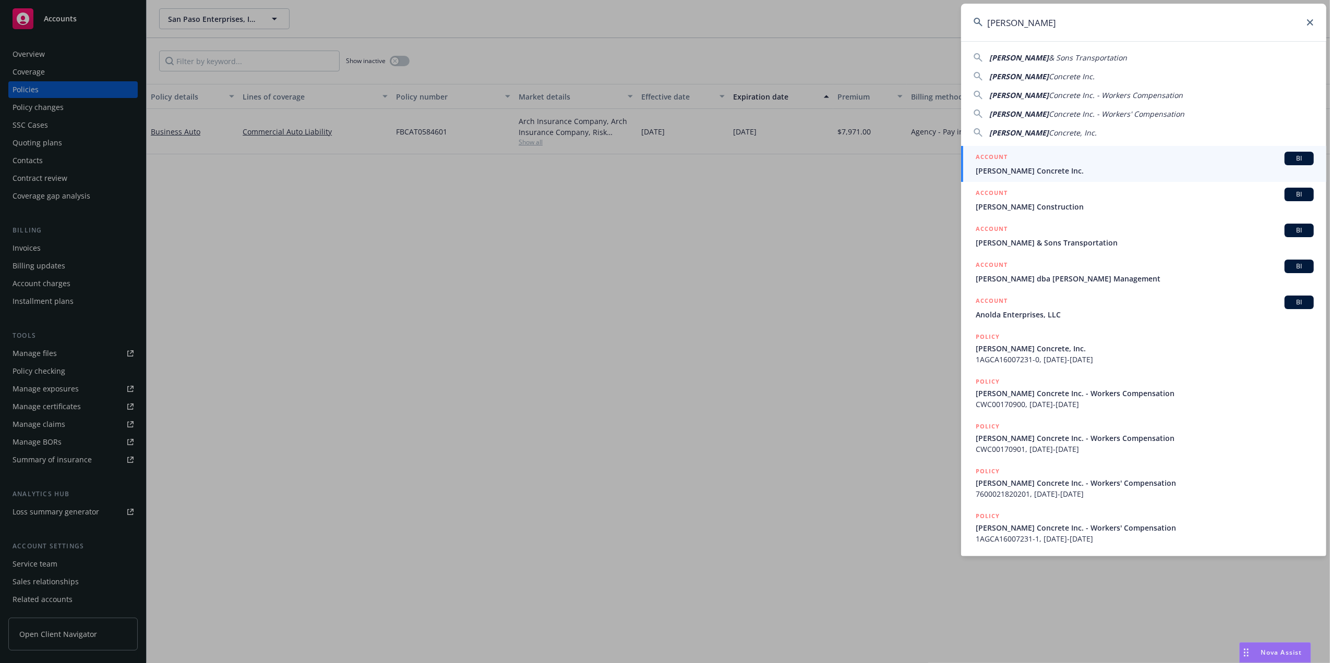
type input "Fuentes"
click at [1020, 165] on span "Fuentes Concrete Inc." at bounding box center [1144, 170] width 338 height 11
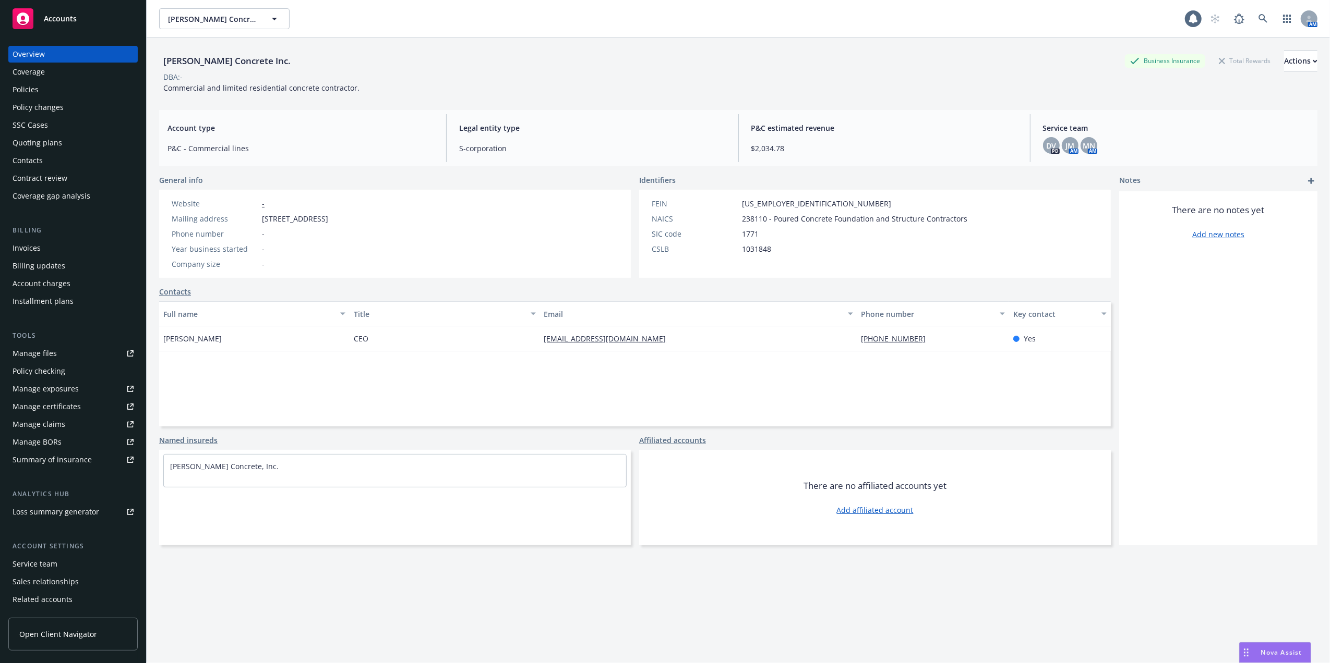
click at [30, 349] on div "Manage files" at bounding box center [35, 353] width 44 height 17
click at [1258, 17] on icon at bounding box center [1262, 18] width 9 height 9
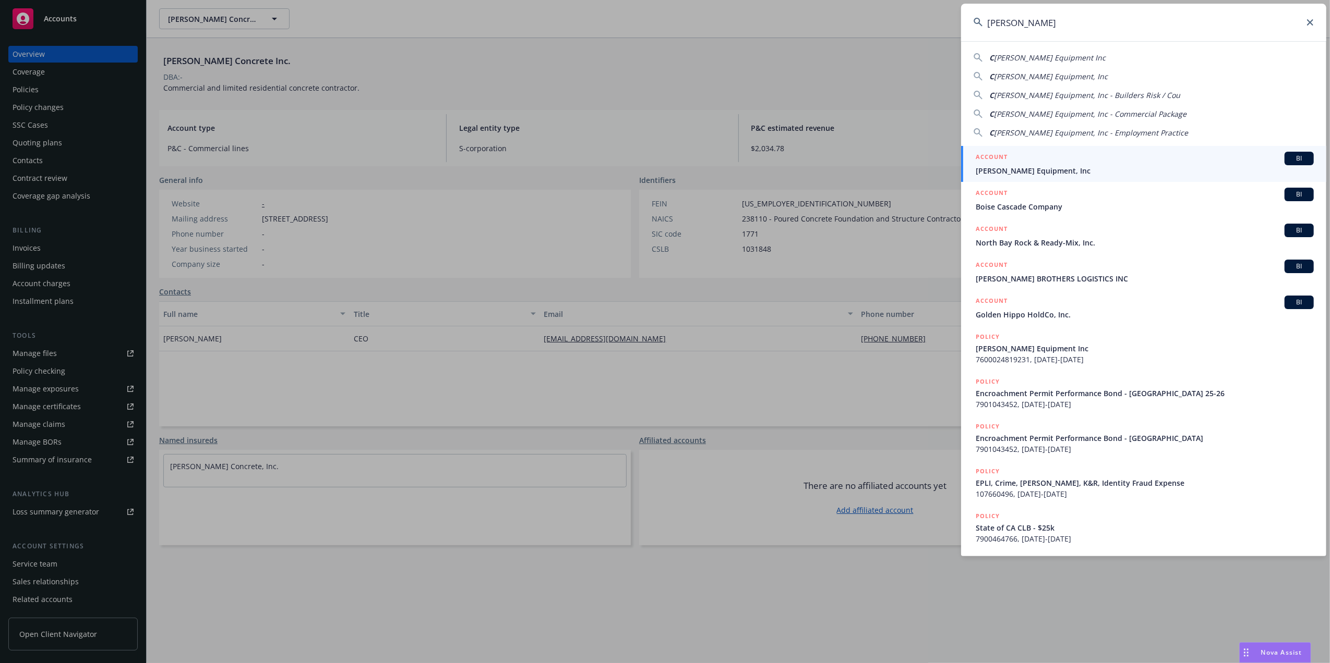
type input "CLovis Madera"
click at [1000, 167] on span "Clovis Madera Equipment, Inc" at bounding box center [1144, 170] width 338 height 11
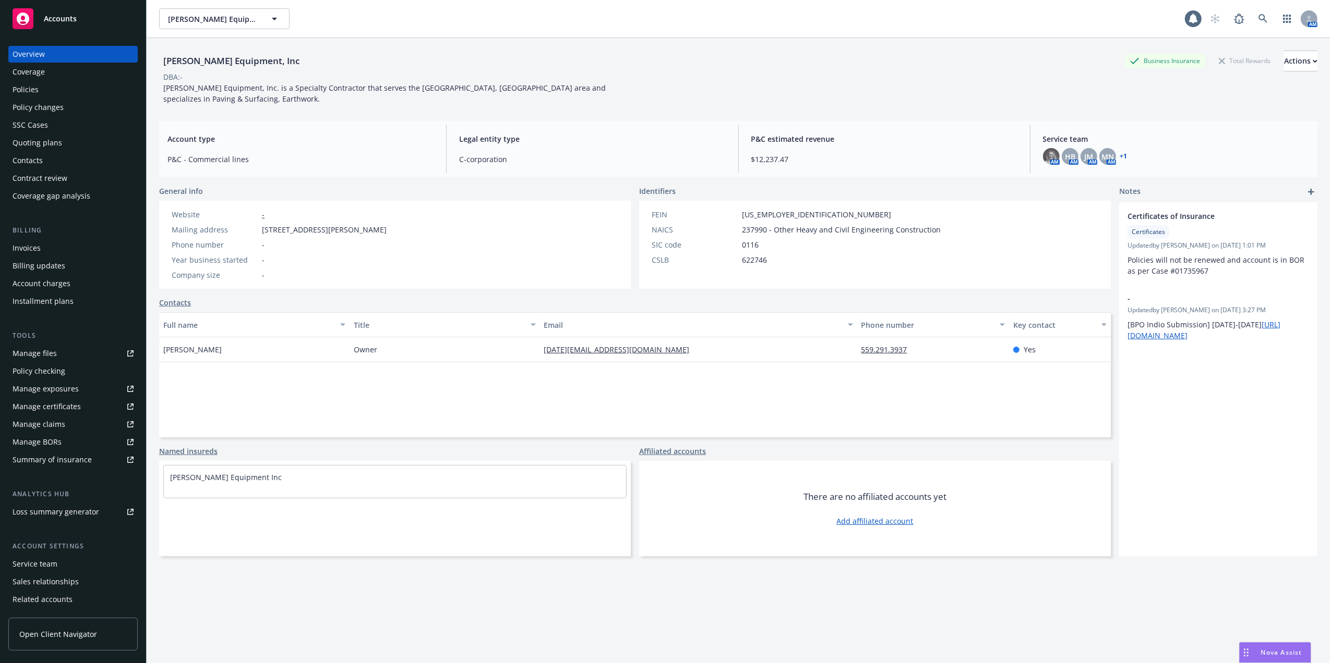
click at [21, 349] on div "Manage files" at bounding box center [35, 353] width 44 height 17
click at [1258, 16] on icon at bounding box center [1262, 18] width 9 height 9
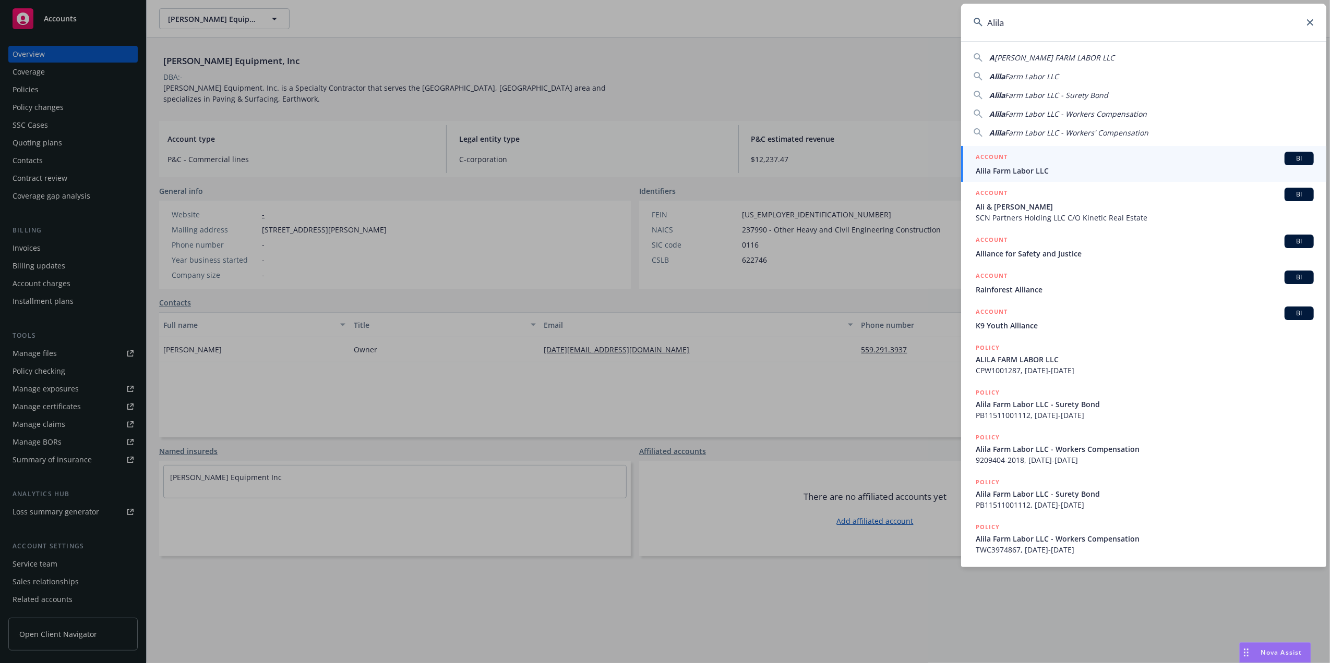
type input "Alila"
click at [996, 163] on h5 "ACCOUNT" at bounding box center [991, 158] width 32 height 13
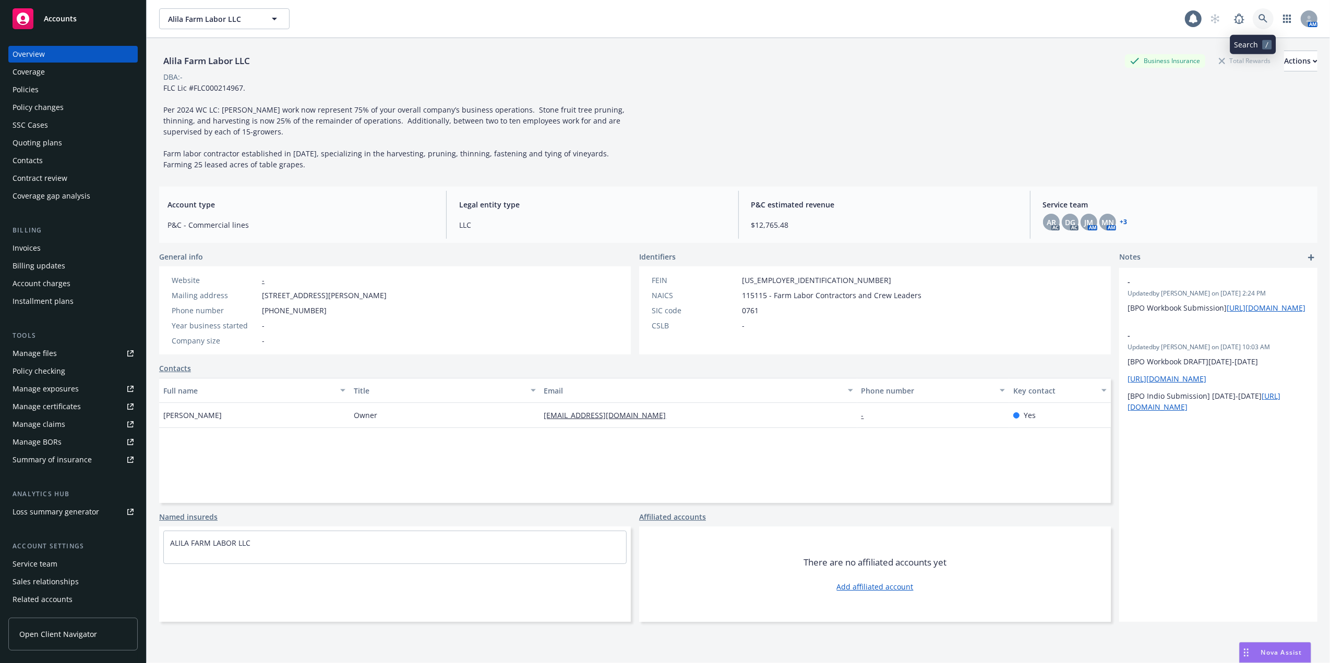
click at [1258, 17] on icon at bounding box center [1262, 18] width 9 height 9
drag, startPoint x: 752, startPoint y: 87, endPoint x: 702, endPoint y: 38, distance: 70.1
click at [22, 90] on div "Policies" at bounding box center [26, 89] width 26 height 17
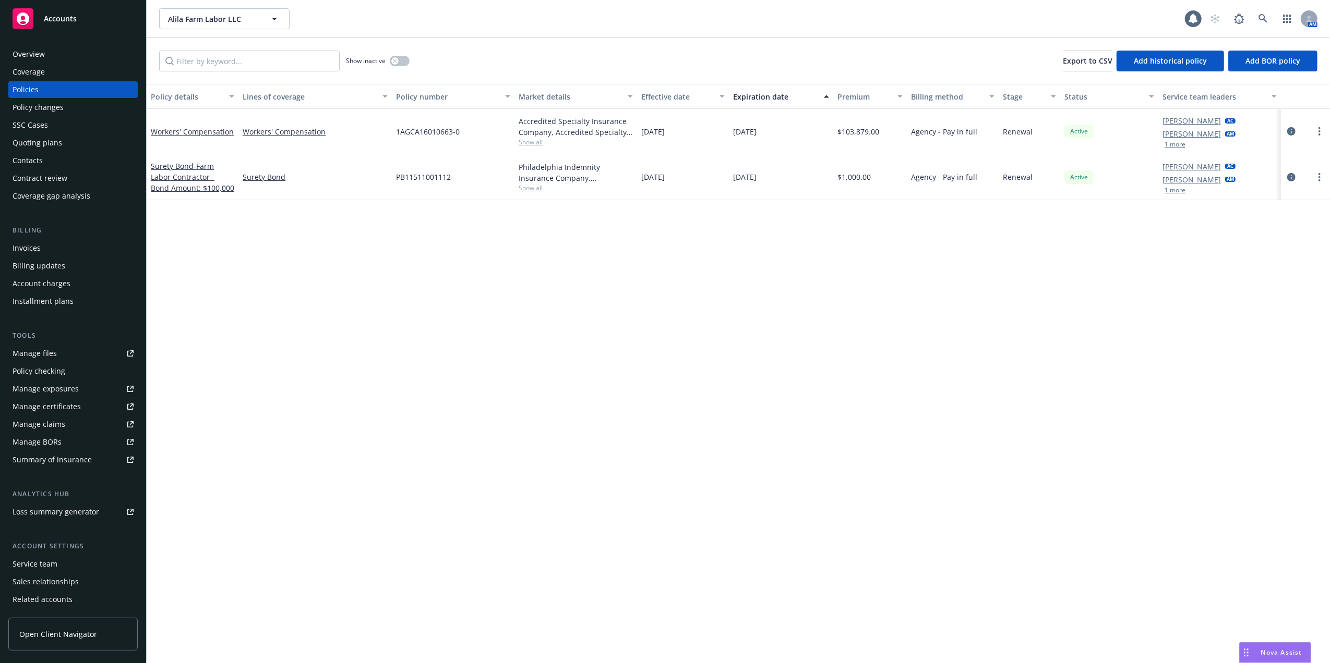
click at [36, 142] on div "Quoting plans" at bounding box center [38, 143] width 50 height 17
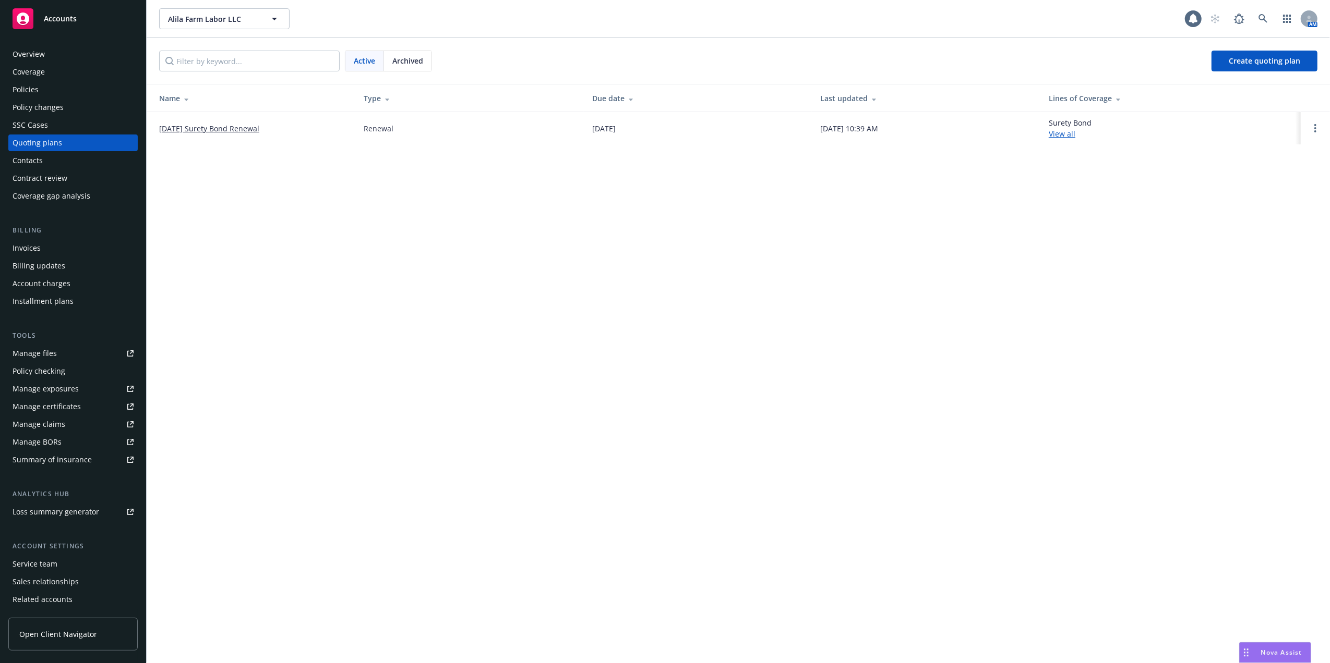
click at [197, 127] on link "06/03/24 Surety Bond Renewal" at bounding box center [209, 128] width 100 height 11
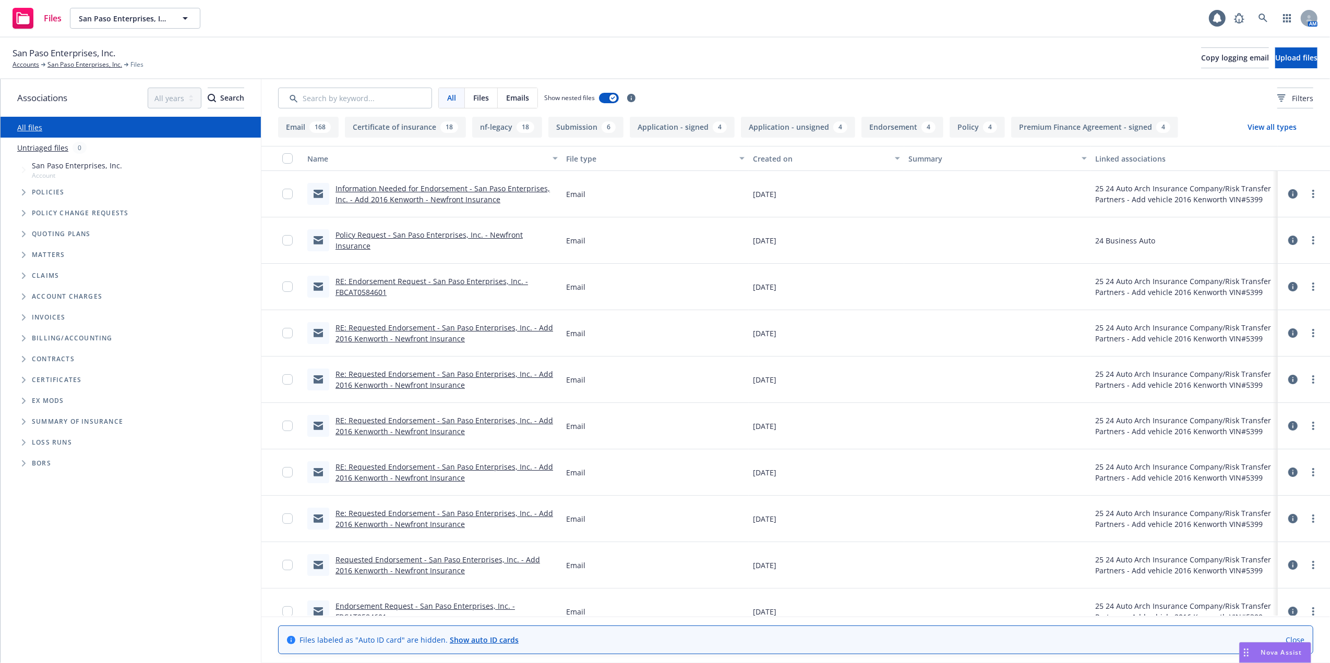
click at [421, 191] on link "Information Needed for Endorsement - San Paso Enterprises, Inc. - Add 2016 Kenw…" at bounding box center [442, 194] width 214 height 21
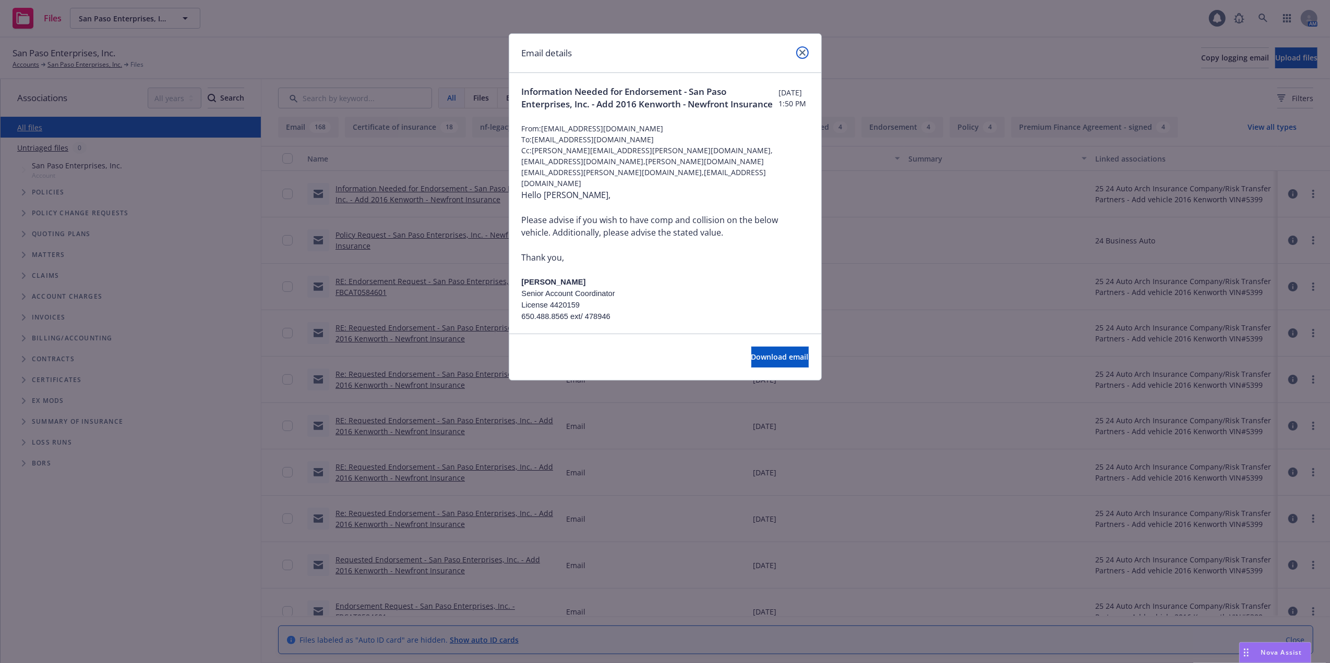
click at [800, 49] on link "close" at bounding box center [802, 52] width 13 height 13
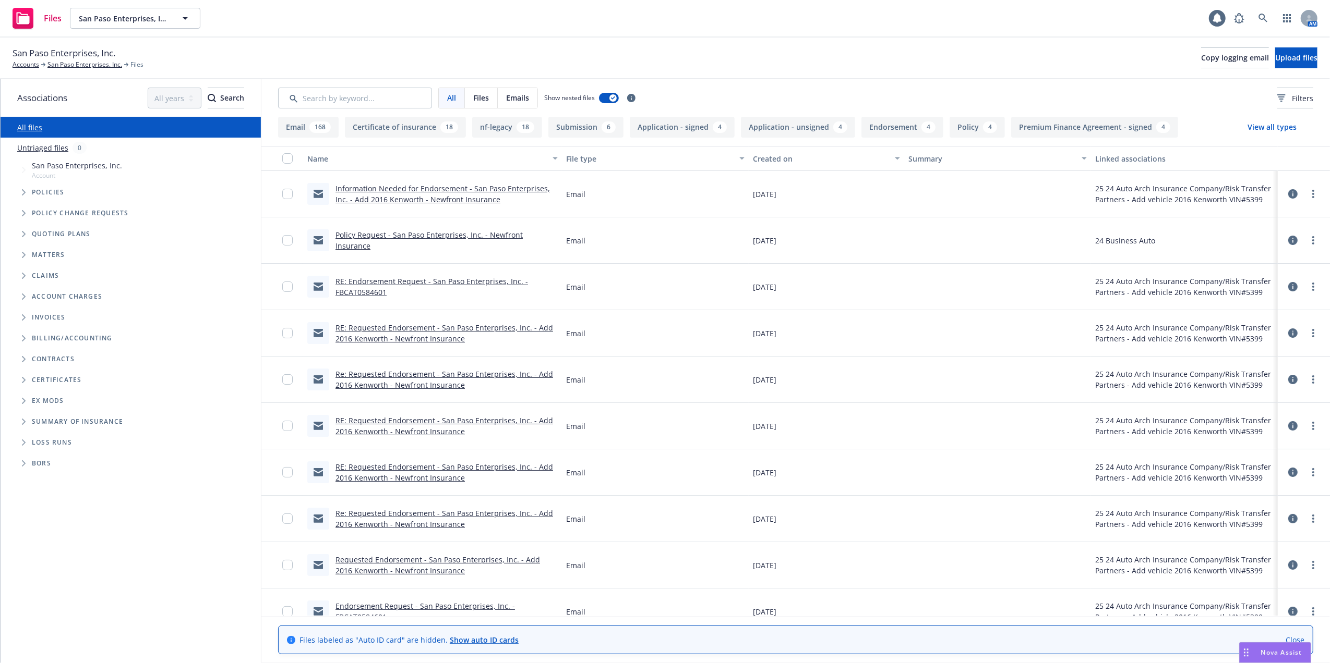
click at [382, 238] on link "Policy Request - San Paso Enterprises, Inc. - Newfront Insurance" at bounding box center [428, 240] width 187 height 21
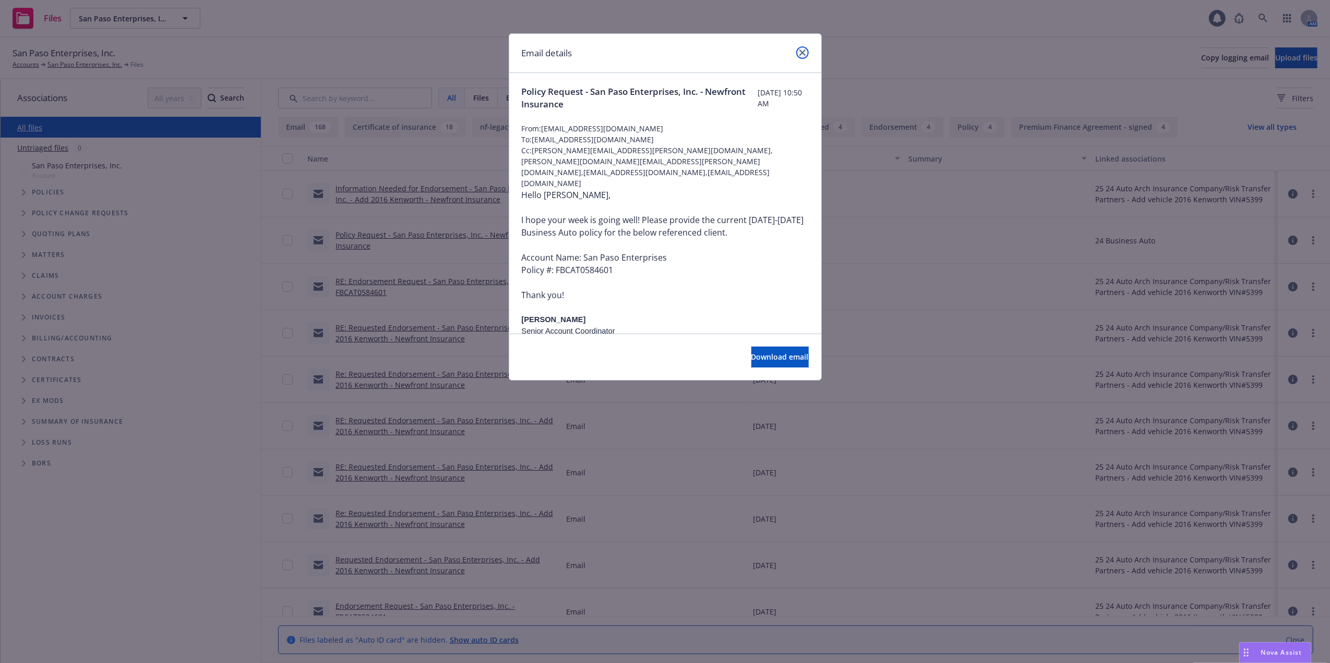
drag, startPoint x: 804, startPoint y: 50, endPoint x: 773, endPoint y: 41, distance: 33.2
click at [804, 50] on icon "close" at bounding box center [802, 53] width 6 height 6
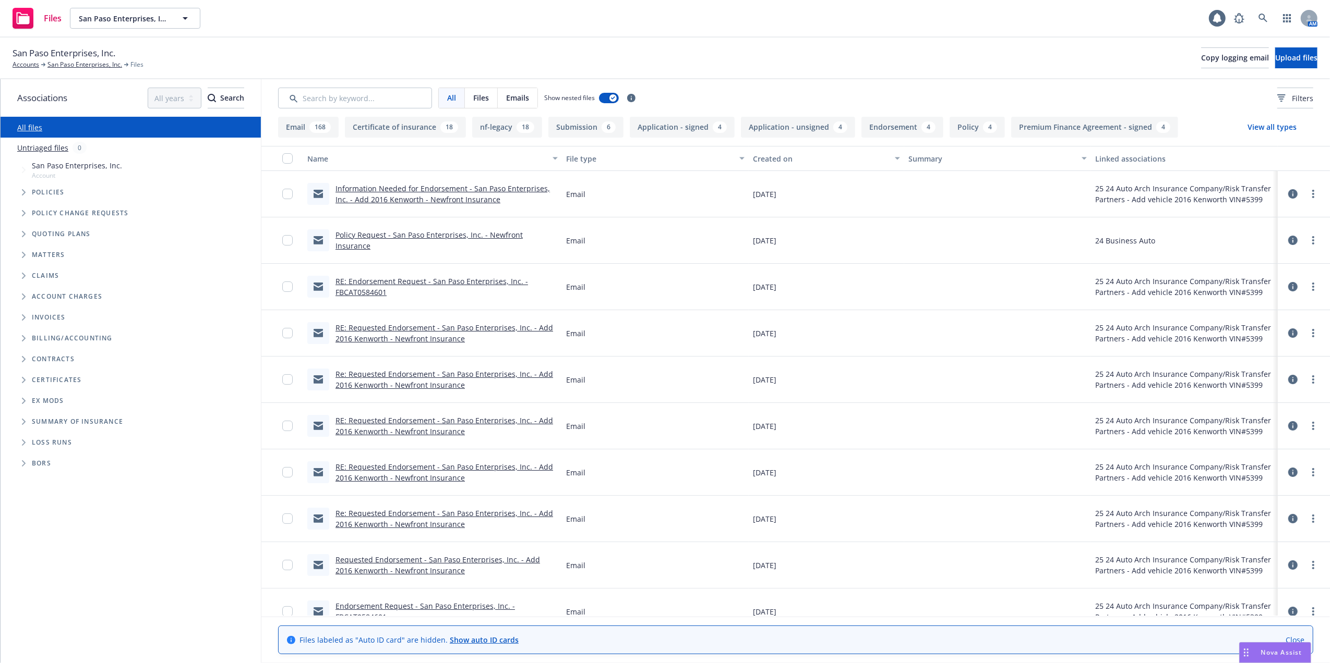
click at [412, 376] on link "Re: Requested Endorsement - San Paso Enterprises, Inc. - Add 2016 Kenworth - Ne…" at bounding box center [444, 379] width 218 height 21
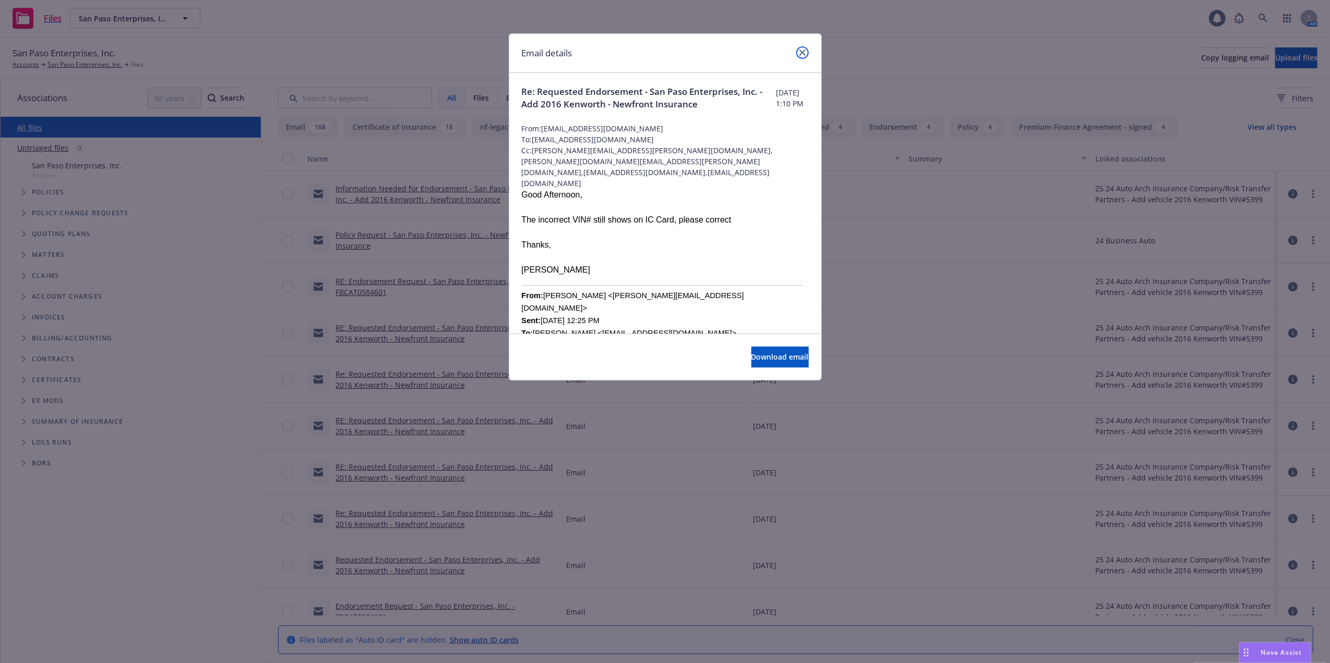
drag, startPoint x: 802, startPoint y: 51, endPoint x: 808, endPoint y: 49, distance: 6.1
click at [802, 51] on icon "close" at bounding box center [802, 53] width 6 height 6
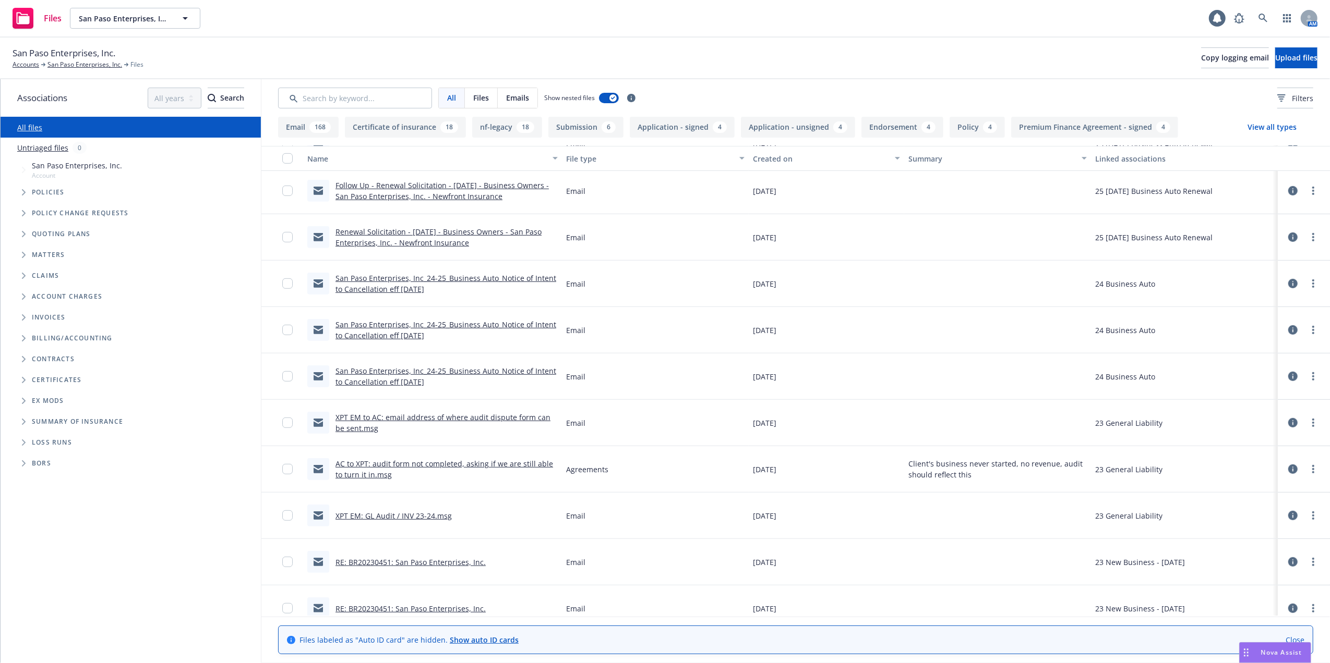
scroll to position [417, 0]
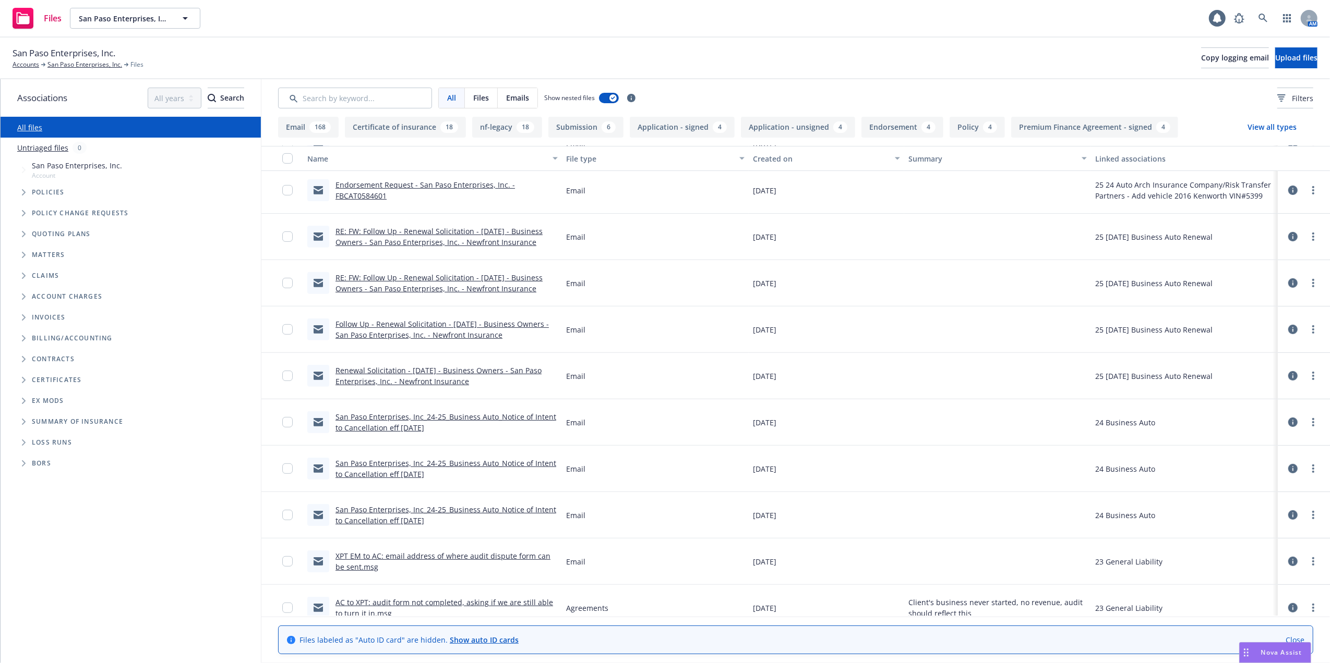
click at [416, 416] on link "San Paso Enterprises, Inc_24-25_Business Auto_Notice of Intent to Cancellation …" at bounding box center [445, 422] width 221 height 21
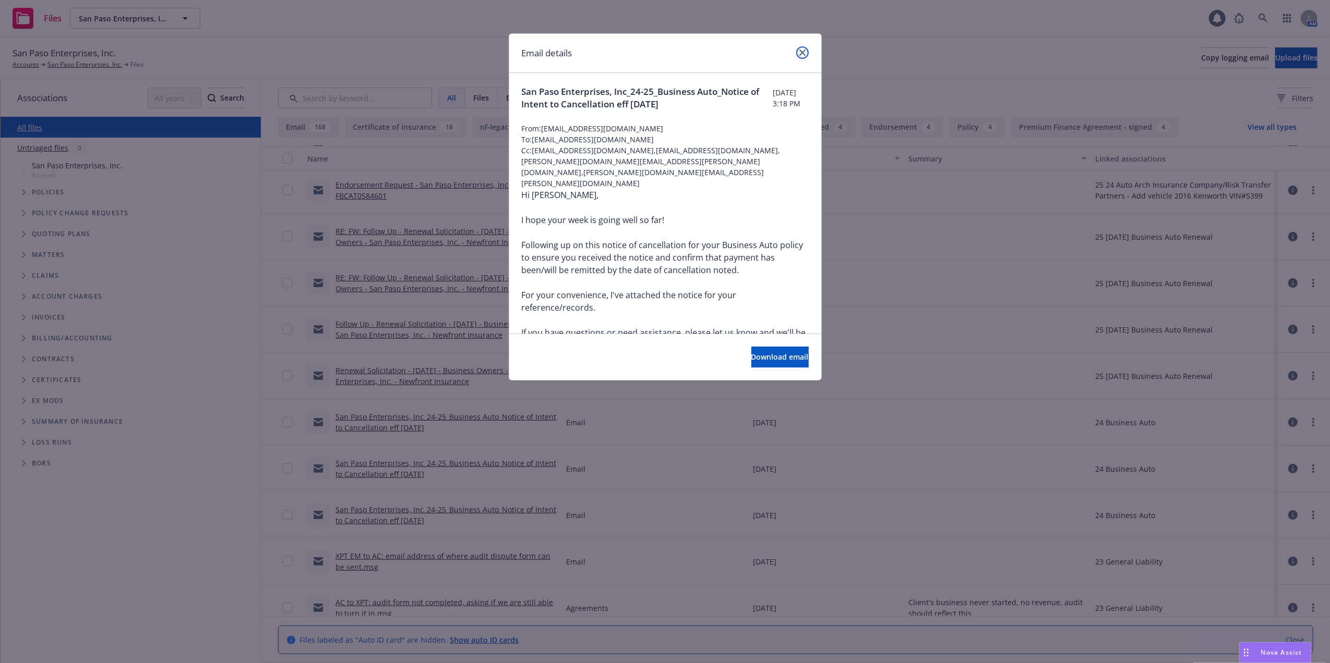
click at [800, 51] on icon "close" at bounding box center [802, 53] width 6 height 6
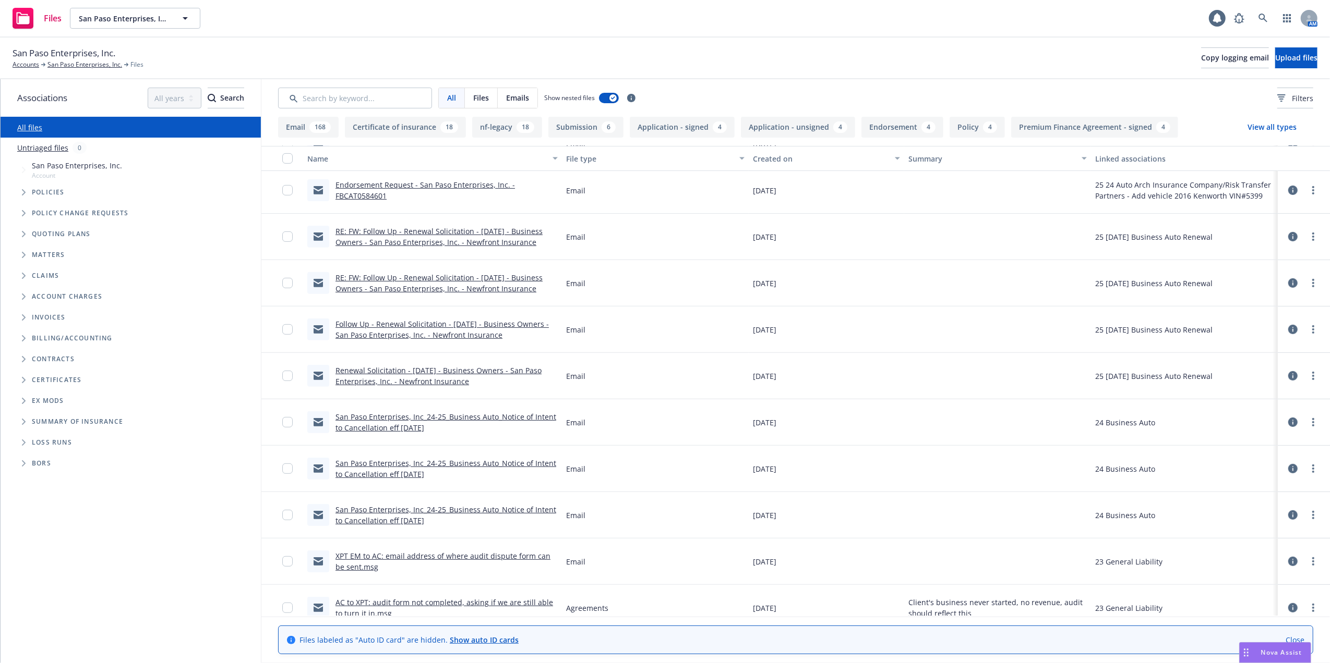
click at [411, 183] on link "Endorsement Request - San Paso Enterprises, Inc. - FBCAT0584601" at bounding box center [424, 190] width 179 height 21
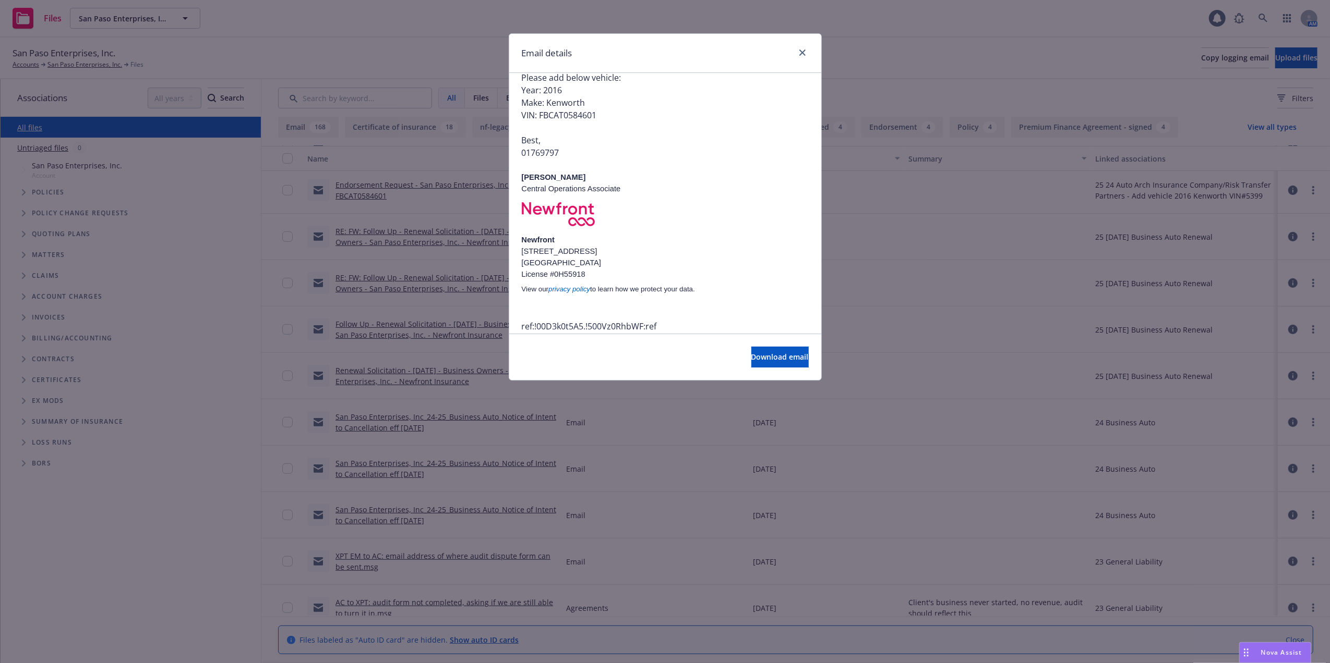
scroll to position [0, 0]
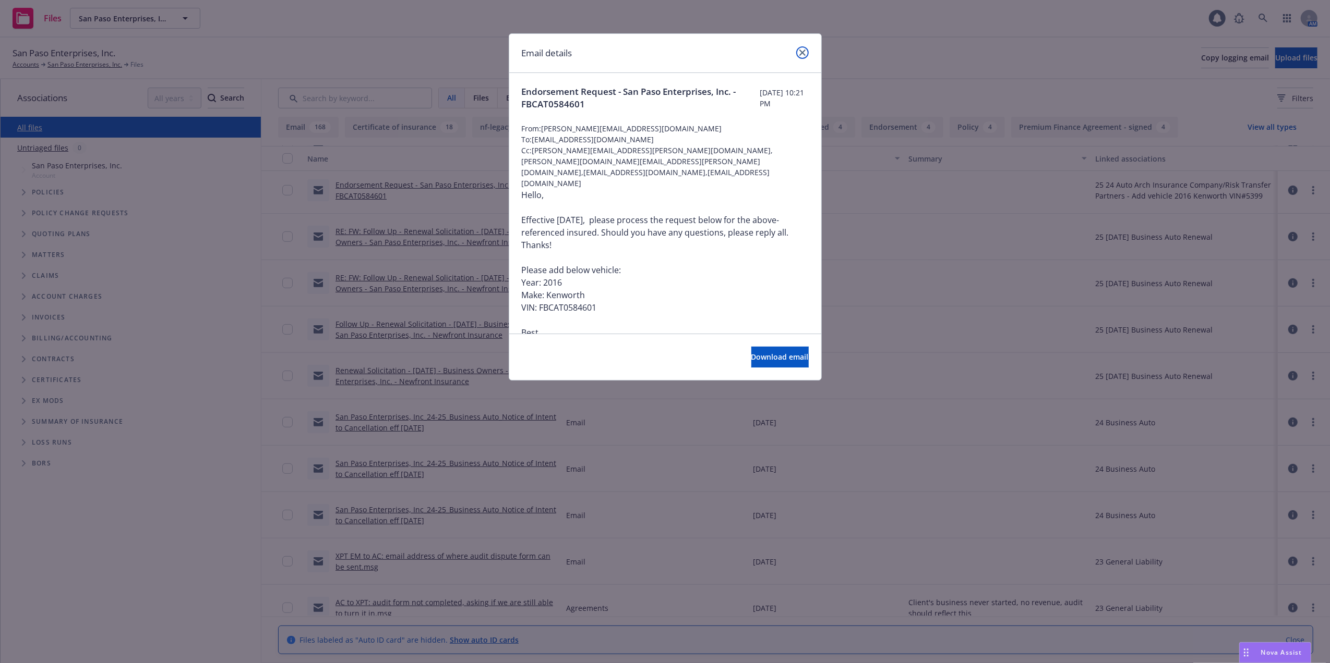
click at [800, 50] on icon "close" at bounding box center [802, 53] width 6 height 6
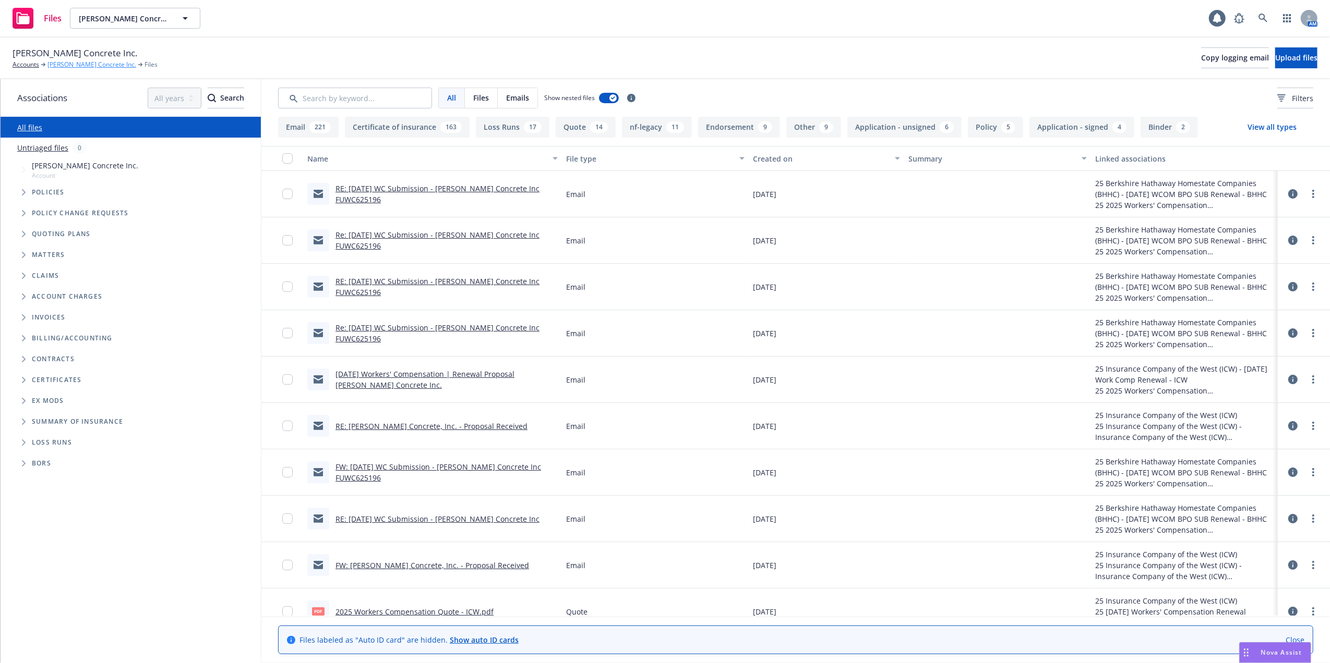
click at [69, 61] on link "[PERSON_NAME] Concrete Inc." at bounding box center [91, 64] width 89 height 9
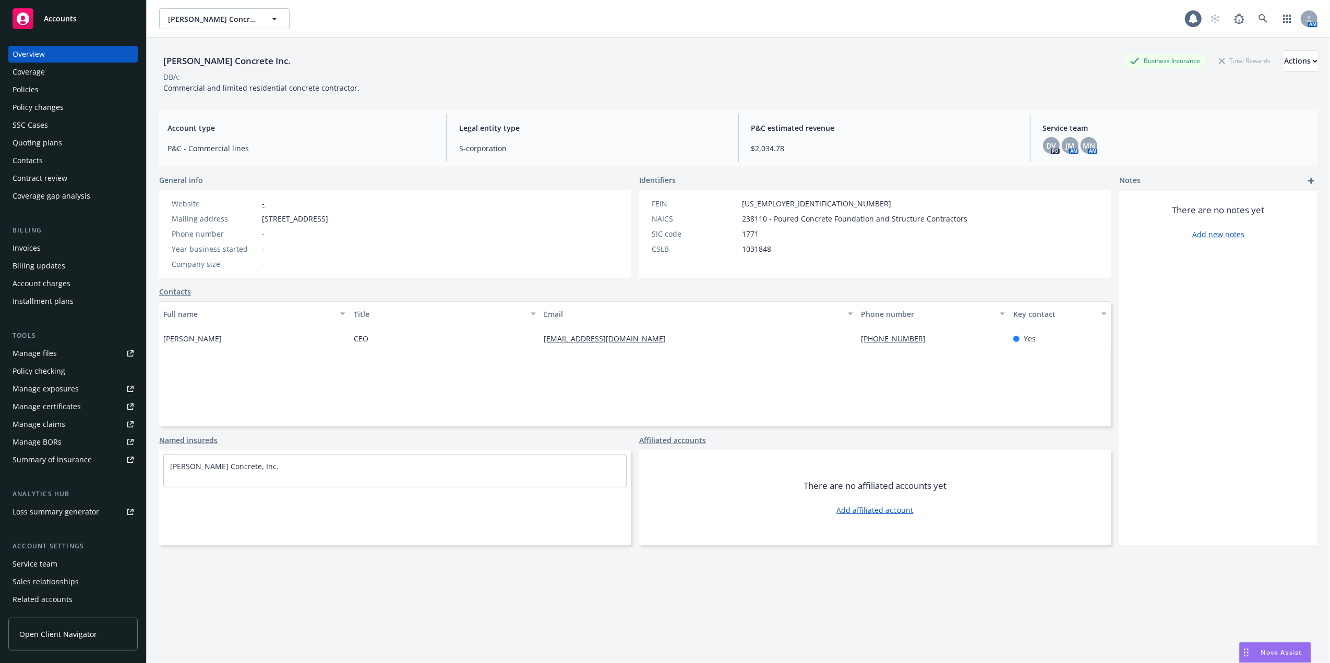
click at [26, 139] on div "Quoting plans" at bounding box center [38, 143] width 50 height 17
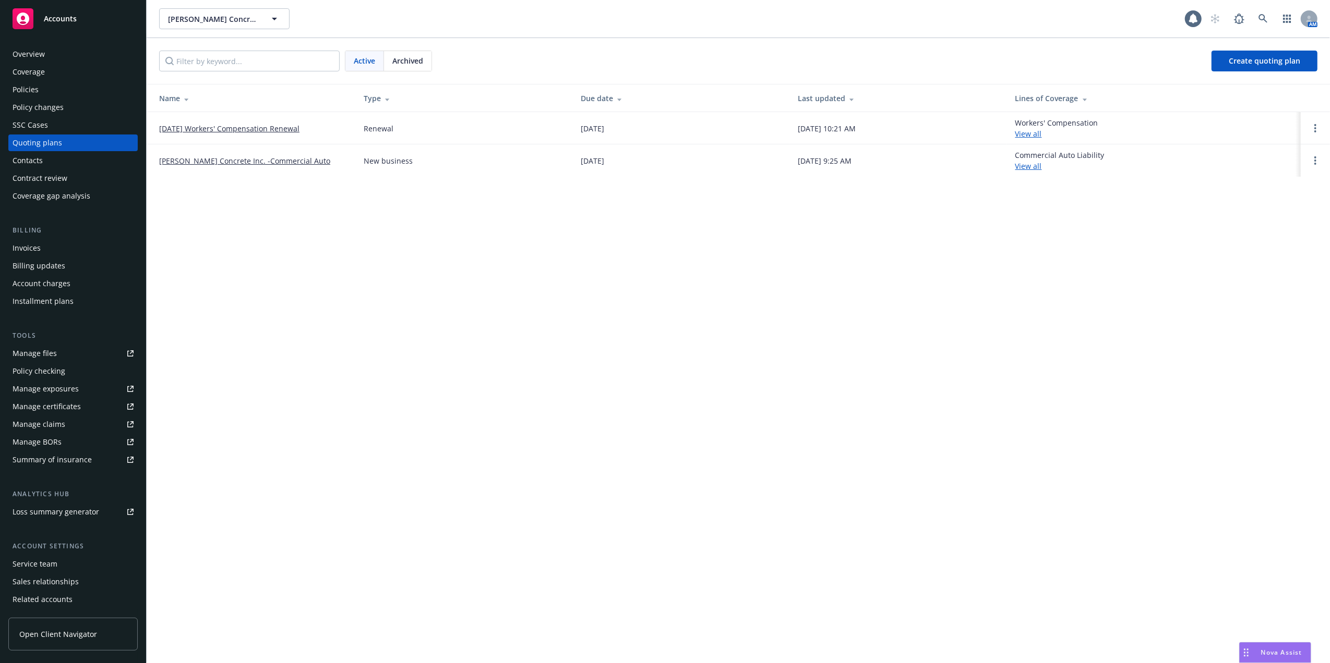
click at [253, 124] on link "[DATE] Workers' Compensation Renewal" at bounding box center [229, 128] width 140 height 11
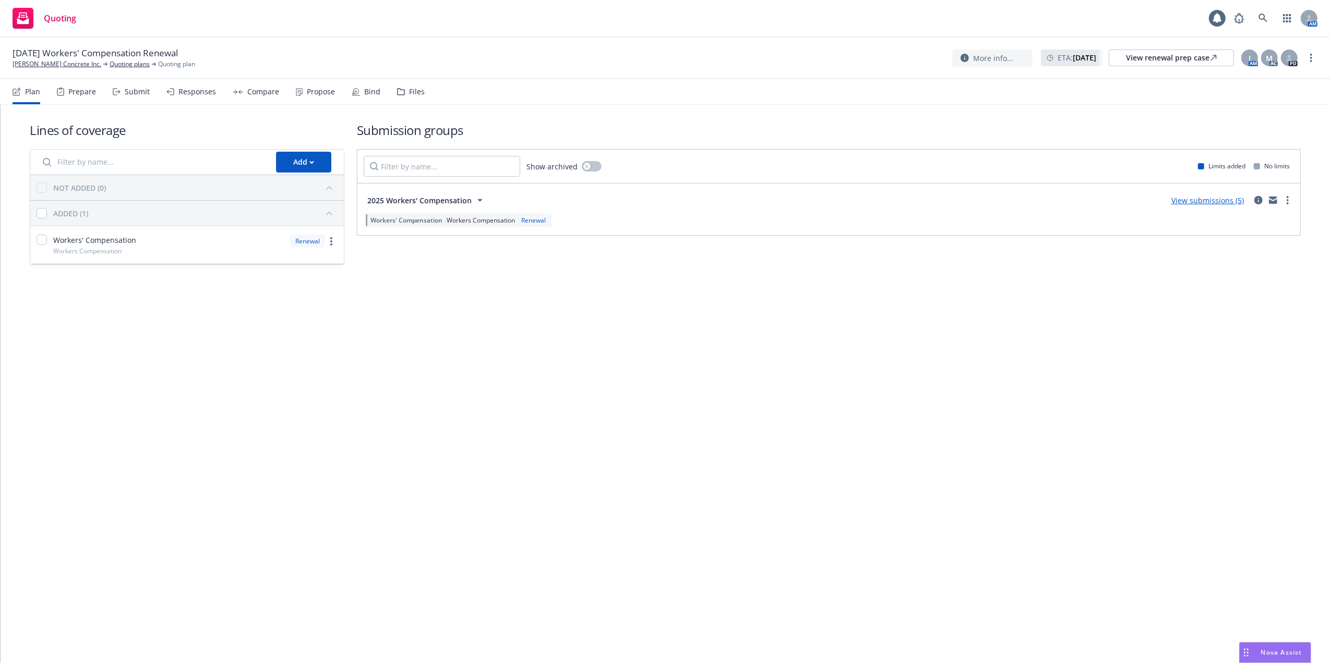
click at [1200, 202] on link "View submissions (5)" at bounding box center [1207, 201] width 73 height 10
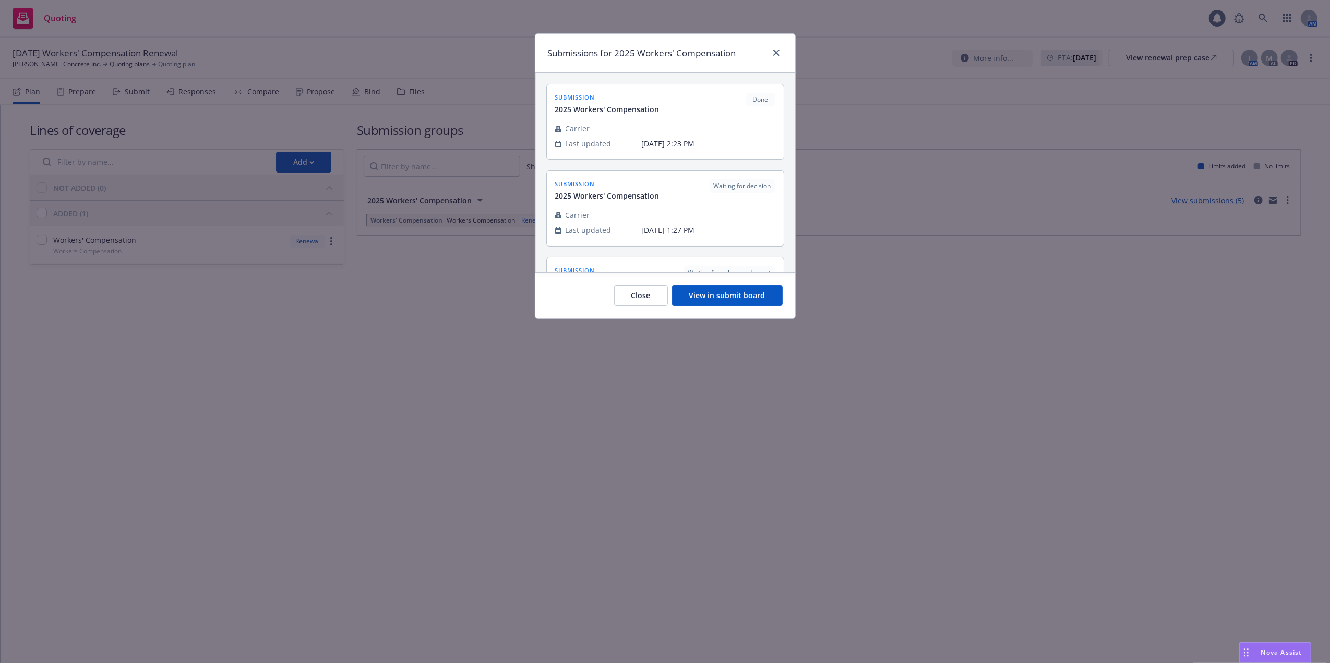
click at [720, 295] on button "View in submit board" at bounding box center [727, 295] width 111 height 21
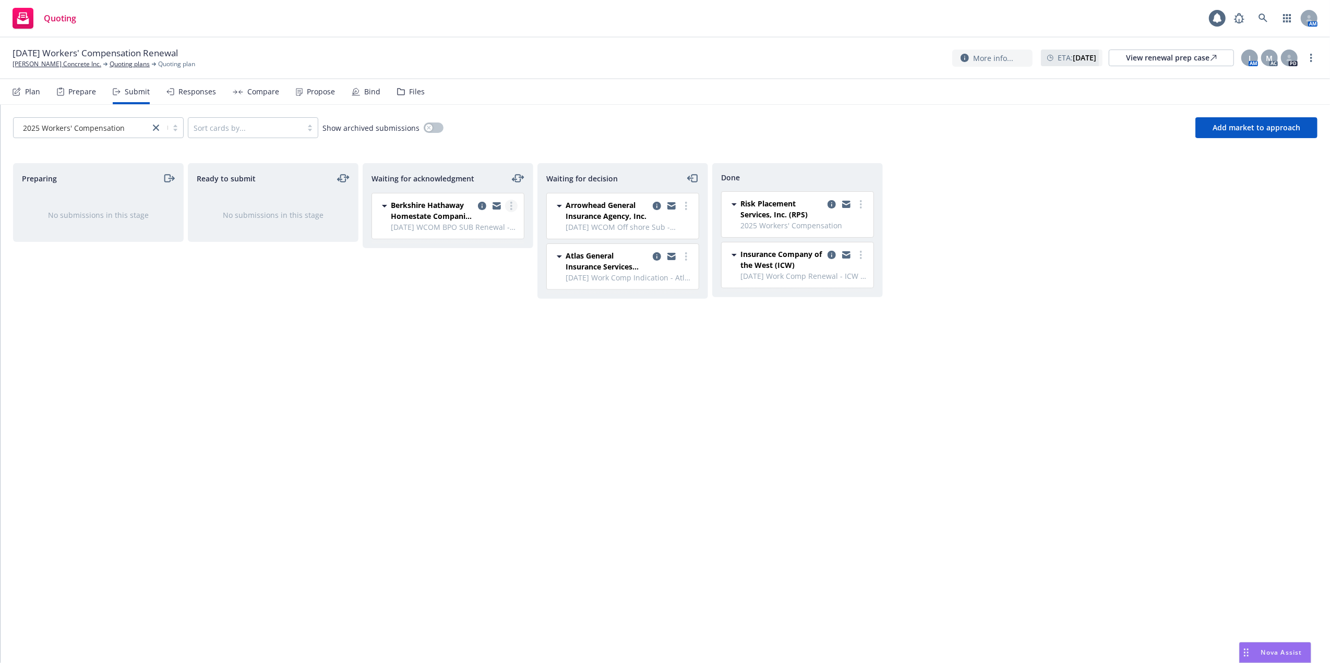
click at [510, 207] on icon "more" at bounding box center [511, 206] width 2 height 8
click at [475, 226] on span "Log acknowledgement" at bounding box center [464, 228] width 103 height 10
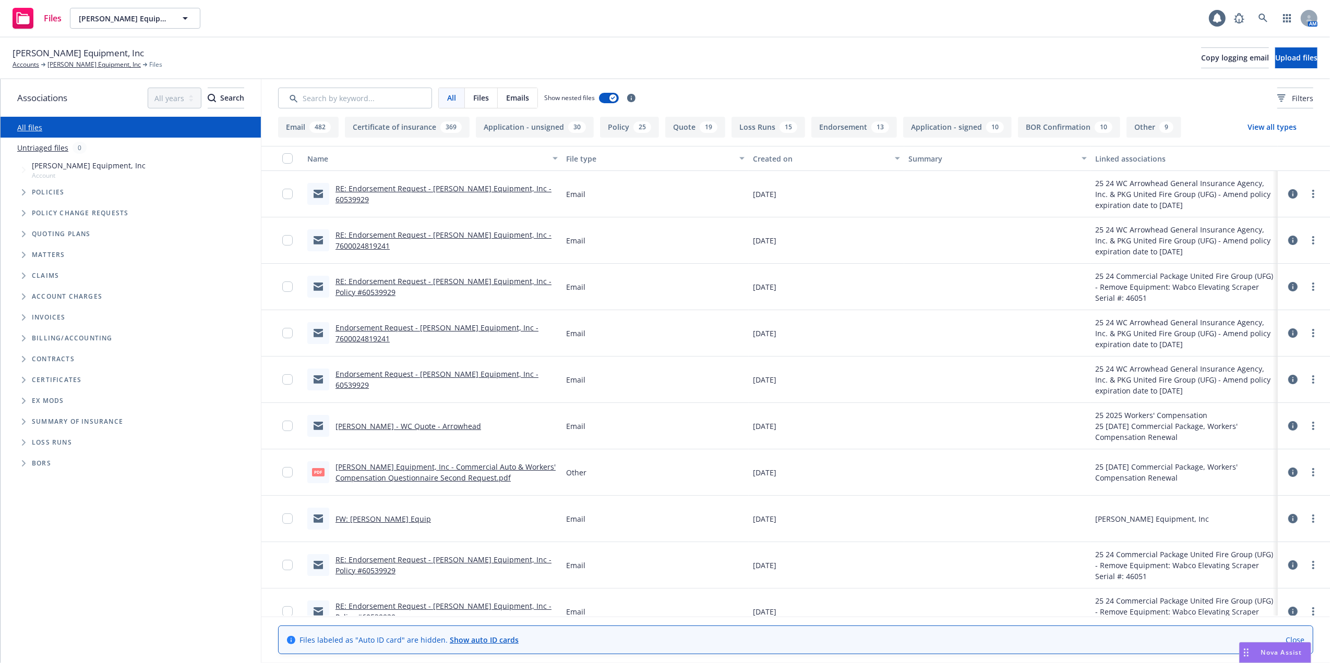
click at [506, 122] on button "Application - unsigned 30" at bounding box center [535, 127] width 118 height 21
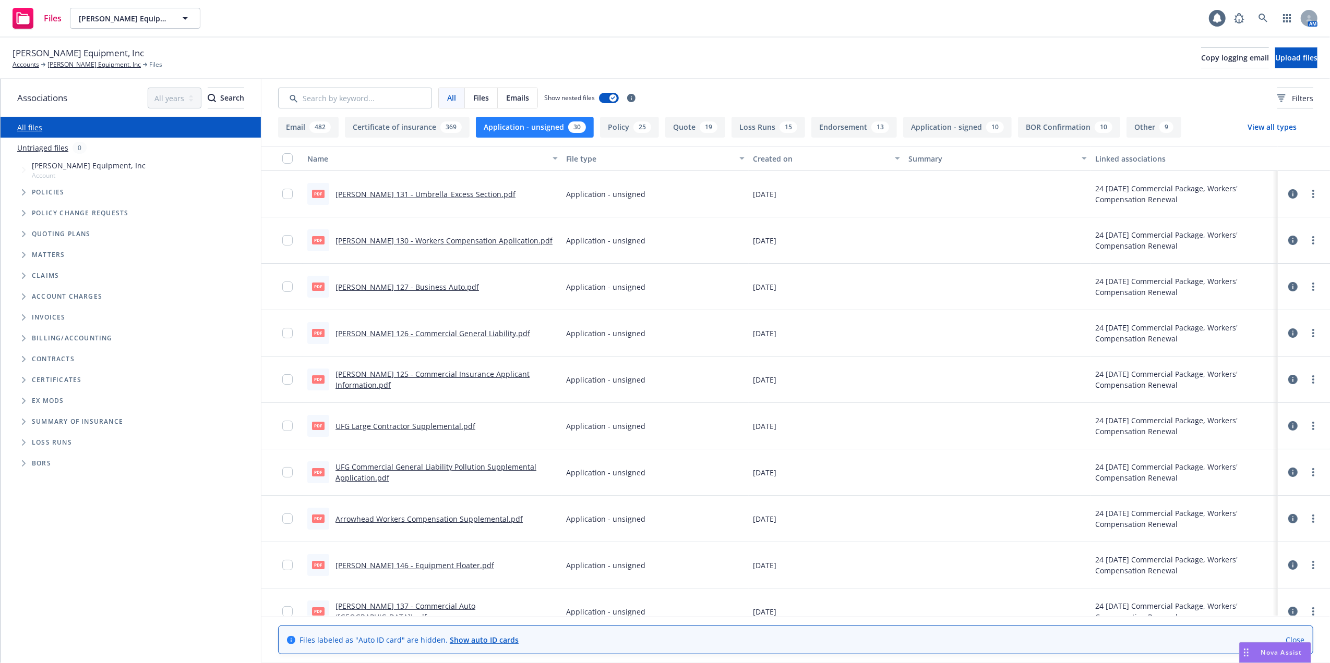
drag, startPoint x: 927, startPoint y: 126, endPoint x: 881, endPoint y: 98, distance: 53.6
click at [926, 125] on button "Application - signed 10" at bounding box center [957, 127] width 108 height 21
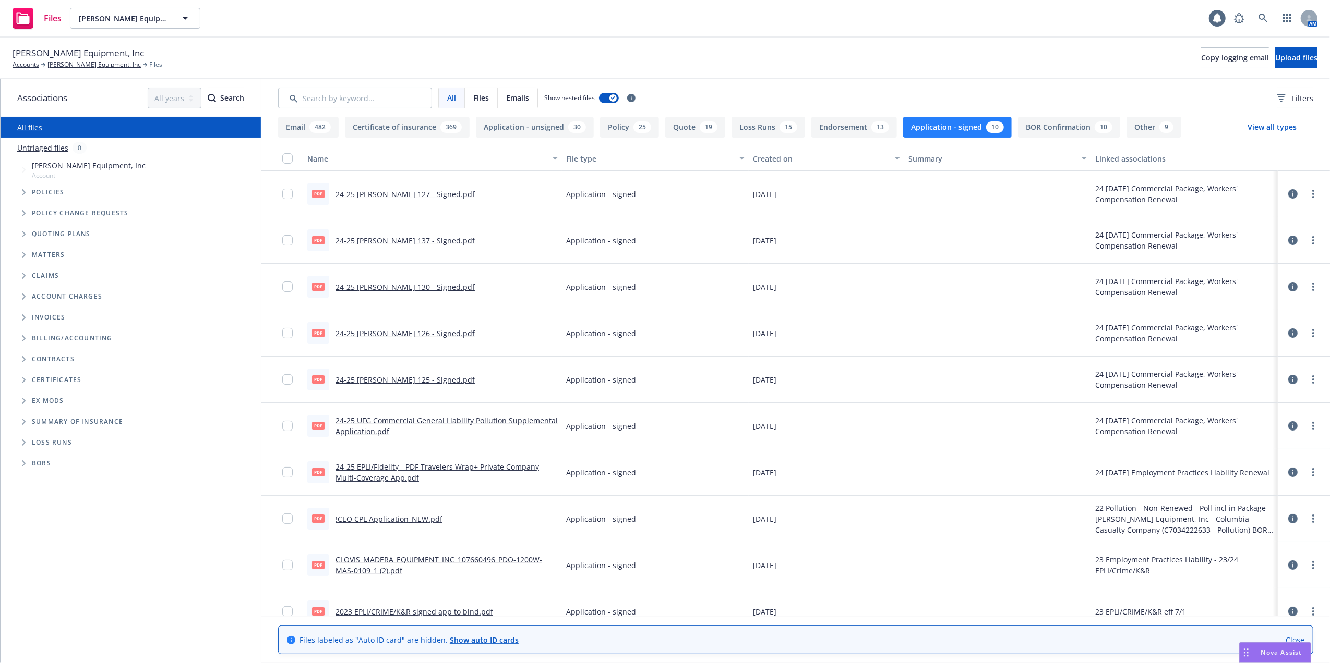
click at [369, 286] on link "24-25 ACORD 130 - Signed.pdf" at bounding box center [404, 287] width 139 height 10
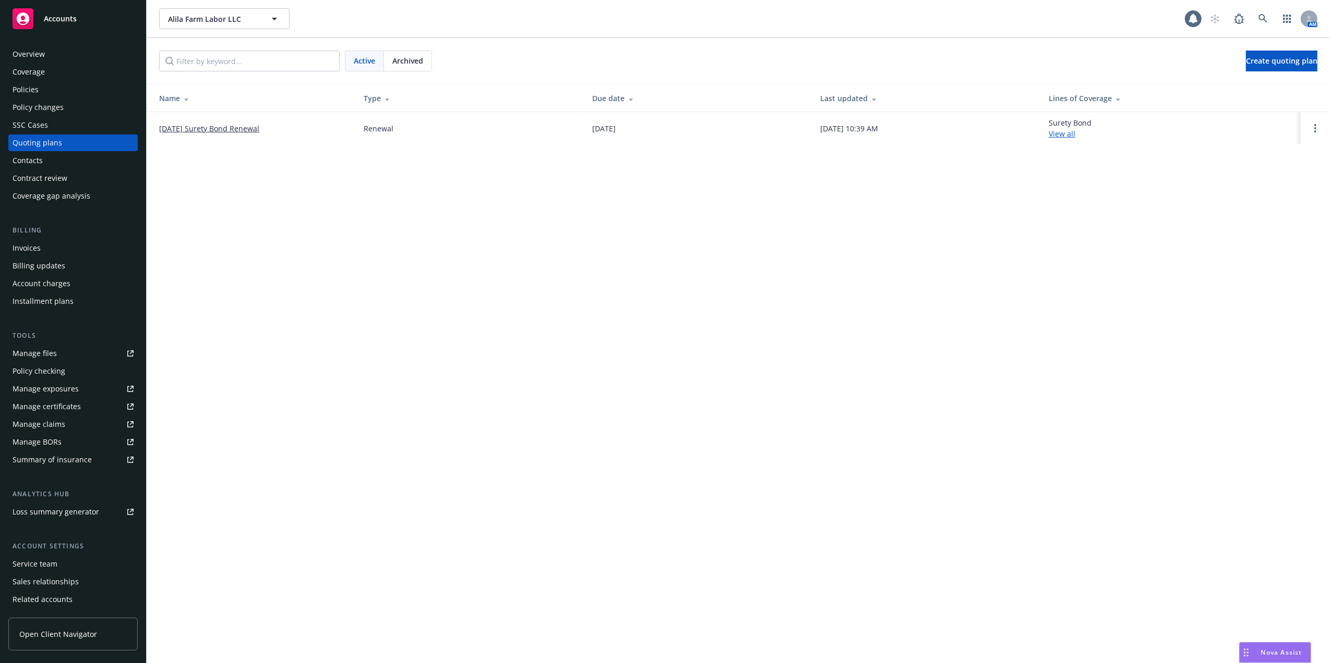
click at [42, 49] on div "Overview" at bounding box center [29, 54] width 32 height 17
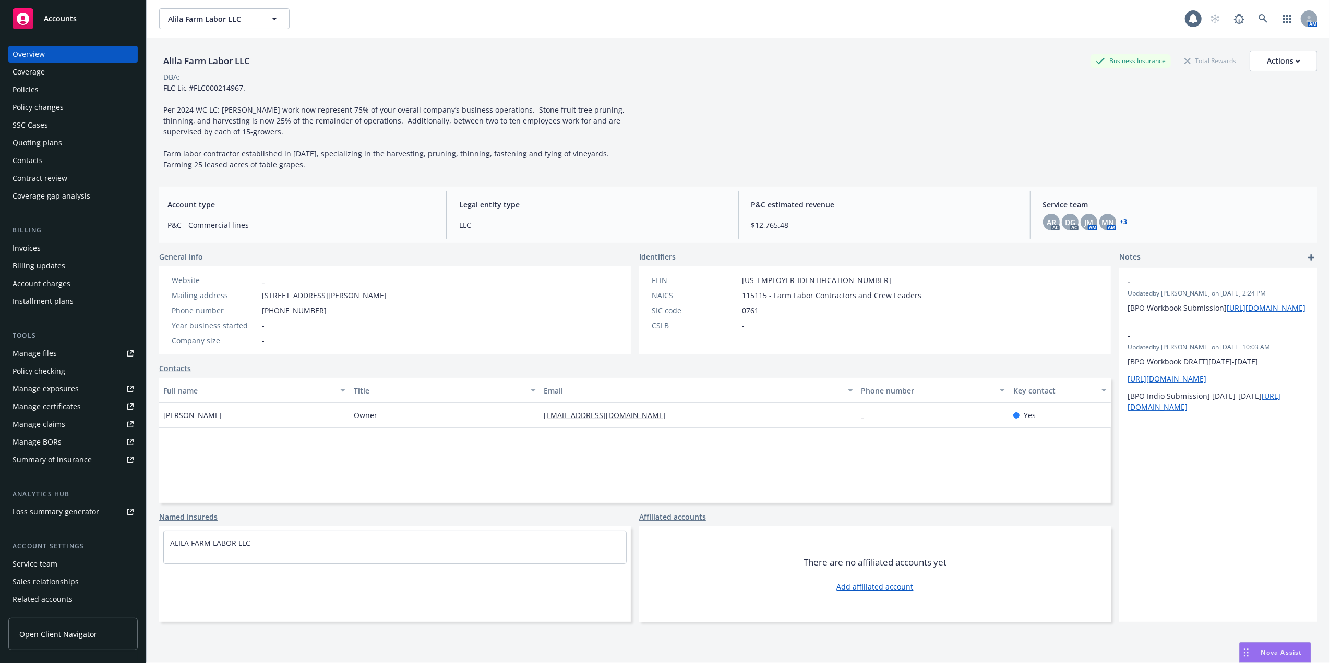
click at [48, 561] on div "Service team" at bounding box center [35, 564] width 45 height 17
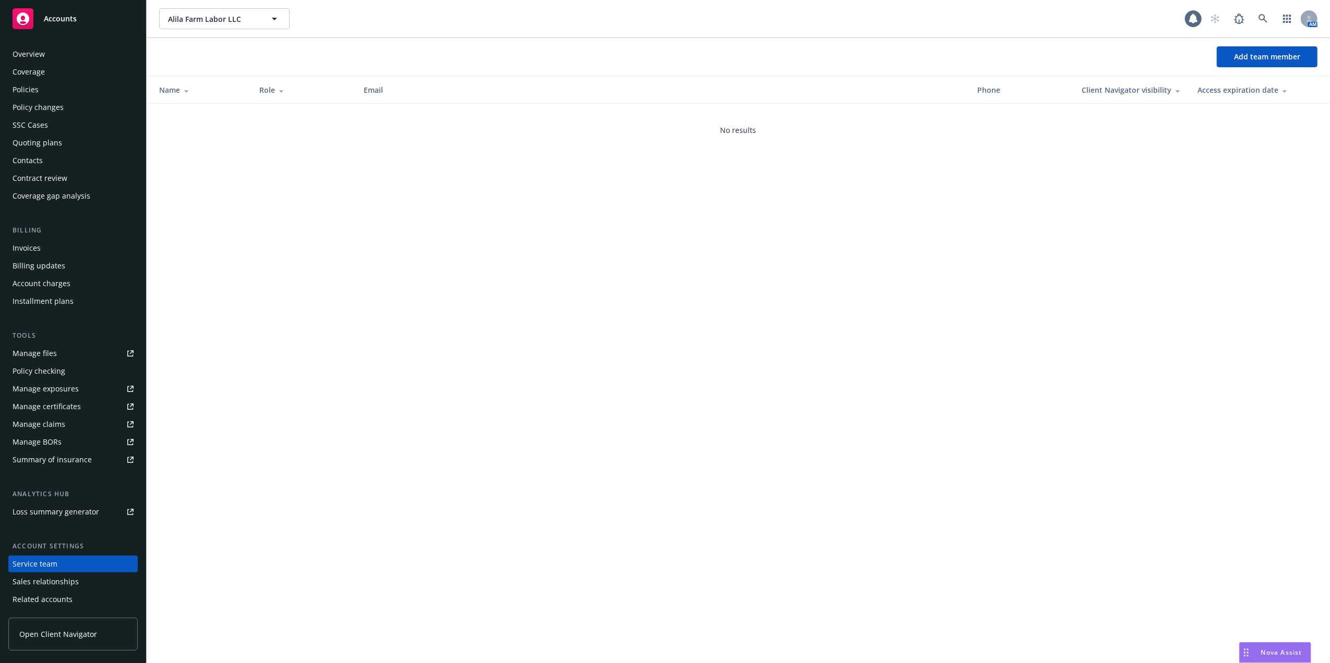
scroll to position [34, 0]
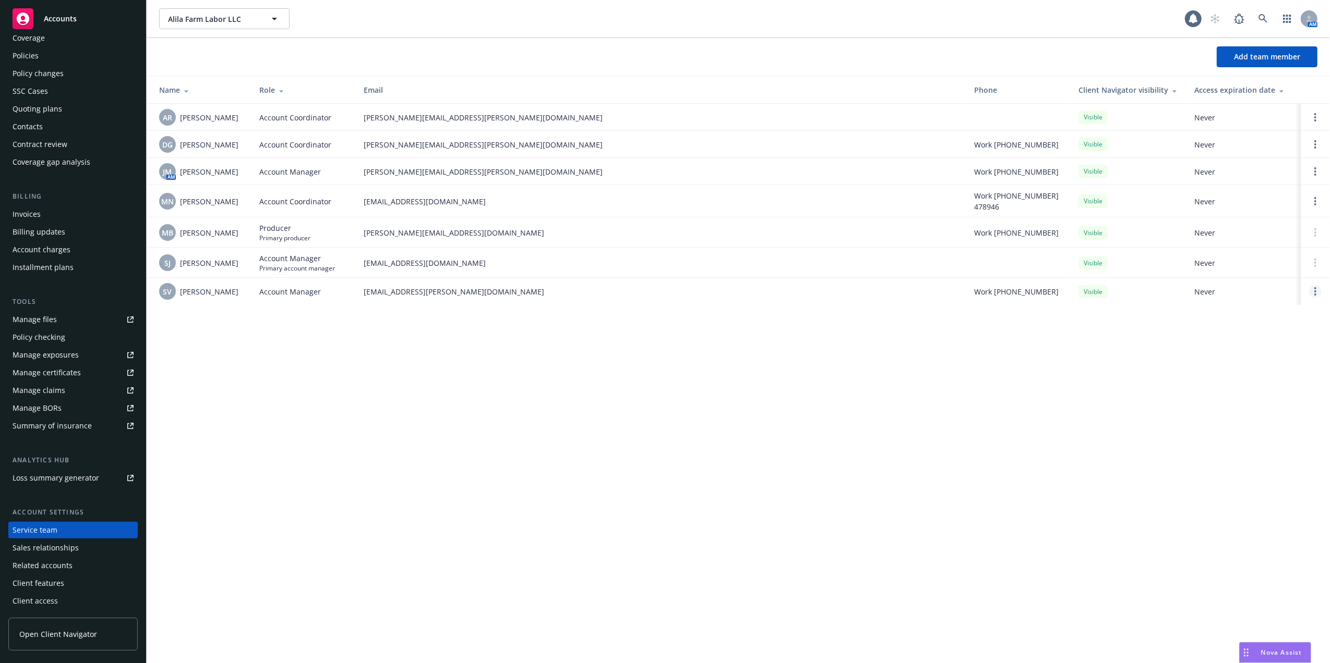
drag, startPoint x: 1315, startPoint y: 292, endPoint x: 1309, endPoint y: 293, distance: 5.8
click at [1313, 291] on link "Open options" at bounding box center [1315, 291] width 13 height 13
drag, startPoint x: 1208, startPoint y: 260, endPoint x: 1125, endPoint y: 257, distance: 83.5
click at [1205, 258] on span "Remove account manager" at bounding box center [1214, 263] width 116 height 10
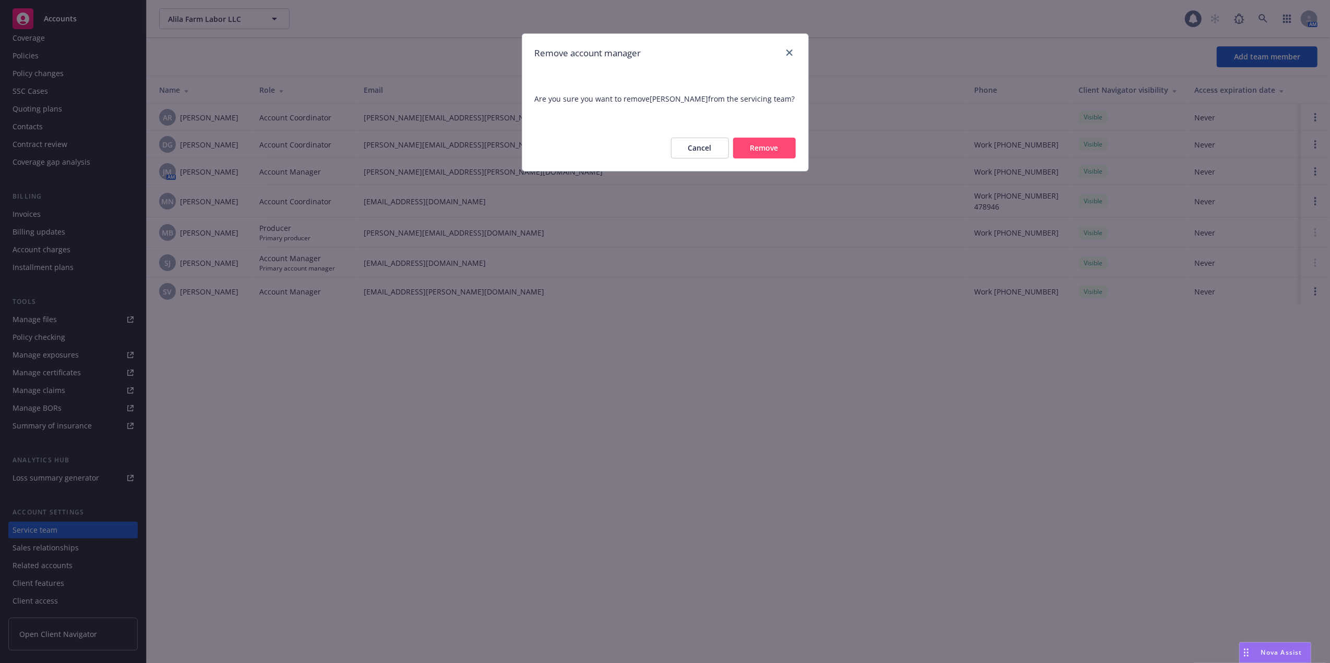
click at [761, 147] on button "Remove" at bounding box center [764, 148] width 63 height 21
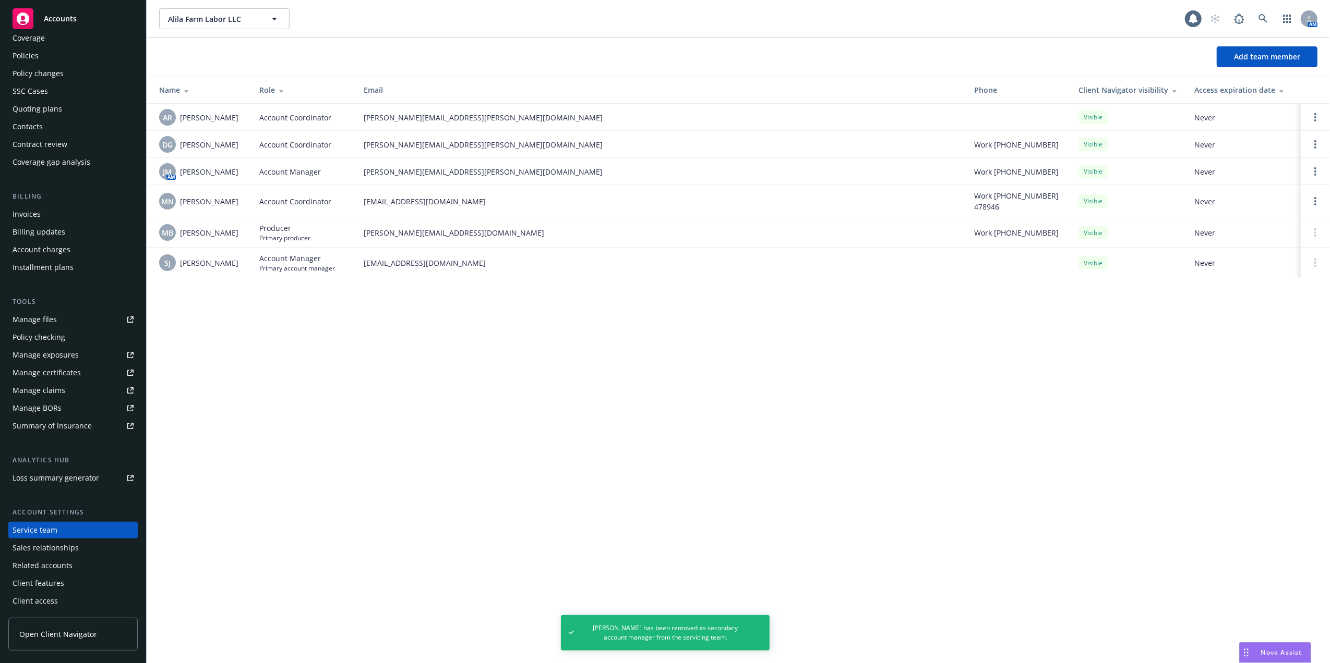
click at [30, 55] on div "Policies" at bounding box center [26, 55] width 26 height 17
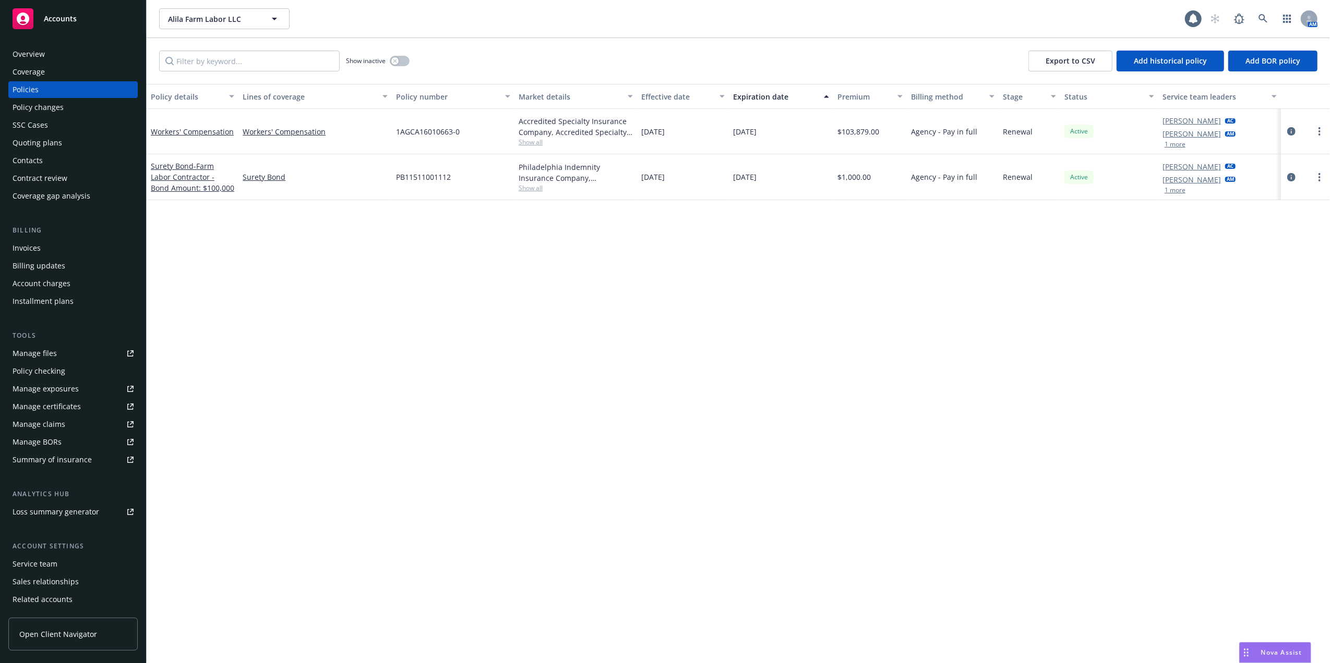
click at [227, 243] on div "Policy details Lines of coverage Policy number Market details Effective date Ex…" at bounding box center [738, 374] width 1183 height 580
click at [1318, 127] on icon "more" at bounding box center [1319, 131] width 2 height 8
click at [1240, 276] on link "Copy logging email" at bounding box center [1263, 278] width 123 height 21
click at [21, 355] on div "Manage files" at bounding box center [35, 353] width 44 height 17
click at [1259, 15] on icon at bounding box center [1262, 18] width 9 height 9
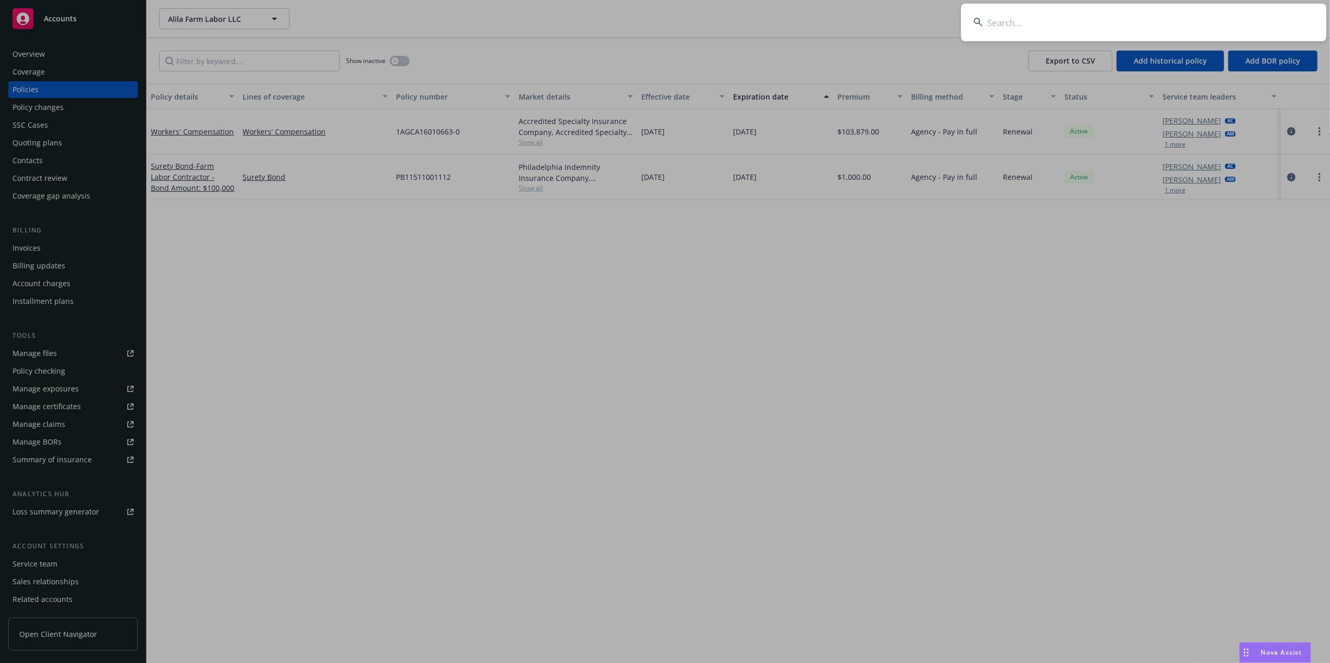
click at [1103, 23] on input at bounding box center [1143, 23] width 365 height 38
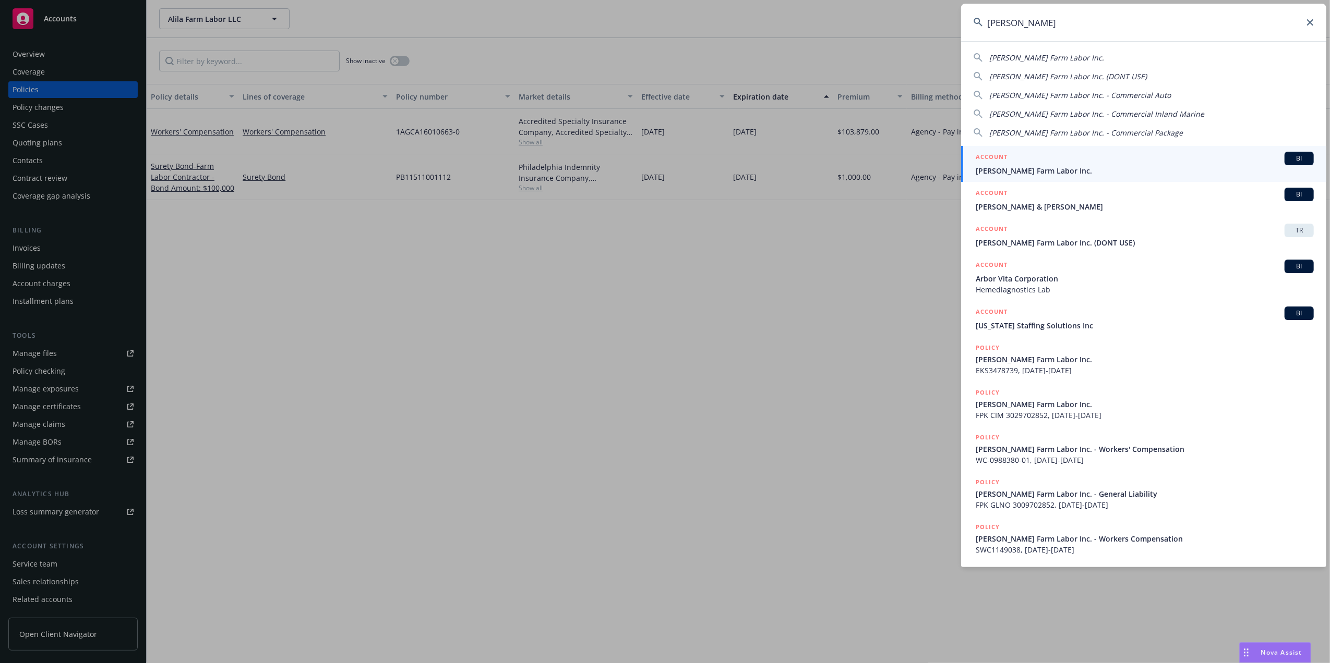
type input "heredia"
click at [1029, 165] on div "ACCOUNT BI" at bounding box center [1144, 159] width 338 height 14
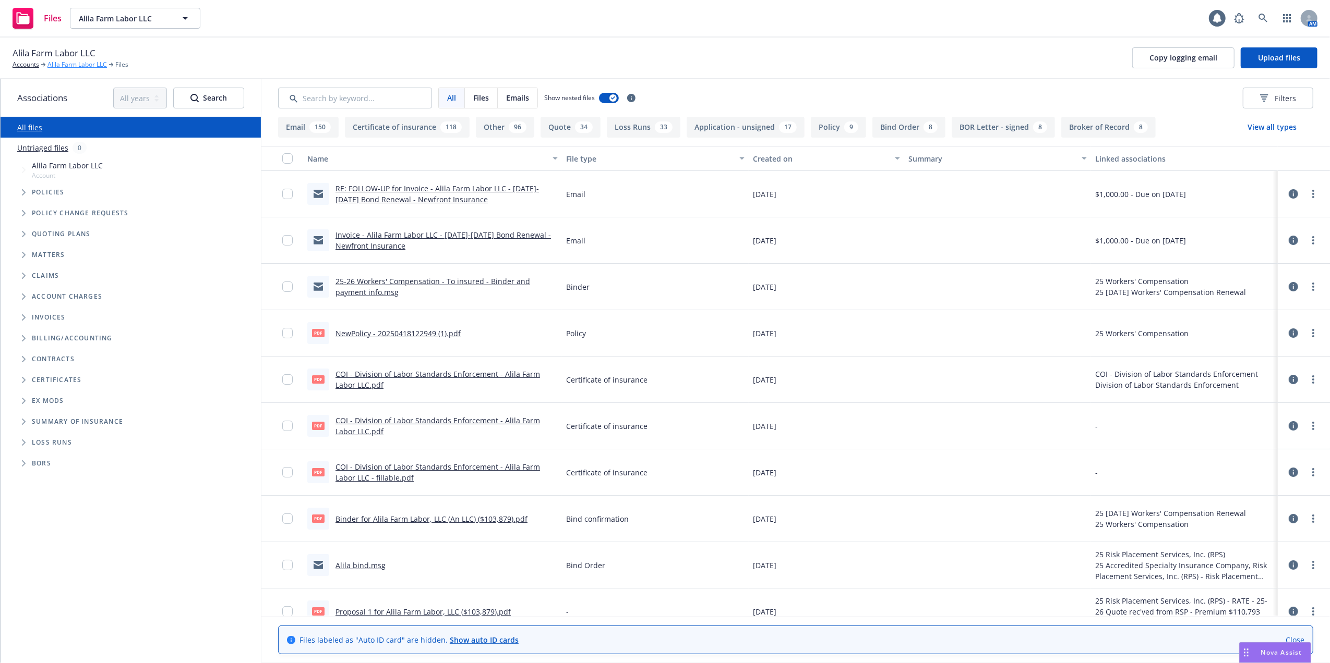
click at [67, 65] on link "Alila Farm Labor LLC" at bounding box center [76, 64] width 59 height 9
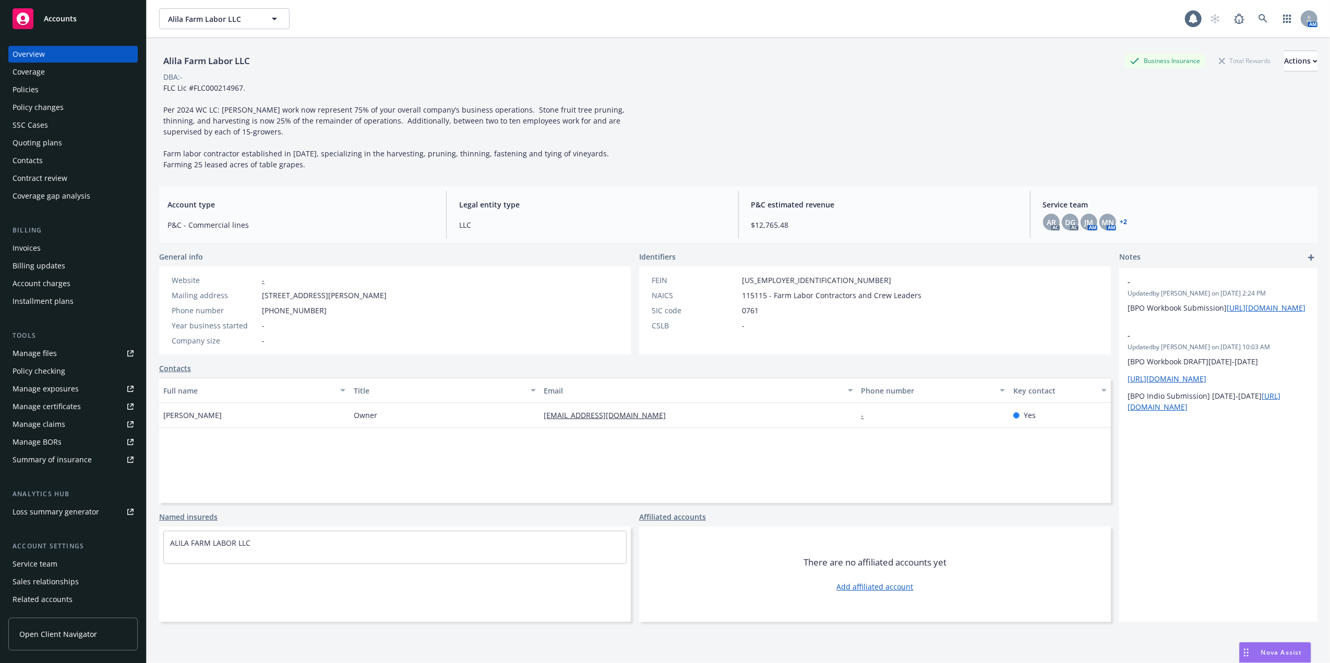
click at [46, 562] on div "Service team" at bounding box center [35, 564] width 45 height 17
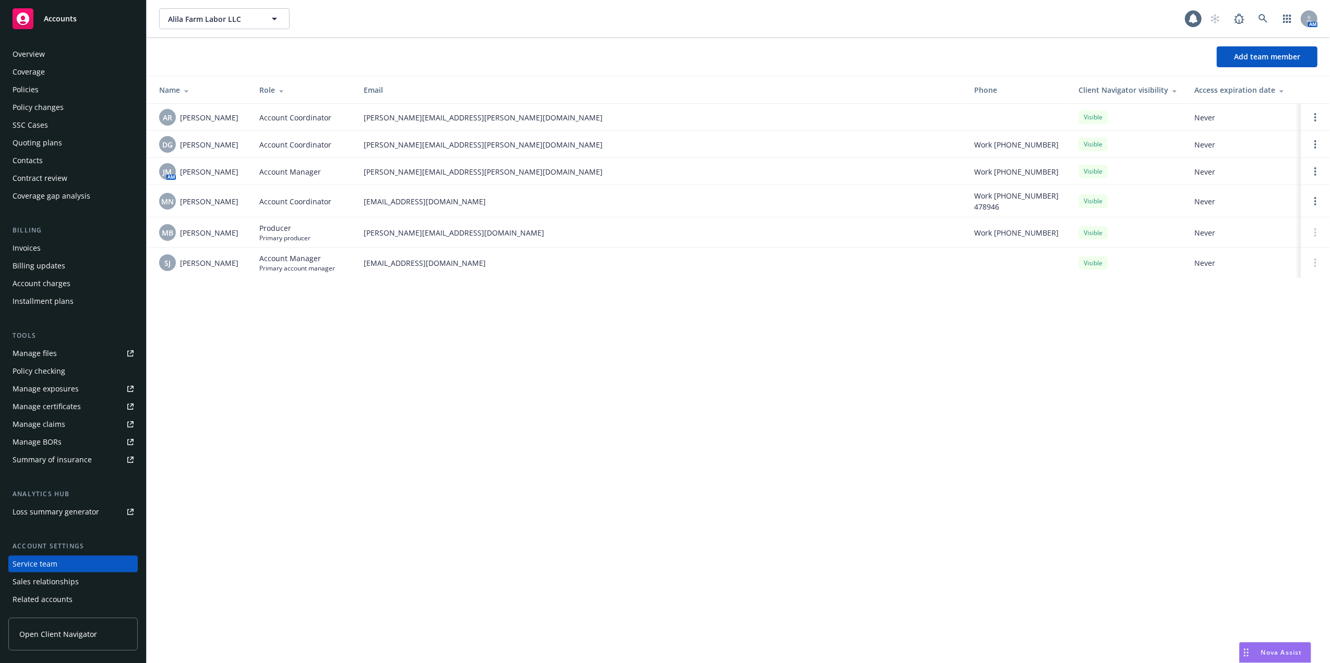
scroll to position [34, 0]
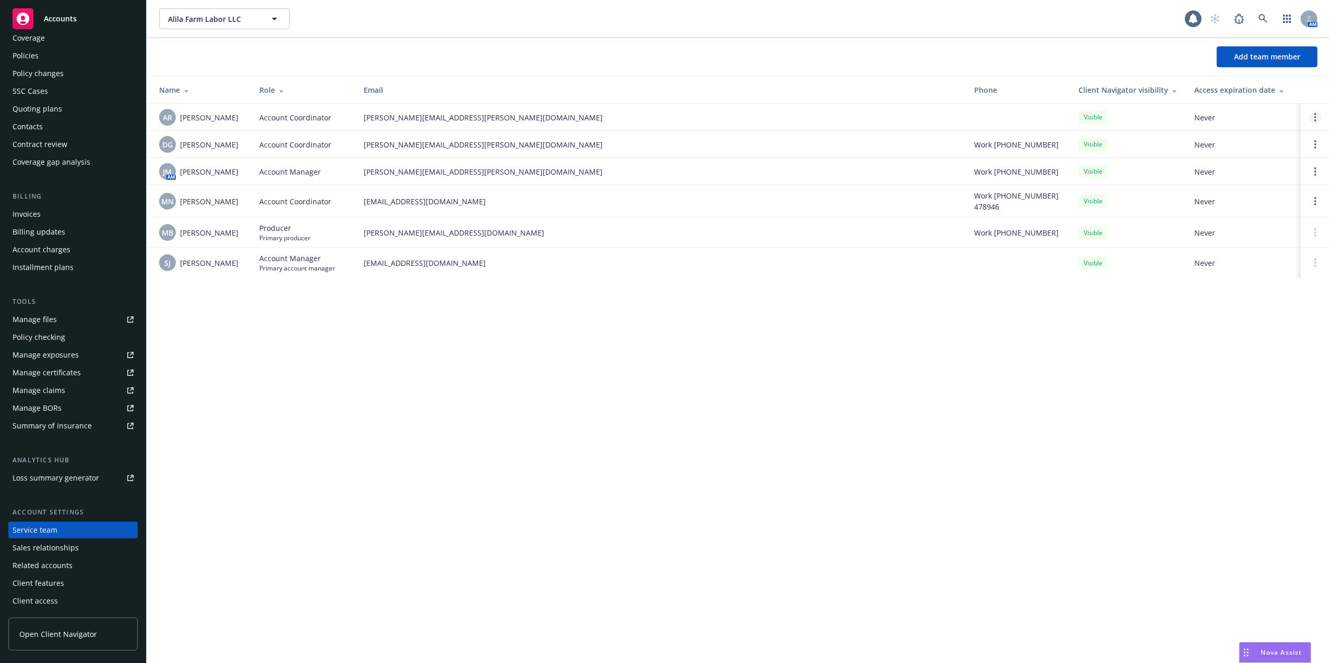
click at [1315, 118] on circle "Open options" at bounding box center [1315, 117] width 2 height 2
click at [1224, 86] on span "Remove account coordinator" at bounding box center [1244, 88] width 125 height 10
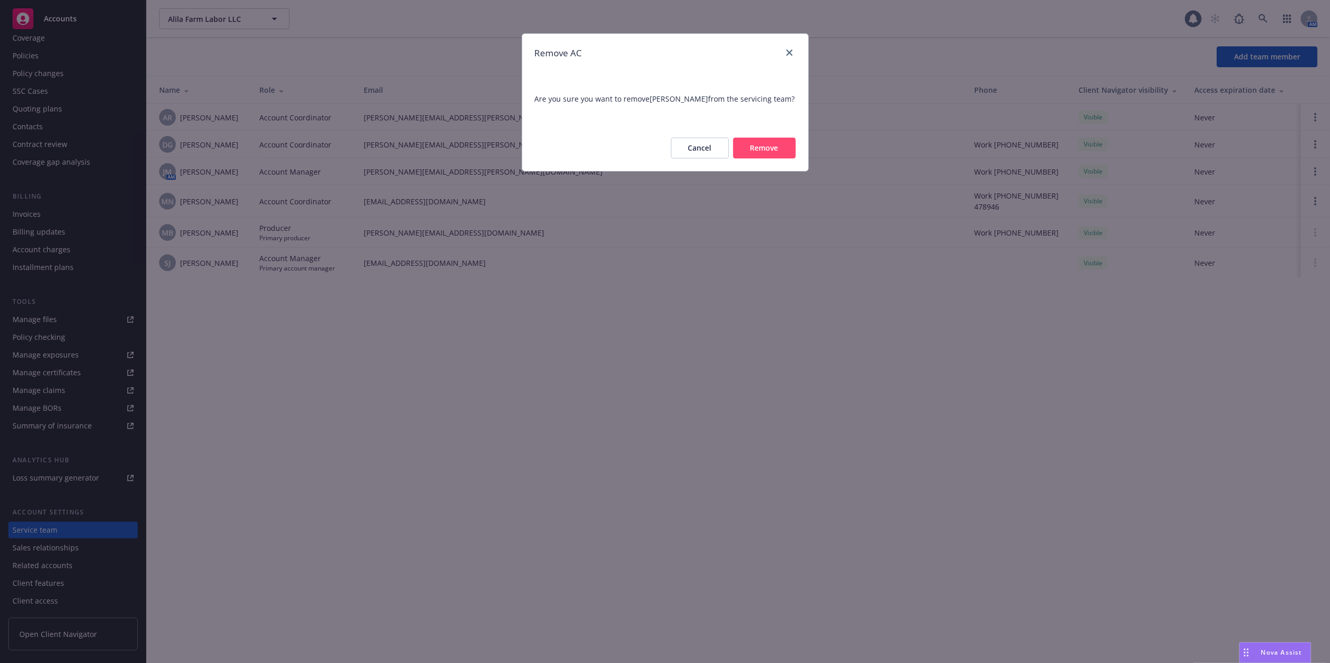
click at [754, 146] on button "Remove" at bounding box center [764, 148] width 63 height 21
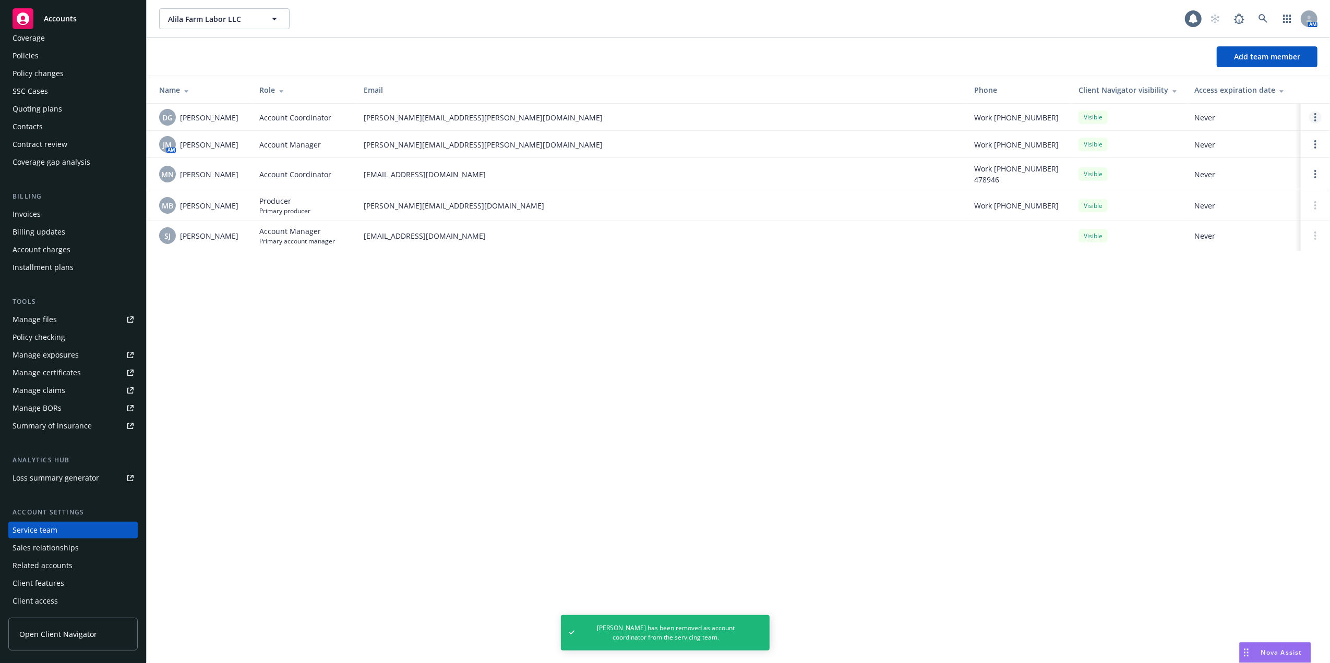
click at [1316, 116] on icon "Open options" at bounding box center [1315, 117] width 2 height 8
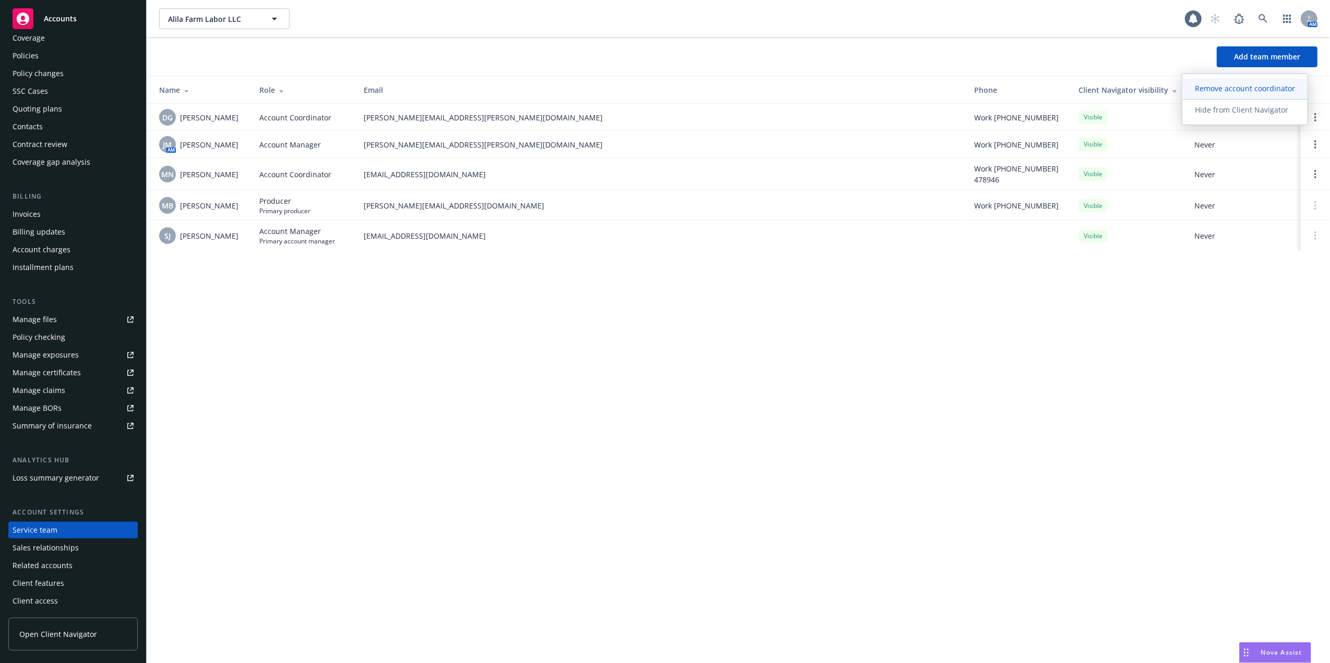
click at [1238, 82] on link "Remove account coordinator" at bounding box center [1244, 88] width 125 height 21
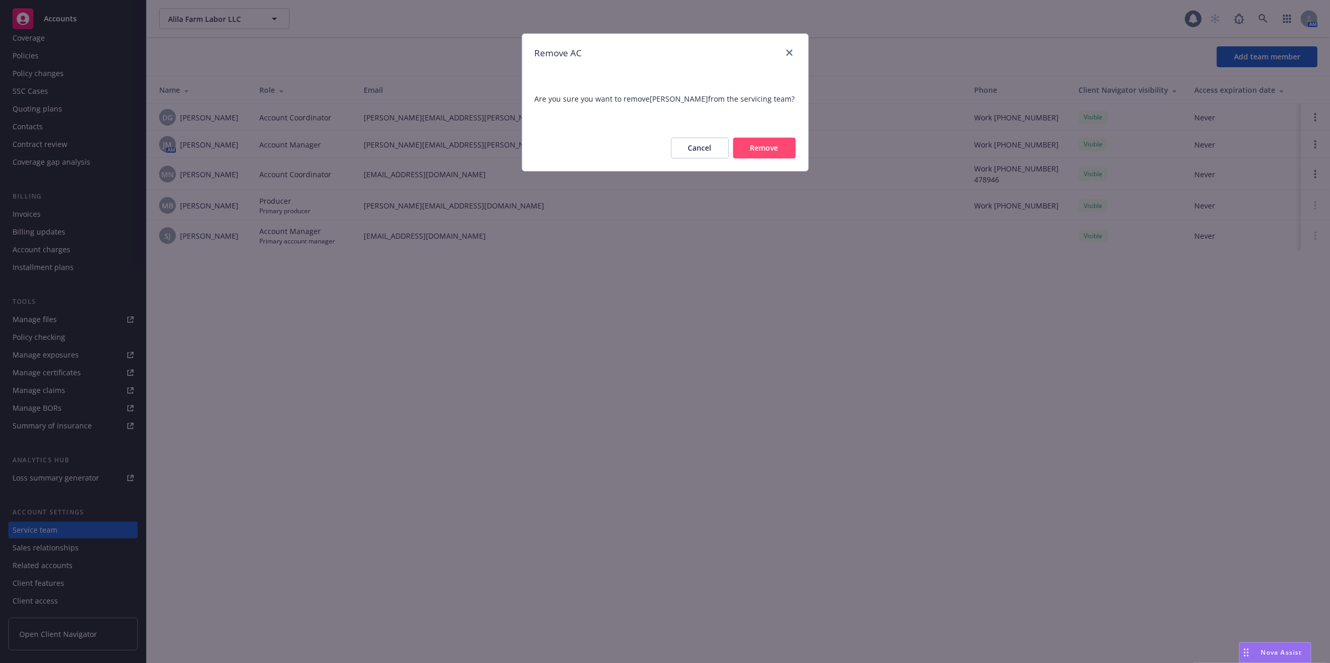
drag, startPoint x: 750, startPoint y: 153, endPoint x: 654, endPoint y: 90, distance: 114.9
click at [748, 152] on button "Remove" at bounding box center [764, 148] width 63 height 21
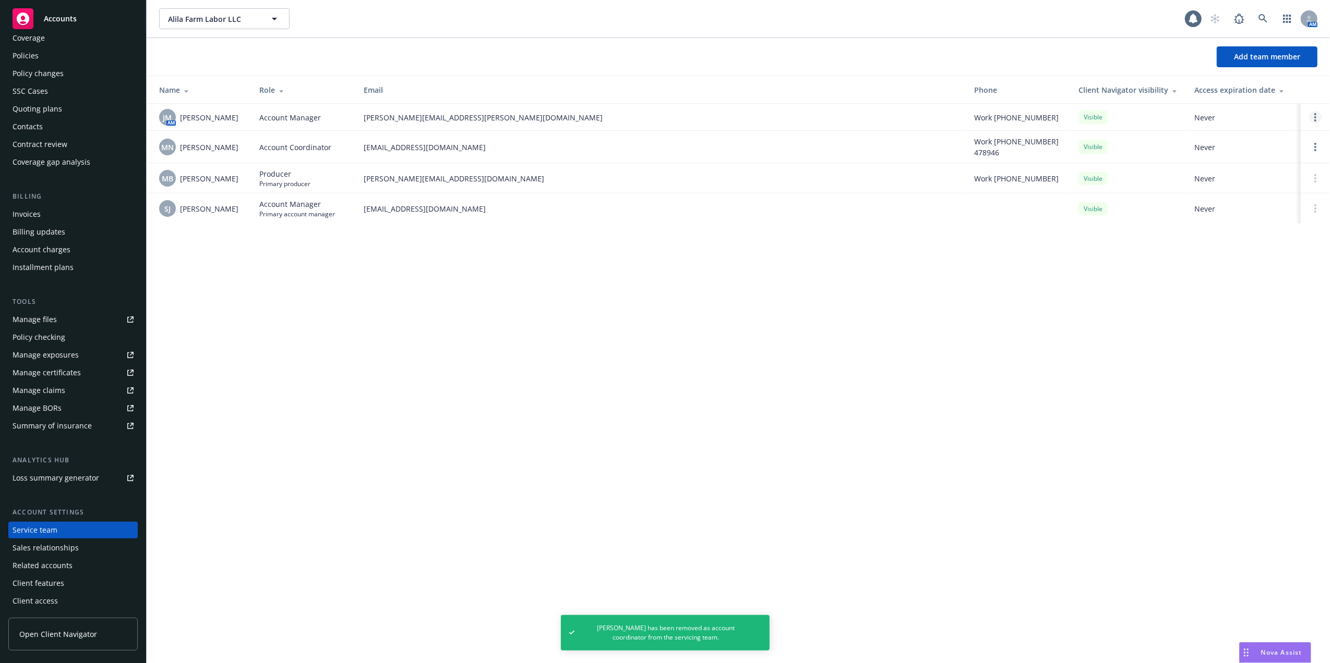
click at [1314, 119] on icon "Open options" at bounding box center [1315, 117] width 2 height 8
click at [1218, 66] on span "Assign as primary account manager" at bounding box center [1231, 68] width 151 height 10
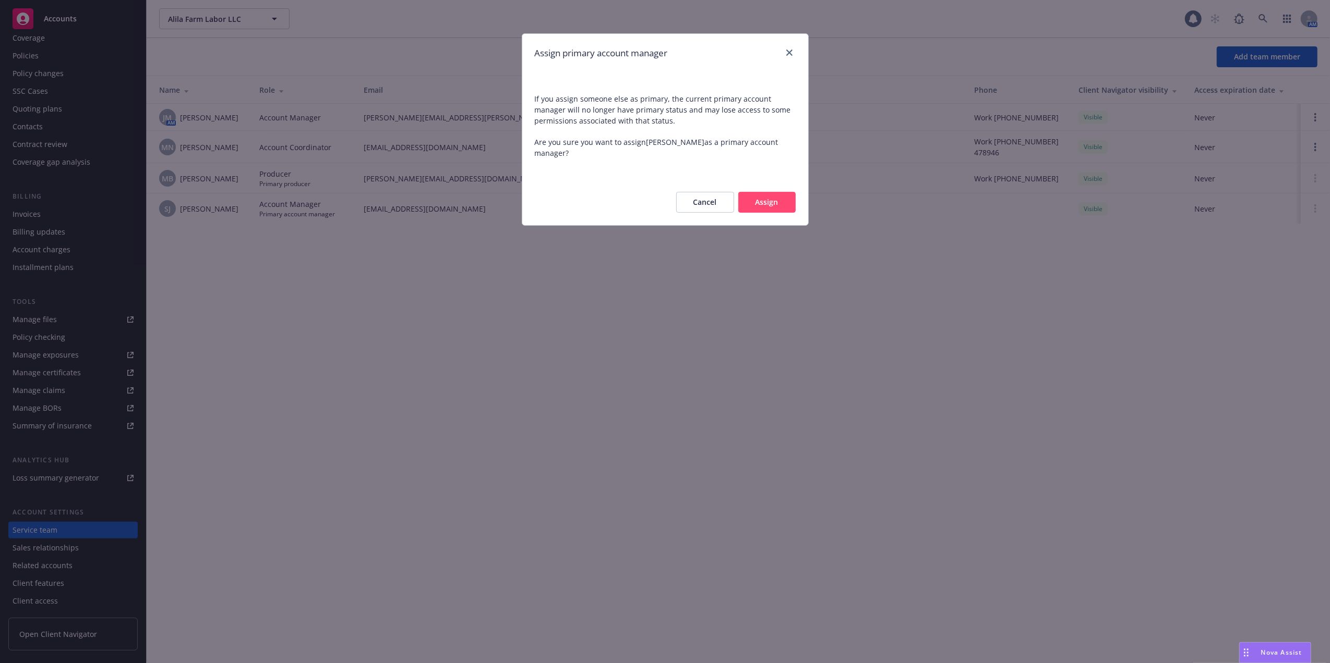
drag, startPoint x: 779, startPoint y: 198, endPoint x: 779, endPoint y: 190, distance: 8.3
click at [779, 198] on button "Assign" at bounding box center [766, 202] width 57 height 21
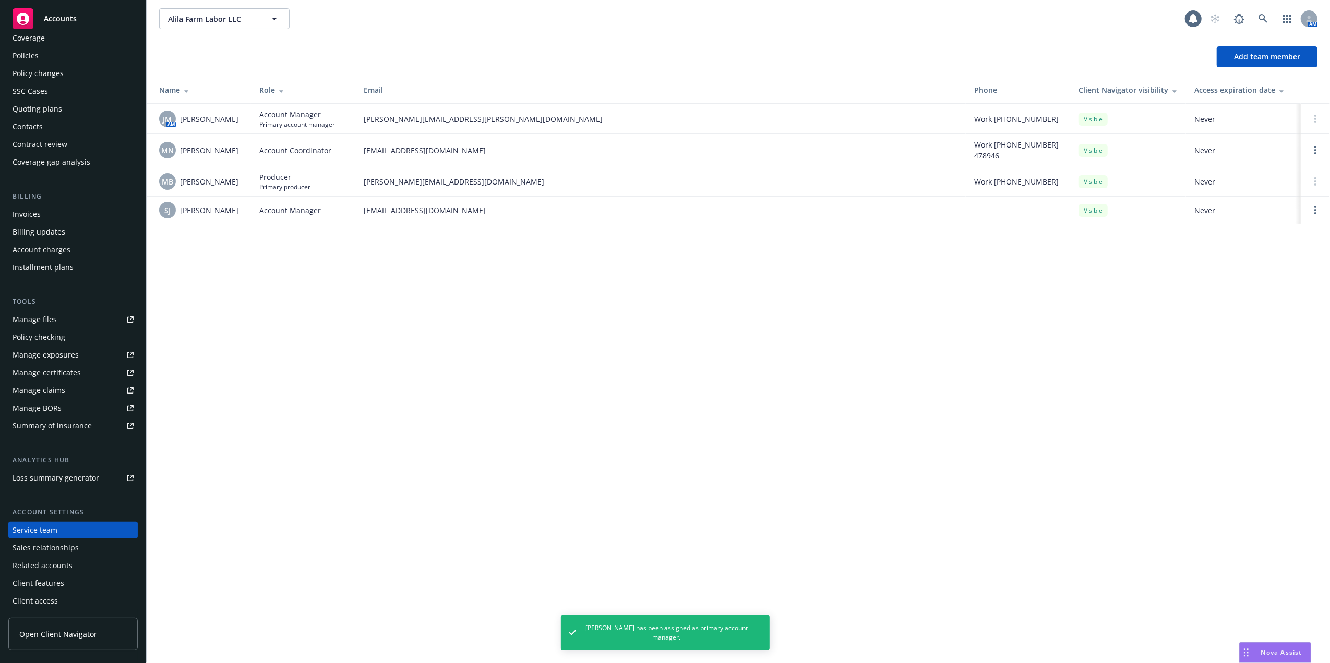
click at [1311, 210] on link "Open options" at bounding box center [1315, 210] width 13 height 13
click at [1217, 174] on link "Remove account manager" at bounding box center [1231, 181] width 151 height 21
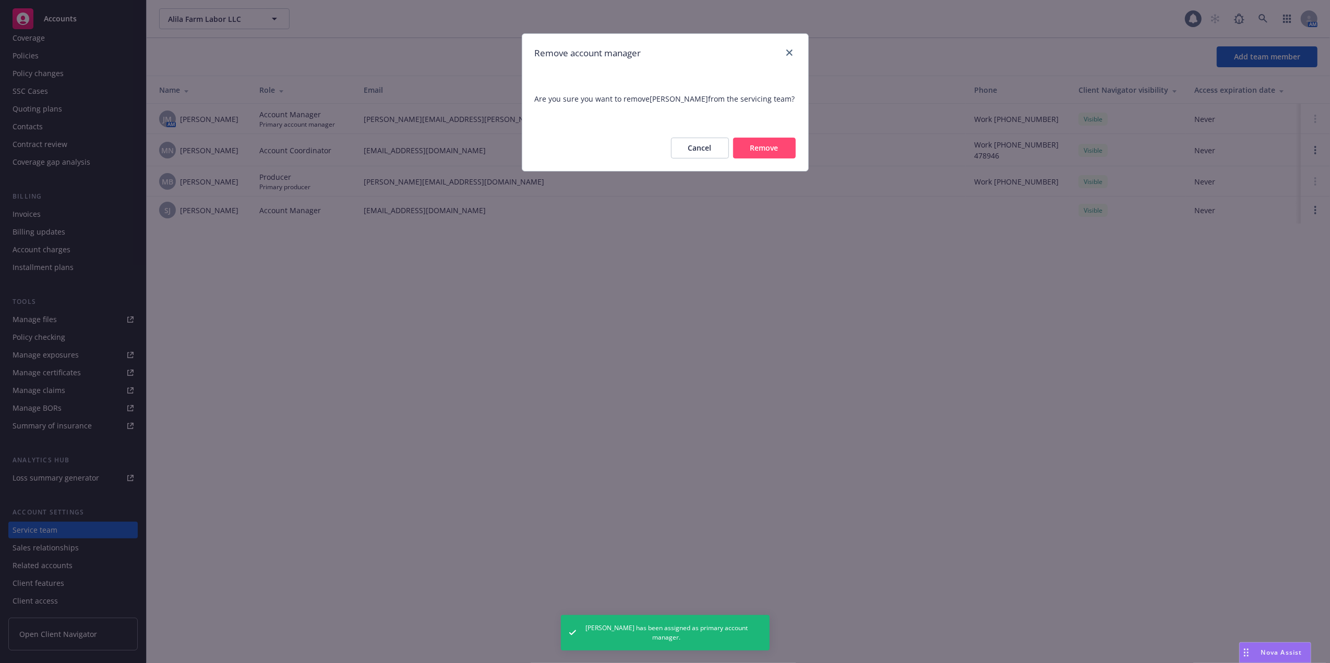
drag, startPoint x: 751, startPoint y: 145, endPoint x: 742, endPoint y: 143, distance: 9.6
click at [750, 143] on button "Remove" at bounding box center [764, 148] width 63 height 21
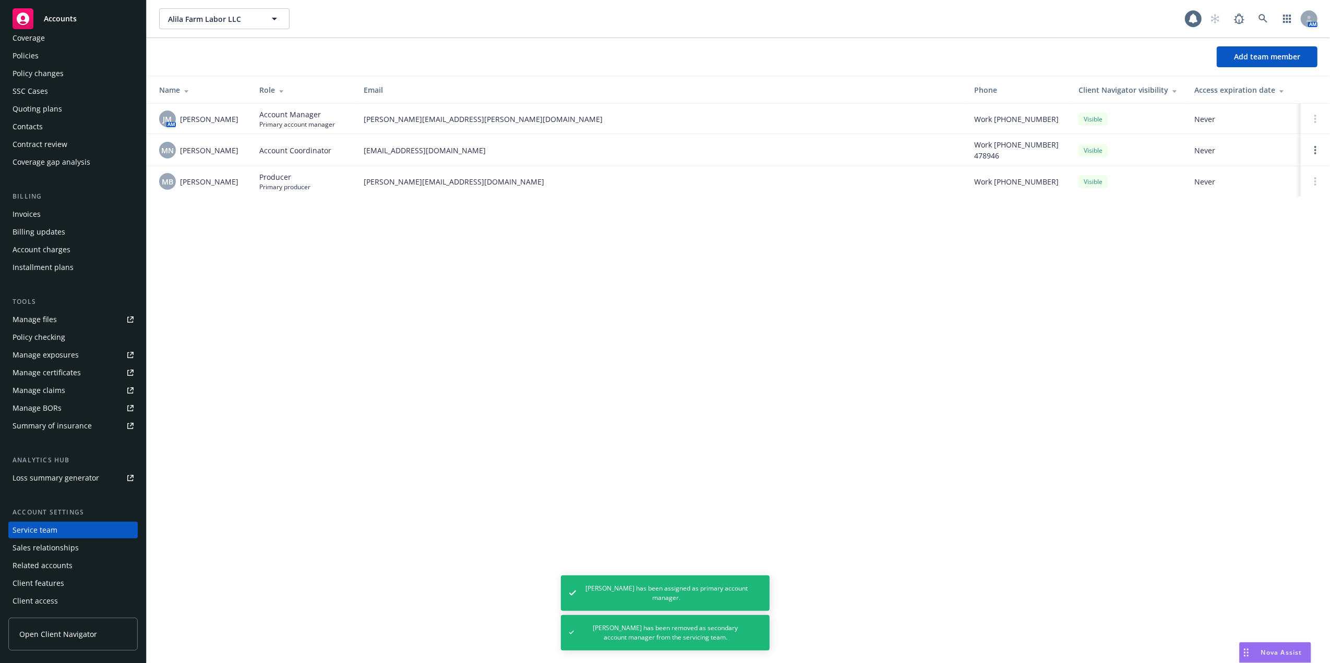
click at [37, 34] on div "Coverage" at bounding box center [29, 38] width 32 height 17
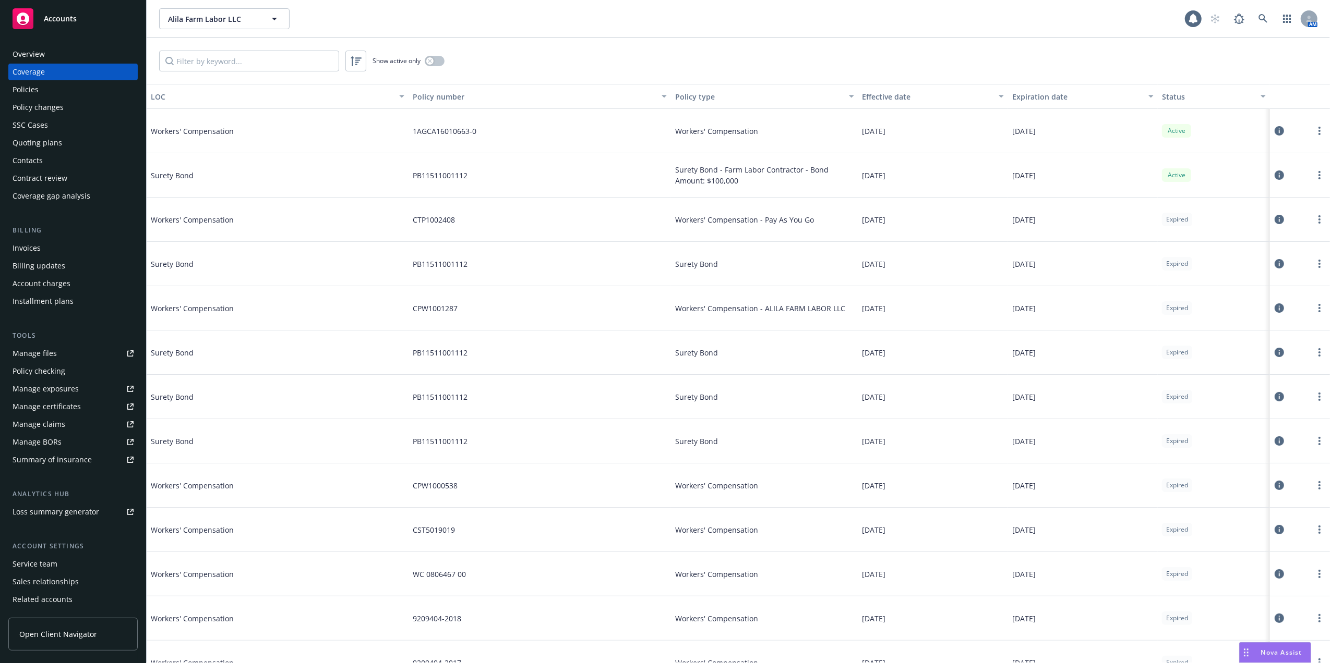
click at [23, 87] on div "Policies" at bounding box center [26, 89] width 26 height 17
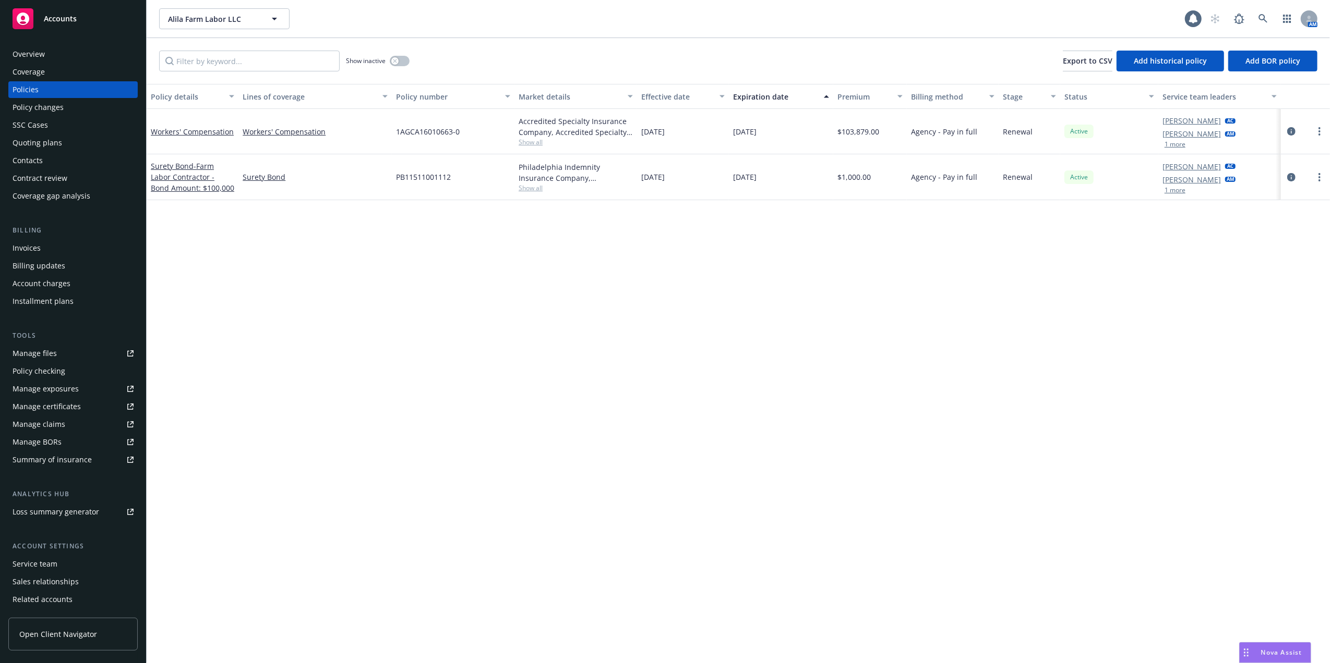
click at [35, 347] on div "Manage files" at bounding box center [35, 353] width 44 height 17
